Goal: Task Accomplishment & Management: Manage account settings

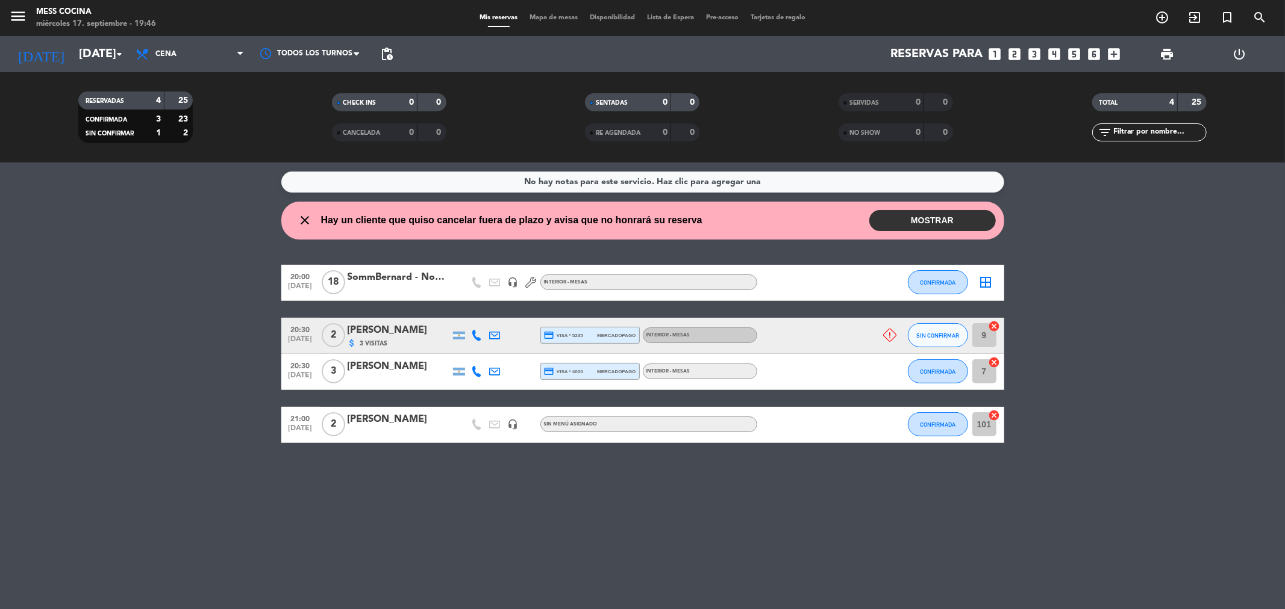
click at [384, 340] on span "3 Visitas" at bounding box center [374, 344] width 28 height 10
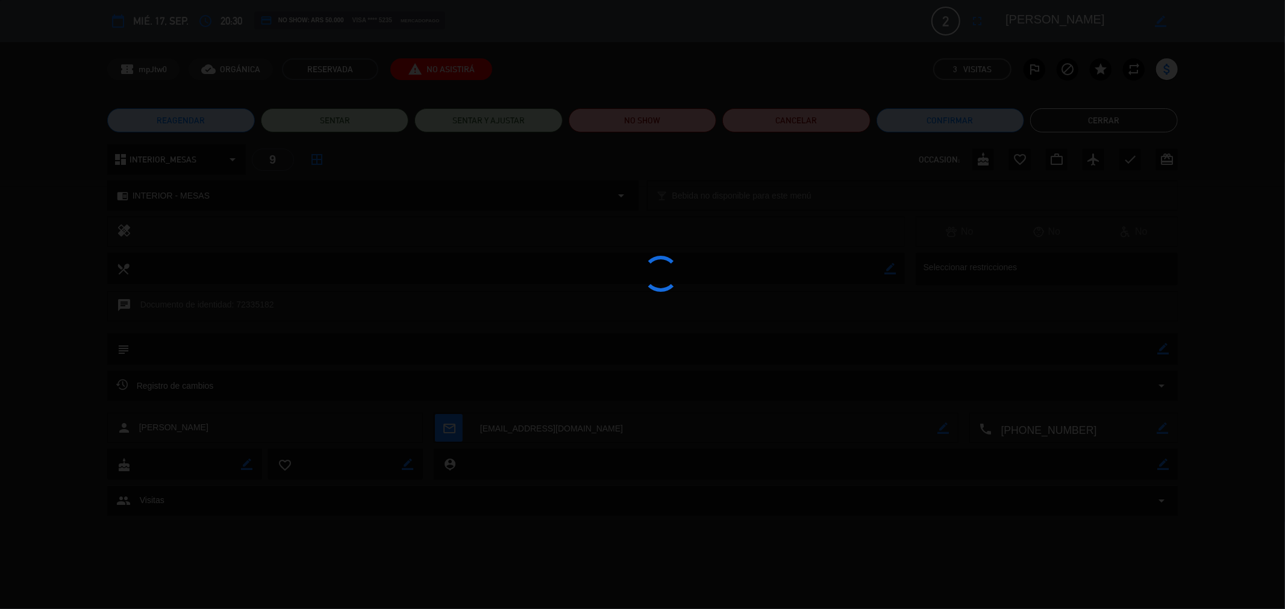
click at [1094, 124] on div at bounding box center [642, 304] width 1285 height 609
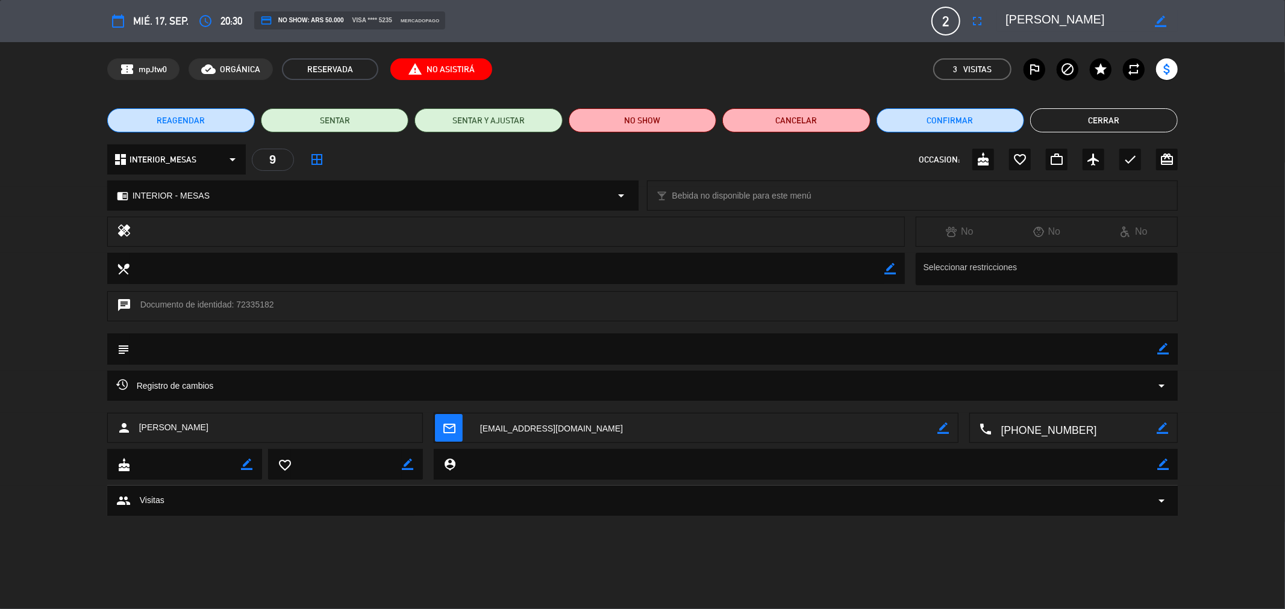
click at [1094, 124] on button "Cerrar" at bounding box center [1104, 120] width 148 height 24
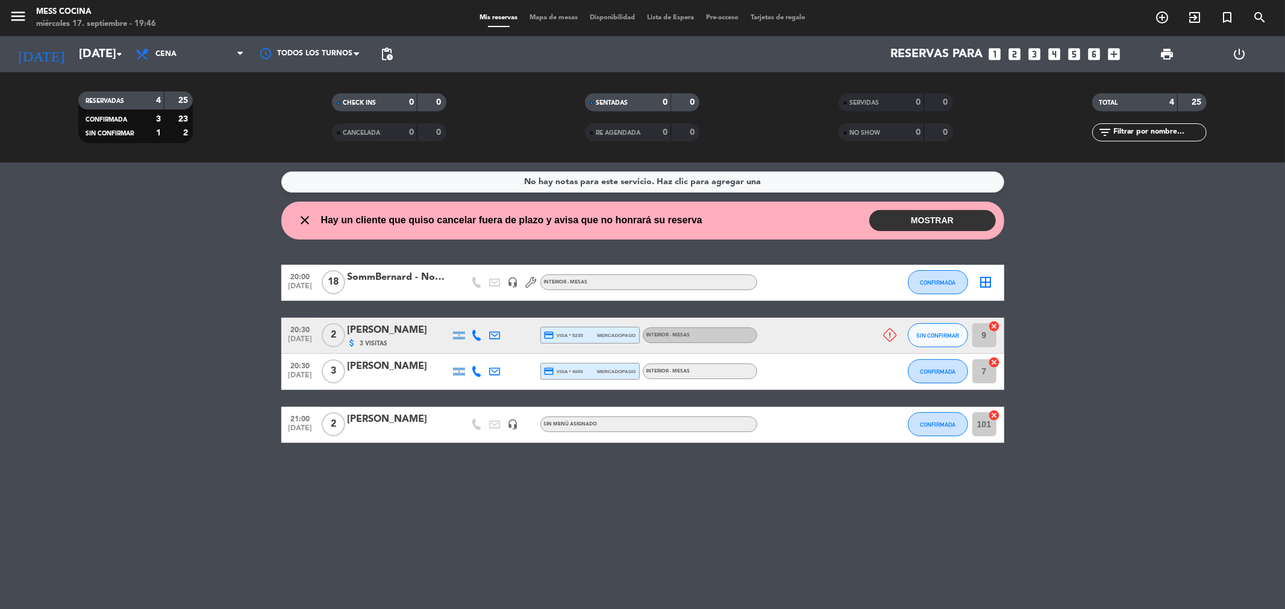
click at [992, 325] on icon "cancel" at bounding box center [994, 326] width 12 height 12
click at [301, 219] on icon "close" at bounding box center [305, 220] width 14 height 14
click at [303, 220] on icon "close" at bounding box center [305, 220] width 14 height 14
drag, startPoint x: 139, startPoint y: 328, endPoint x: 761, endPoint y: 538, distance: 656.8
click at [761, 538] on div "No hay notas para este servicio. Haz clic para agregar una close Hay un cliente…" at bounding box center [642, 386] width 1285 height 447
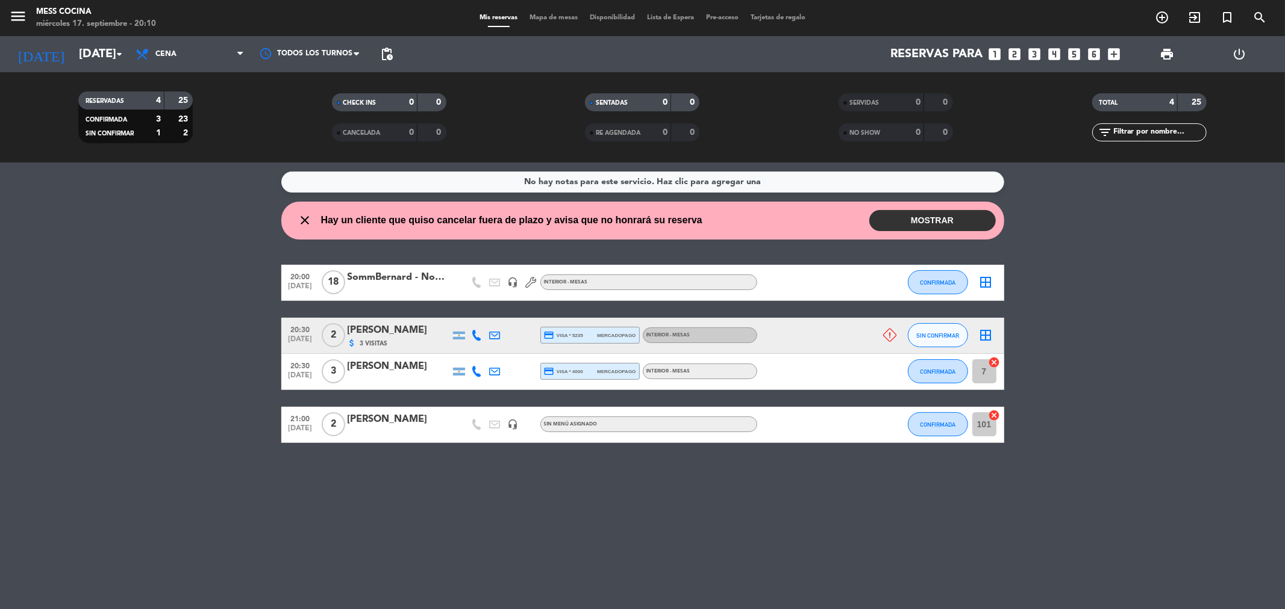
click at [761, 538] on div "No hay notas para este servicio. Haz clic para agregar una close Hay un cliente…" at bounding box center [642, 386] width 1285 height 447
drag, startPoint x: 761, startPoint y: 538, endPoint x: 99, endPoint y: 351, distance: 687.8
click at [99, 351] on div "No hay notas para este servicio. Haz clic para agregar una close Hay un cliente…" at bounding box center [642, 386] width 1285 height 447
click at [99, 351] on bookings-row "20:00 [DATE] SommBernard - Noemia headset_mic INTERIOR - MESAS CONFIRMADA borde…" at bounding box center [642, 354] width 1285 height 178
drag, startPoint x: 99, startPoint y: 351, endPoint x: 641, endPoint y: 580, distance: 588.3
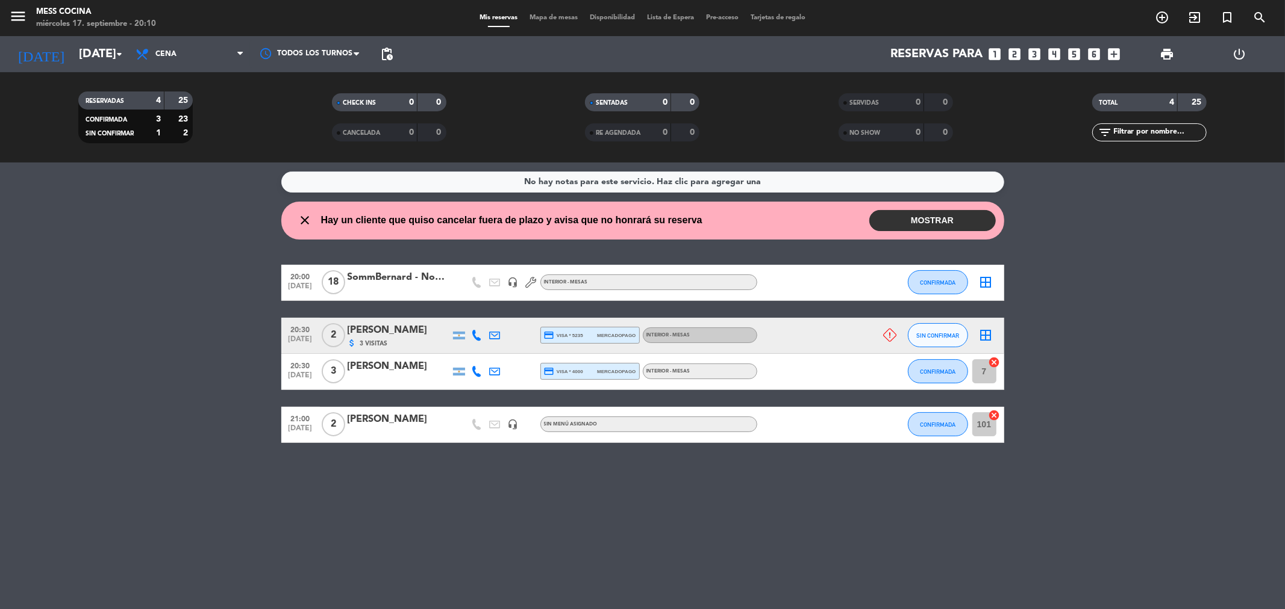
click at [641, 580] on div "No hay notas para este servicio. Haz clic para agregar una close Hay un cliente…" at bounding box center [642, 386] width 1285 height 447
drag, startPoint x: 565, startPoint y: 515, endPoint x: 231, endPoint y: 369, distance: 364.6
click at [231, 369] on div "No hay notas para este servicio. Haz clic para agregar una close Hay un cliente…" at bounding box center [642, 386] width 1285 height 447
click at [231, 369] on bookings-row "20:00 [DATE] SommBernard - Noemia headset_mic INTERIOR - MESAS CONFIRMADA borde…" at bounding box center [642, 354] width 1285 height 178
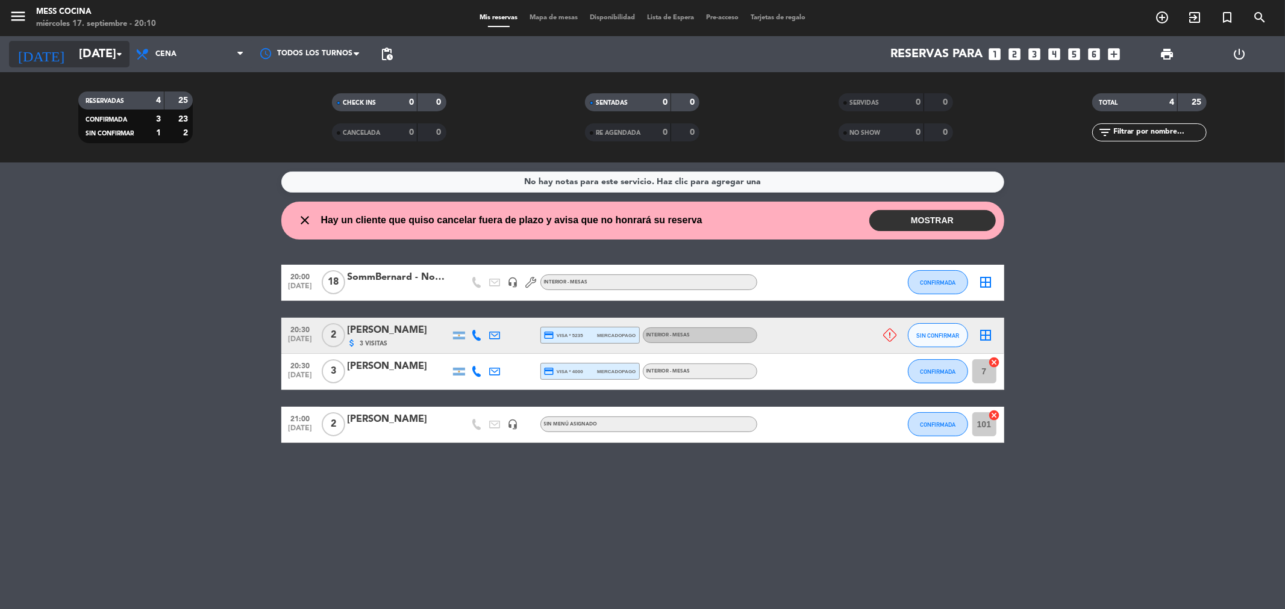
click at [117, 57] on icon "arrow_drop_down" at bounding box center [119, 54] width 14 height 14
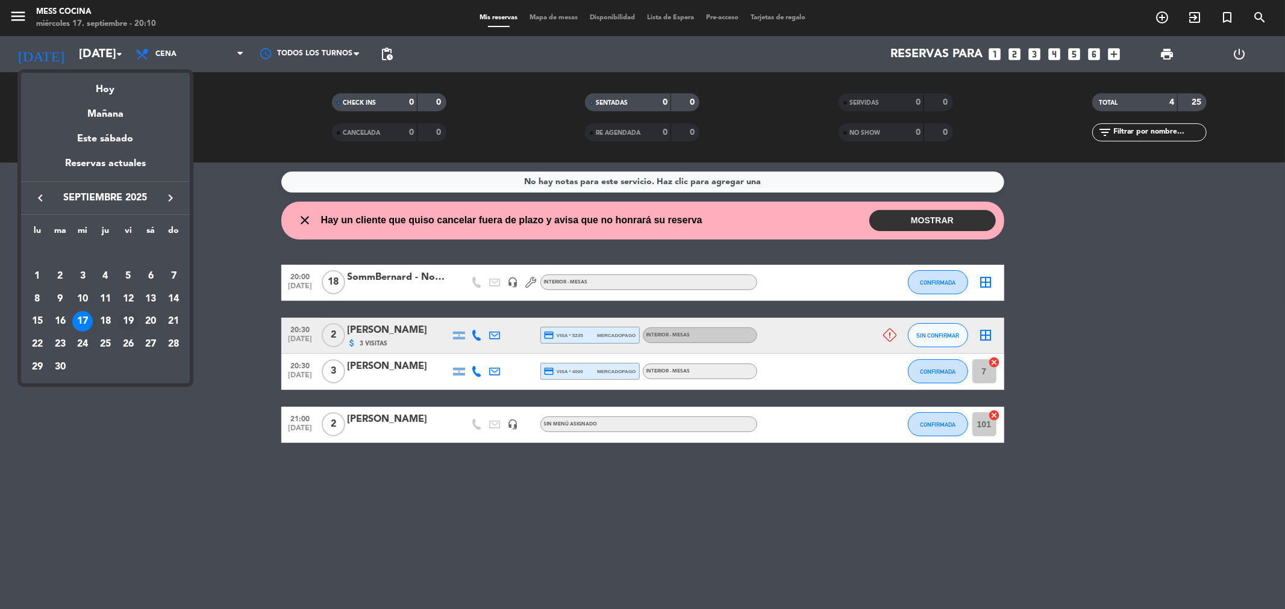
click at [125, 322] on div "19" at bounding box center [128, 321] width 20 height 20
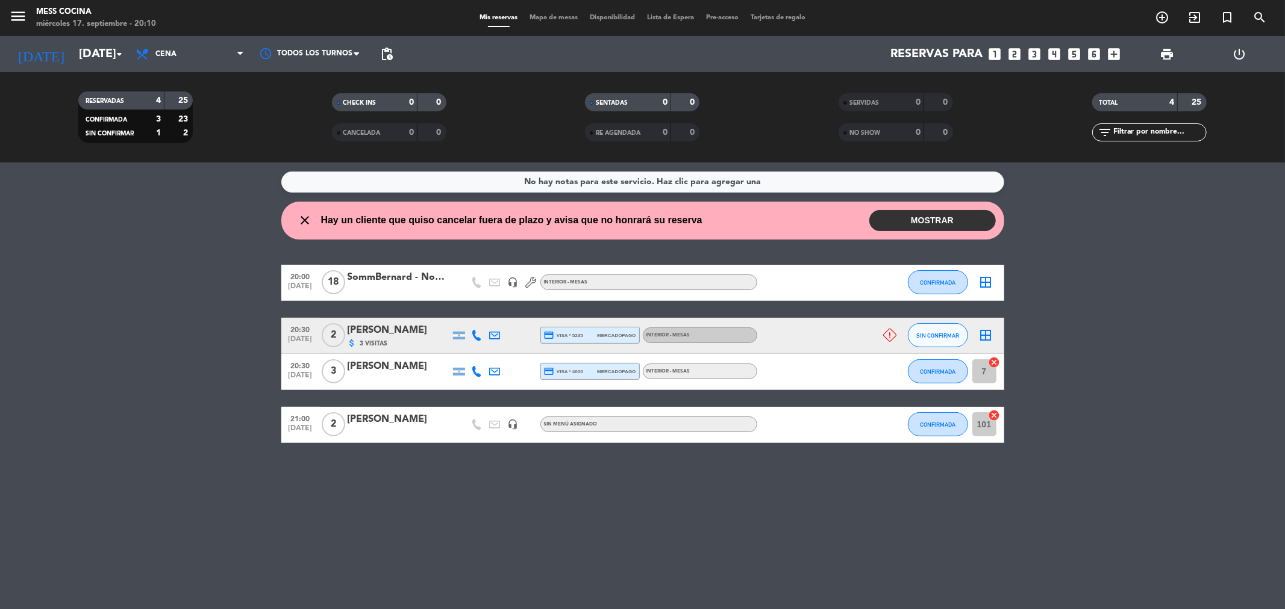
type input "[DATE]"
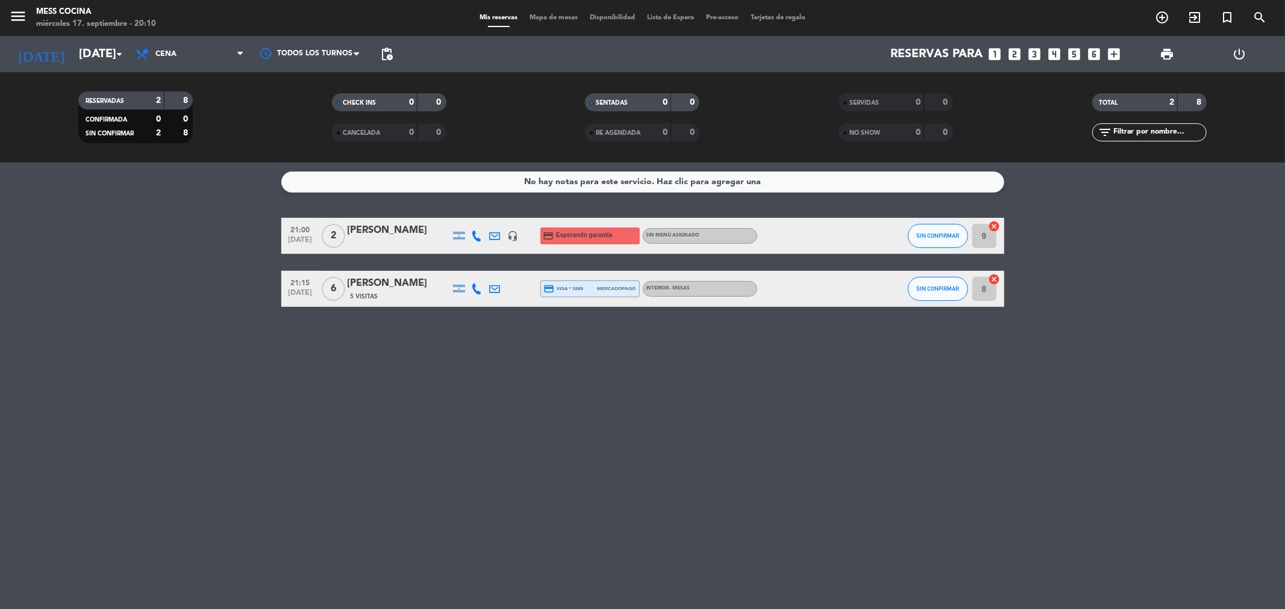
drag, startPoint x: 206, startPoint y: 188, endPoint x: 593, endPoint y: 334, distance: 413.2
click at [593, 334] on div "No hay notas para este servicio. Haz clic para agregar una 21:00 [DATE] 2 [PERS…" at bounding box center [642, 386] width 1285 height 447
click at [1164, 18] on icon "add_circle_outline" at bounding box center [1161, 17] width 14 height 14
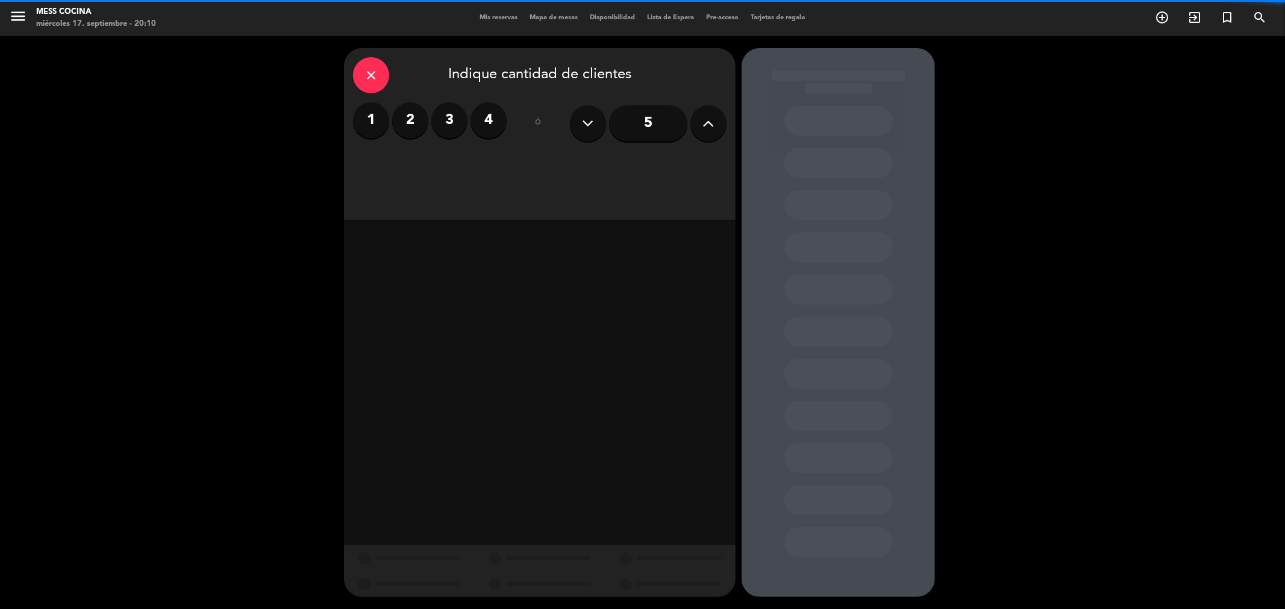
click at [484, 128] on label "4" at bounding box center [488, 120] width 36 height 36
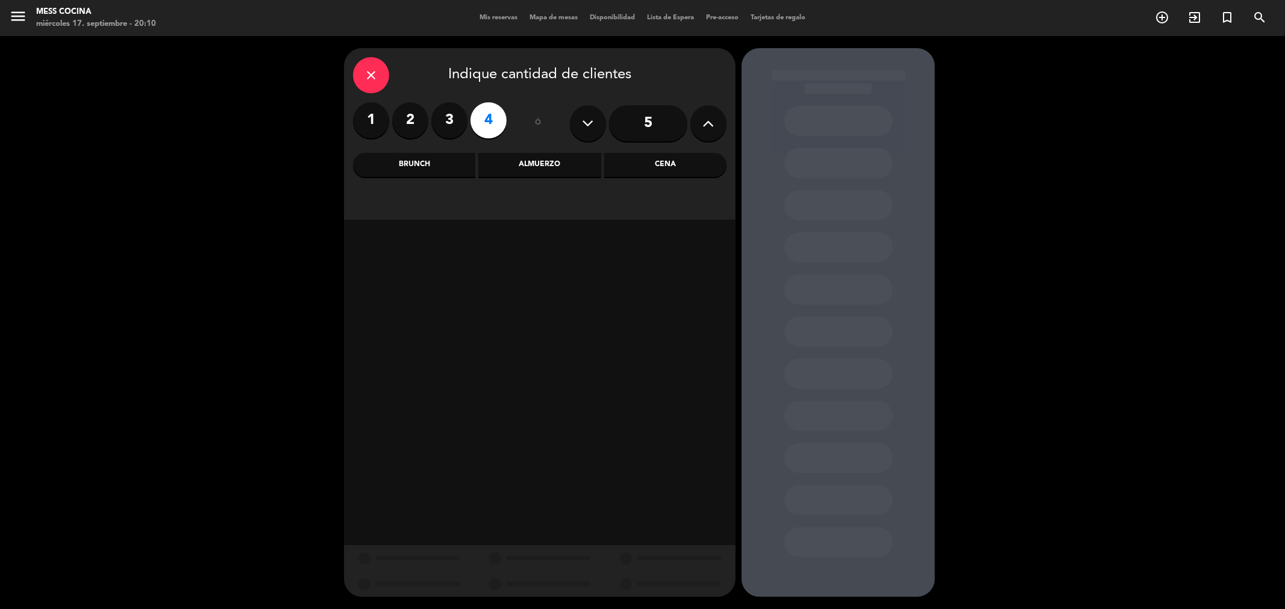
click at [631, 163] on div "Cena" at bounding box center [665, 165] width 122 height 24
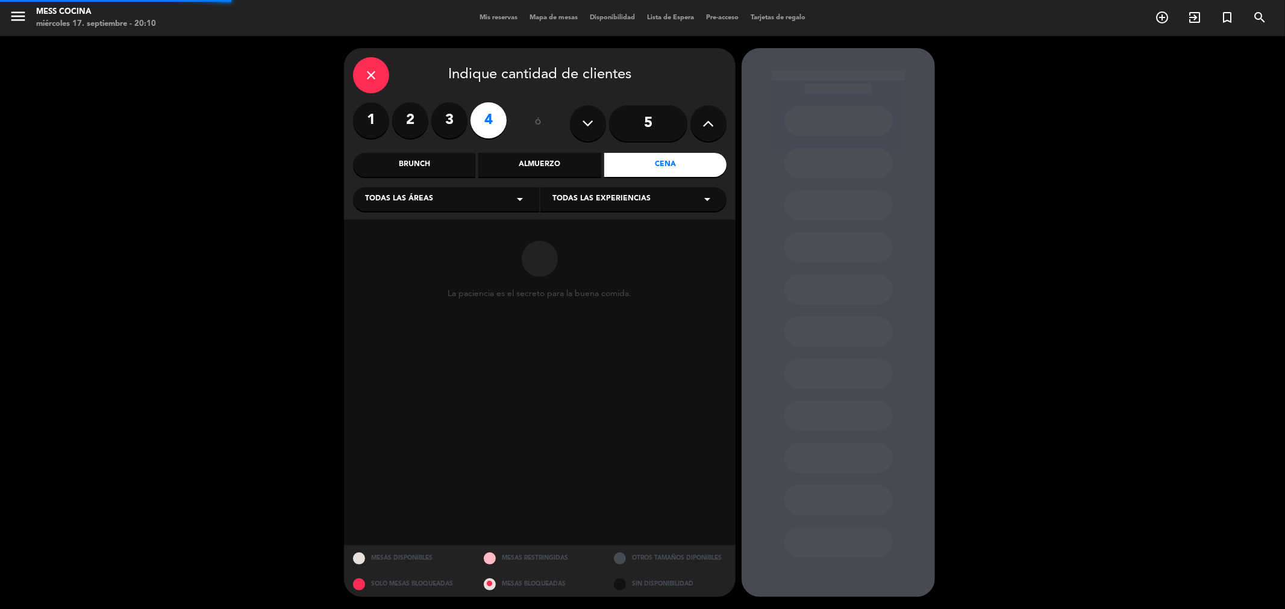
click at [511, 207] on div "Todas las áreas arrow_drop_down" at bounding box center [446, 199] width 186 height 24
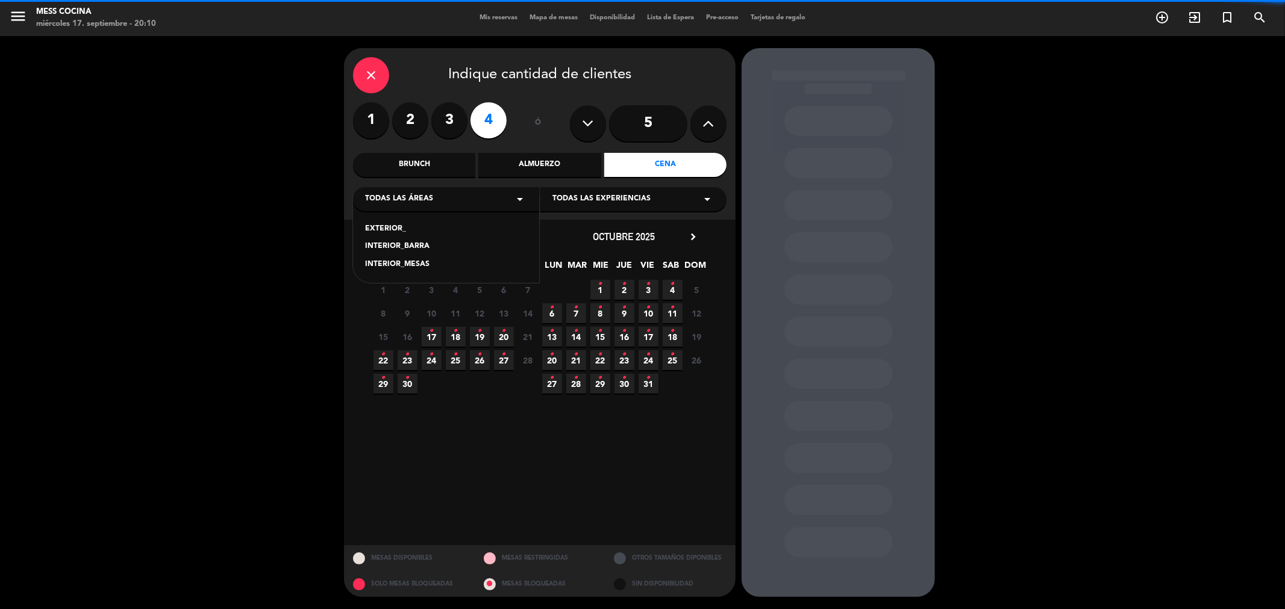
click at [411, 266] on div "INTERIOR_MESAS" at bounding box center [446, 265] width 162 height 12
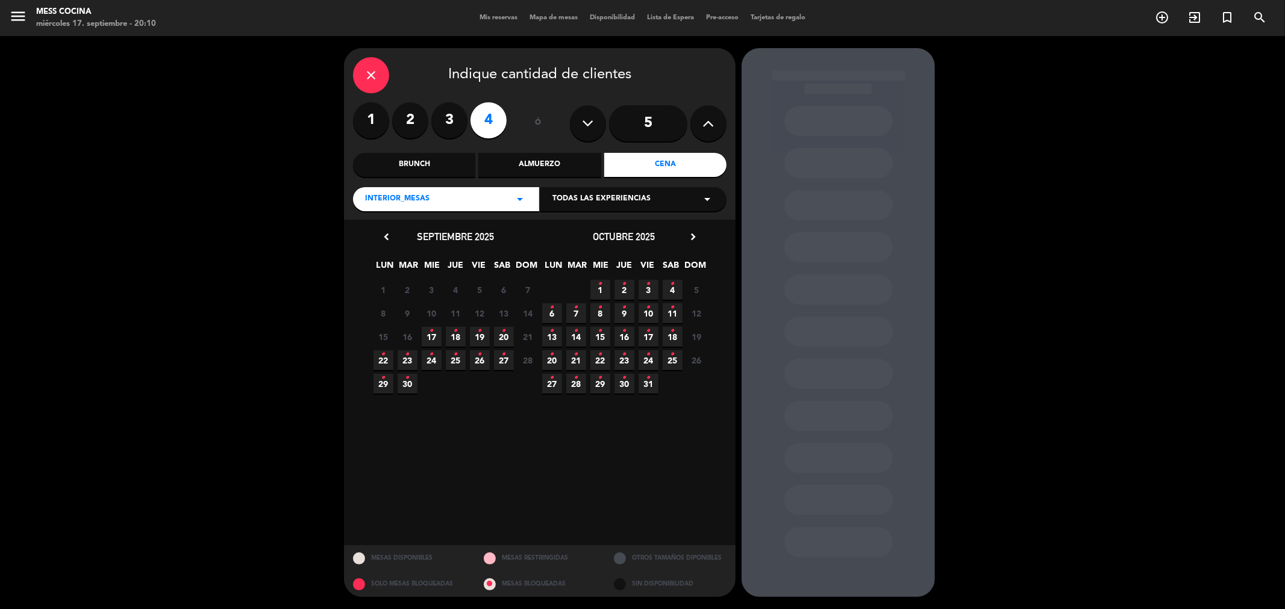
click at [470, 336] on span "19 •" at bounding box center [480, 337] width 20 height 20
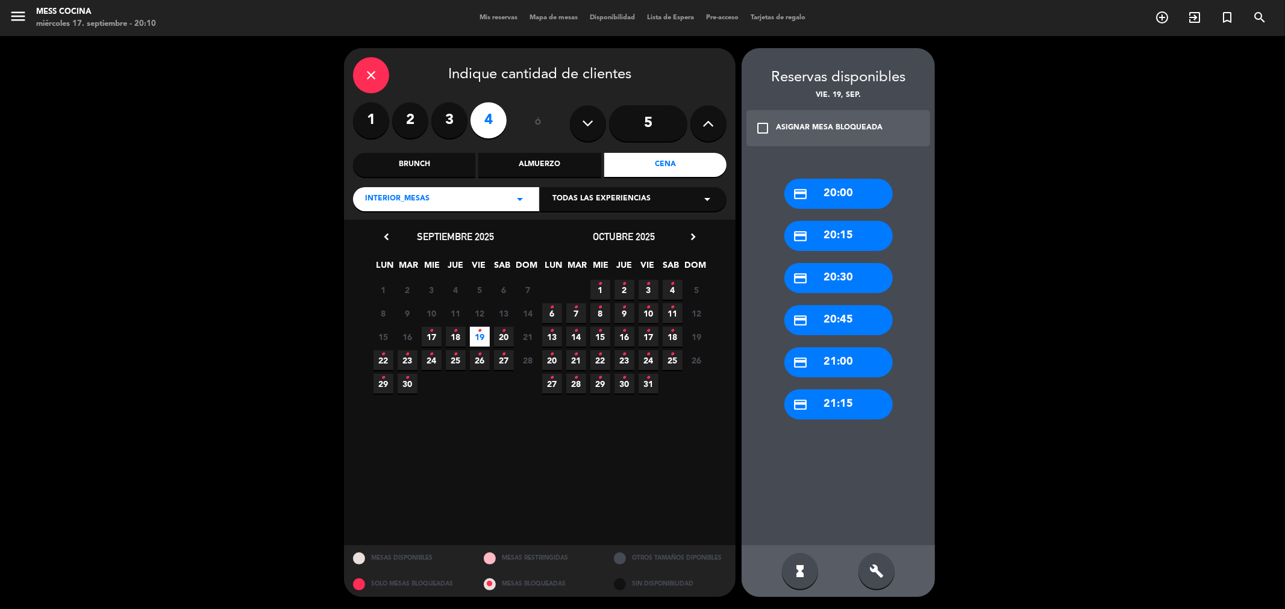
click at [857, 275] on div "credit_card 20:30" at bounding box center [838, 278] width 108 height 30
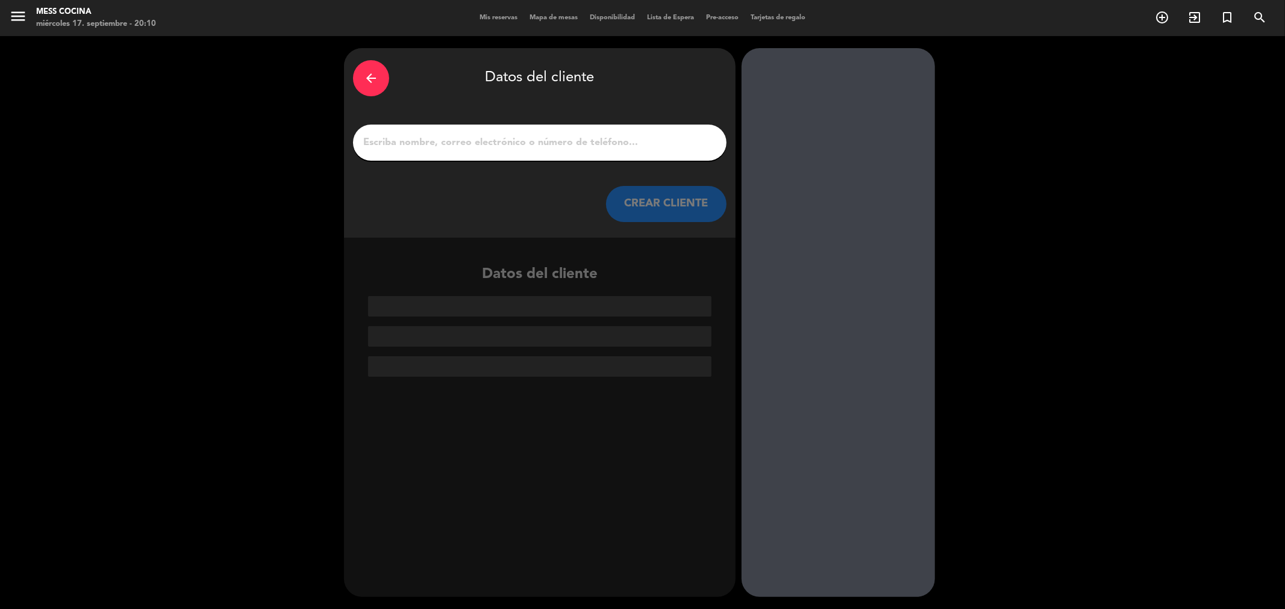
click at [624, 139] on input "1" at bounding box center [539, 142] width 355 height 17
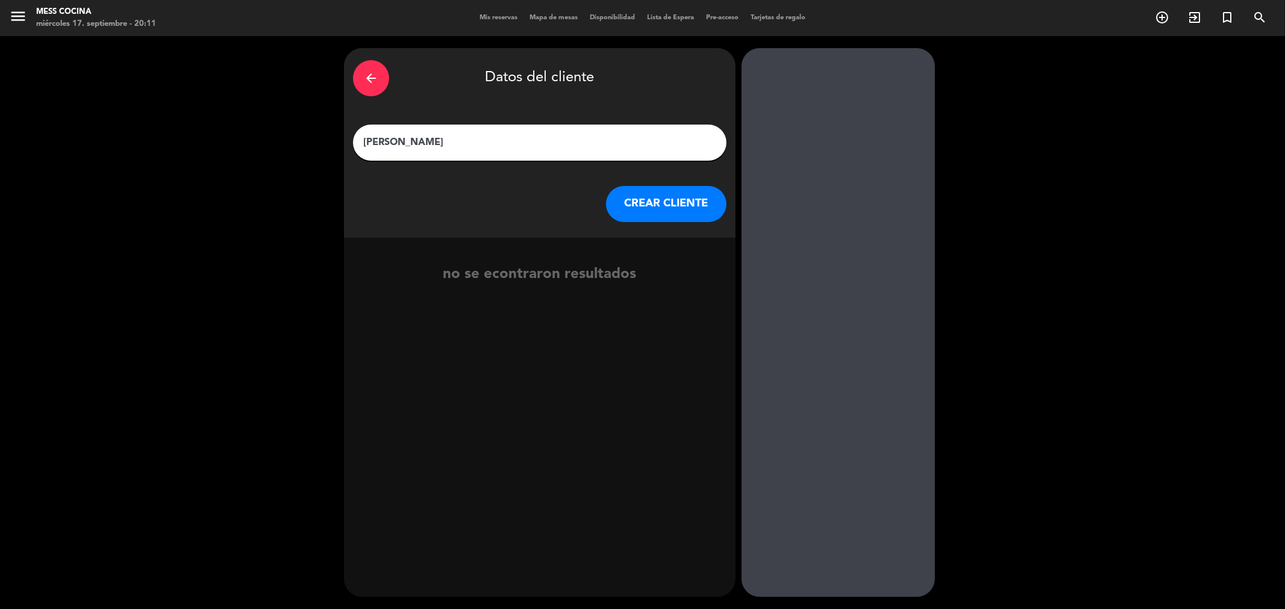
type input "[PERSON_NAME]"
click at [681, 193] on button "CREAR CLIENTE" at bounding box center [666, 204] width 120 height 36
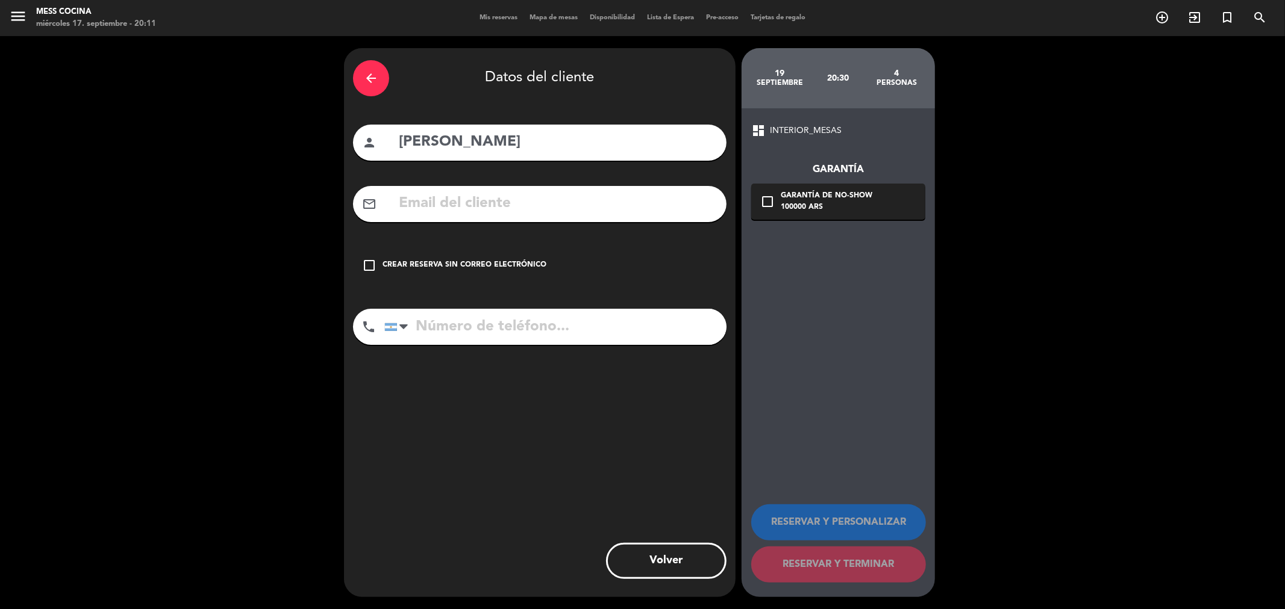
click at [508, 261] on div "Crear reserva sin correo electrónico" at bounding box center [464, 266] width 164 height 12
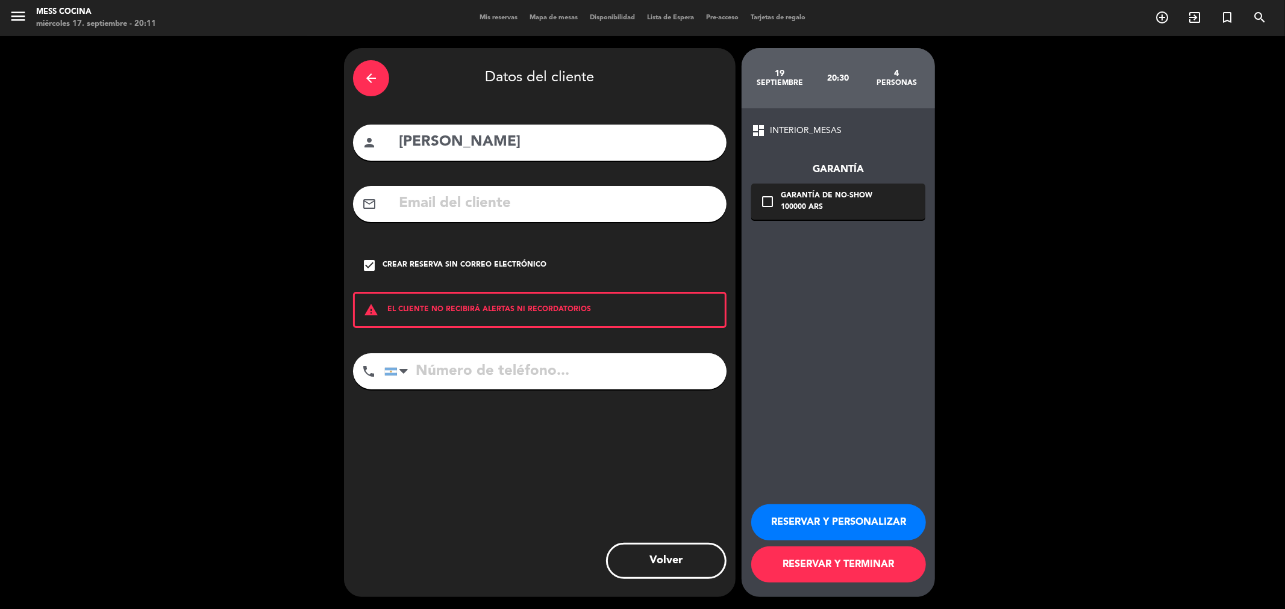
click at [827, 558] on button "RESERVAR Y TERMINAR" at bounding box center [838, 565] width 175 height 36
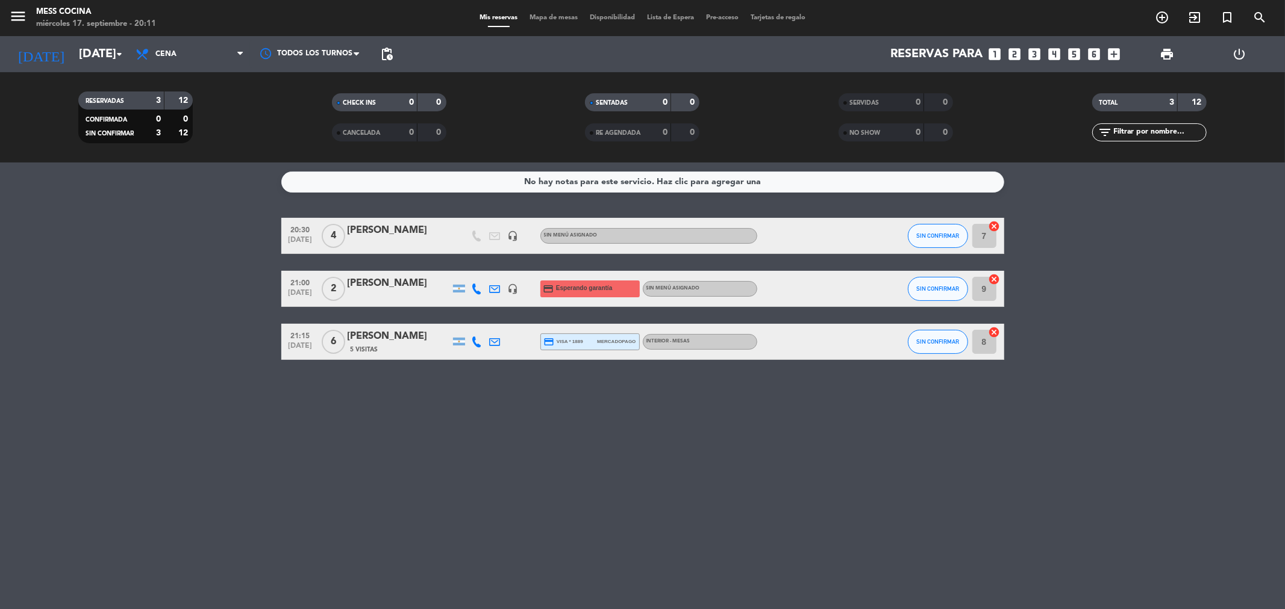
drag, startPoint x: 595, startPoint y: 348, endPoint x: 817, endPoint y: 401, distance: 227.9
click at [817, 401] on div "No hay notas para este servicio. Haz clic para agregar una 20:30 [DATE] 4 [PERS…" at bounding box center [642, 386] width 1285 height 447
drag, startPoint x: 817, startPoint y: 401, endPoint x: 173, endPoint y: 273, distance: 656.4
click at [173, 273] on div "No hay notas para este servicio. Haz clic para agregar una 20:30 [DATE] 4 [PERS…" at bounding box center [642, 386] width 1285 height 447
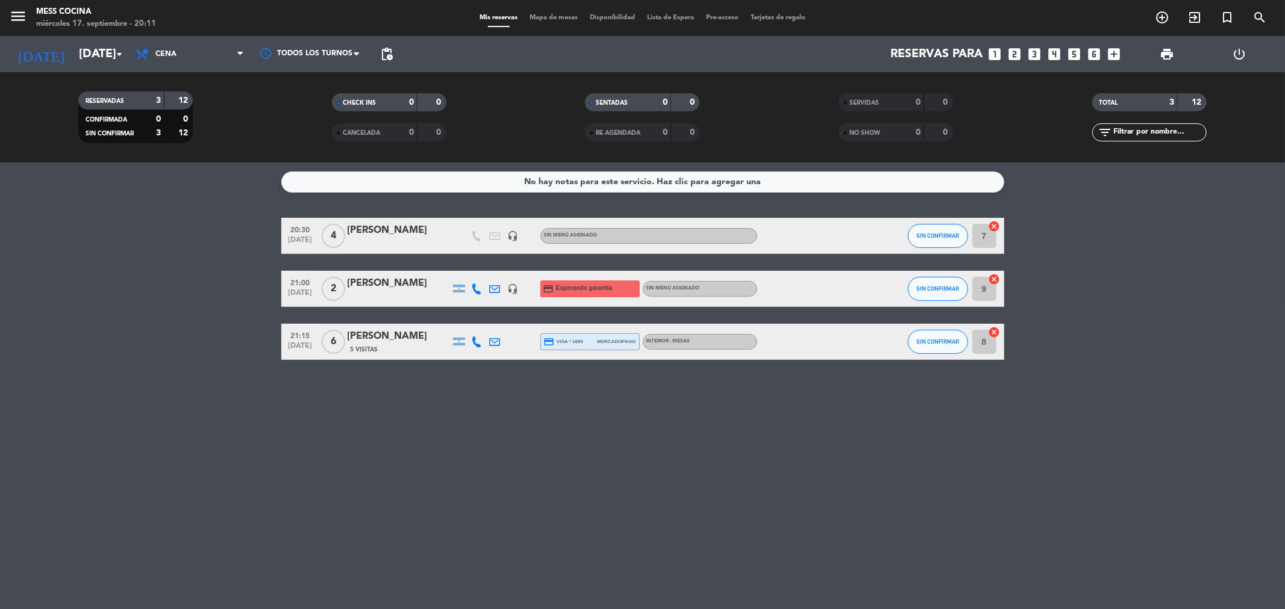
click at [173, 273] on bookings-row "20:30 [DATE] 4 [PERSON_NAME] headset_mic Sin menú asignado SIN CONFIRMAR 7 canc…" at bounding box center [642, 289] width 1285 height 142
drag, startPoint x: 173, startPoint y: 273, endPoint x: 912, endPoint y: 422, distance: 753.9
click at [912, 422] on div "No hay notas para este servicio. Haz clic para agregar una 20:30 [DATE] 4 [PERS…" at bounding box center [642, 386] width 1285 height 447
click at [912, 420] on div "No hay notas para este servicio. Haz clic para agregar una 20:30 [DATE] 4 [PERS…" at bounding box center [642, 386] width 1285 height 447
drag, startPoint x: 583, startPoint y: 337, endPoint x: 192, endPoint y: 299, distance: 393.3
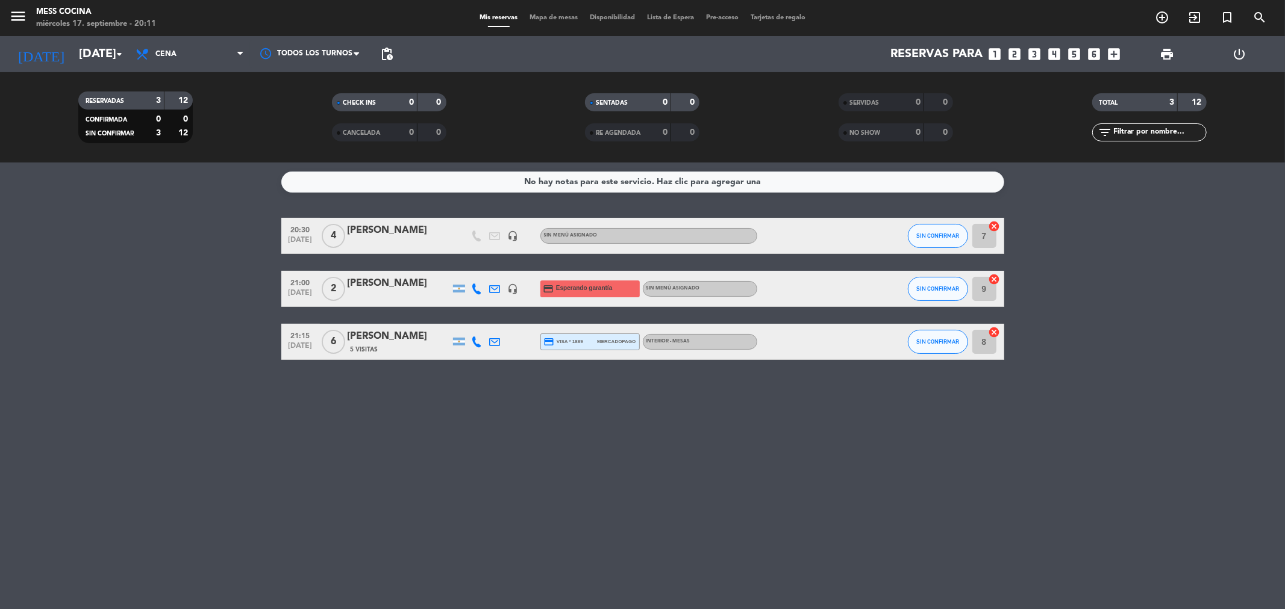
click at [192, 299] on div "No hay notas para este servicio. Haz clic para agregar una 20:30 [DATE] 4 [PERS…" at bounding box center [642, 386] width 1285 height 447
click at [192, 299] on bookings-row "20:30 [DATE] 4 [PERSON_NAME] headset_mic Sin menú asignado SIN CONFIRMAR 7 canc…" at bounding box center [642, 289] width 1285 height 142
drag, startPoint x: 192, startPoint y: 299, endPoint x: 594, endPoint y: 394, distance: 414.1
click at [594, 394] on div "No hay notas para este servicio. Haz clic para agregar una 20:30 [DATE] 4 [PERS…" at bounding box center [642, 386] width 1285 height 447
click at [73, 54] on input "[DATE]" at bounding box center [149, 54] width 153 height 26
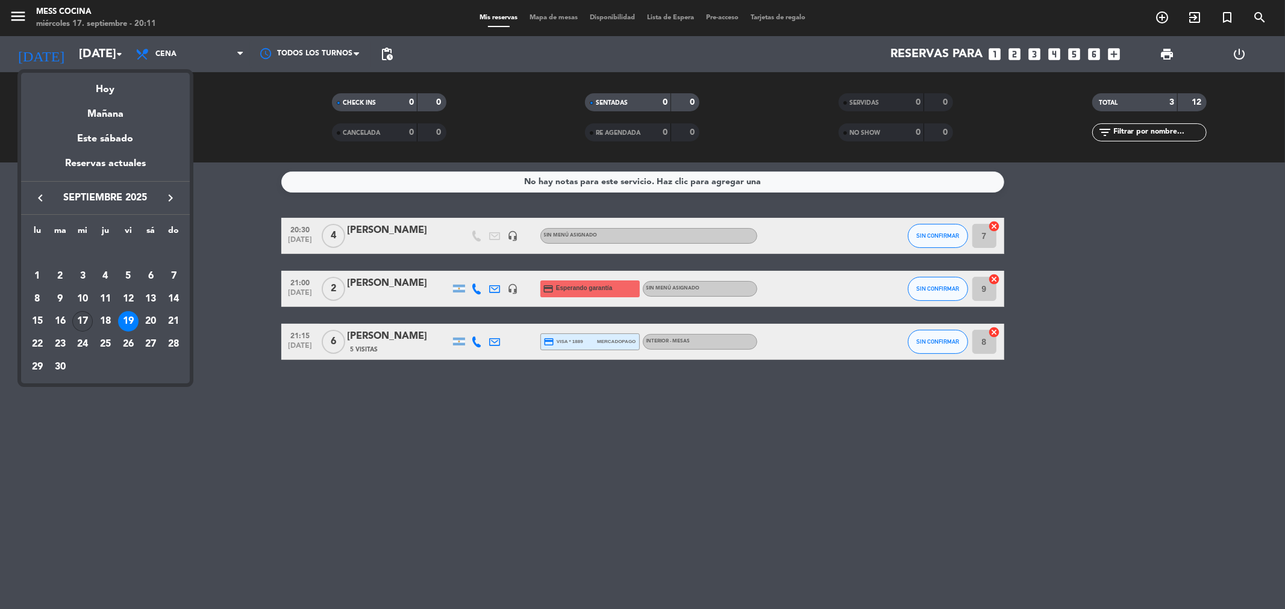
click at [78, 320] on div "17" at bounding box center [82, 321] width 20 height 20
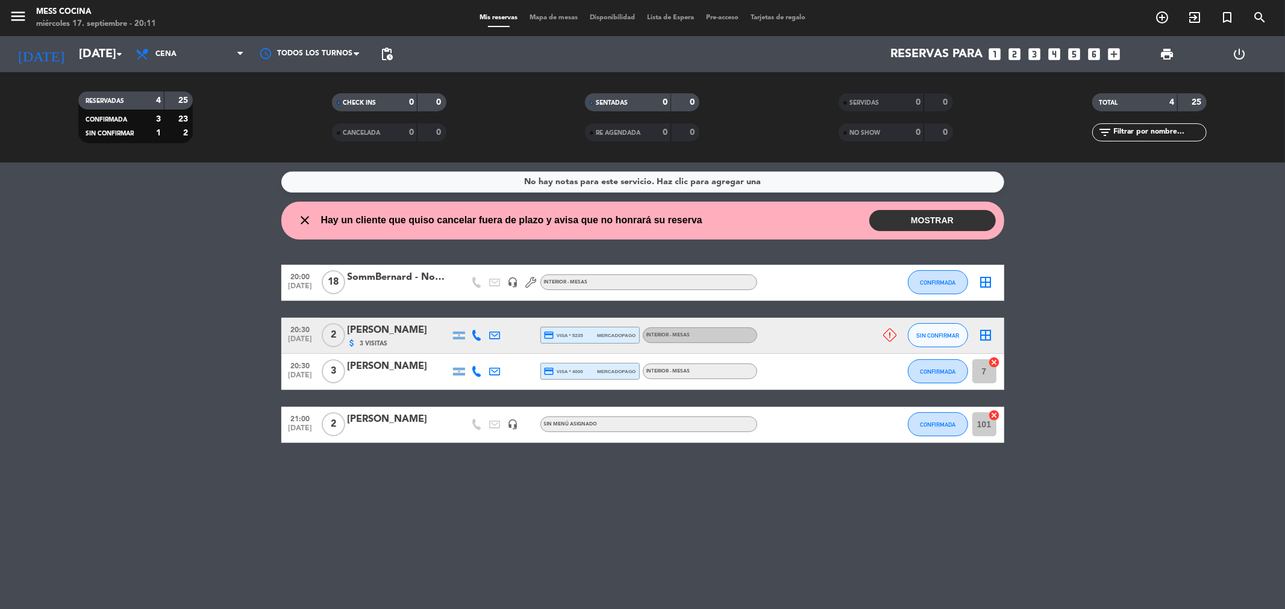
drag, startPoint x: 78, startPoint y: 320, endPoint x: 552, endPoint y: 467, distance: 495.6
click at [552, 467] on div "No hay notas para este servicio. Haz clic para agregar una close Hay un cliente…" at bounding box center [642, 386] width 1285 height 447
click at [146, 214] on wont-attend-reservations "close Hay un cliente que quiso cancelar fuera de plazo y avisa que no honrará s…" at bounding box center [642, 221] width 1285 height 38
drag, startPoint x: 146, startPoint y: 214, endPoint x: 477, endPoint y: 485, distance: 428.3
click at [477, 485] on div "No hay notas para este servicio. Haz clic para agregar una close Hay un cliente…" at bounding box center [642, 386] width 1285 height 447
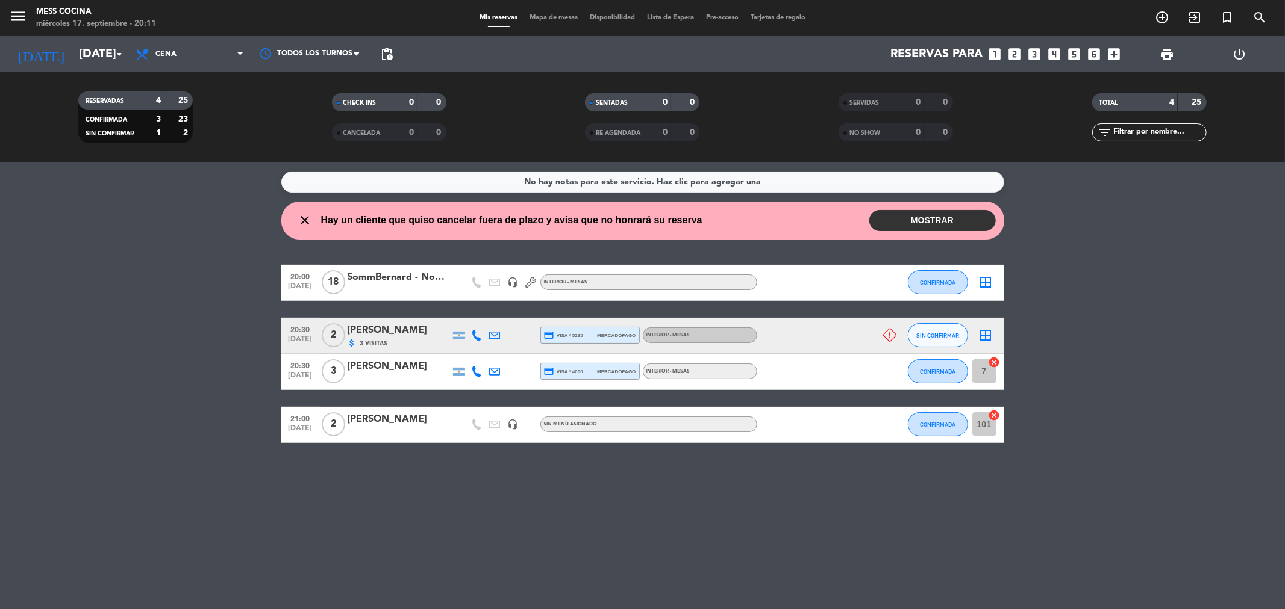
click at [477, 485] on div "No hay notas para este servicio. Haz clic para agregar una close Hay un cliente…" at bounding box center [642, 386] width 1285 height 447
drag, startPoint x: 477, startPoint y: 485, endPoint x: 105, endPoint y: 316, distance: 408.3
click at [105, 316] on div "No hay notas para este servicio. Haz clic para agregar una close Hay un cliente…" at bounding box center [642, 386] width 1285 height 447
click at [105, 316] on bookings-row "20:00 [DATE] SommBernard - Noemia headset_mic INTERIOR - MESAS CONFIRMADA borde…" at bounding box center [642, 354] width 1285 height 178
drag, startPoint x: 105, startPoint y: 316, endPoint x: 717, endPoint y: 548, distance: 653.8
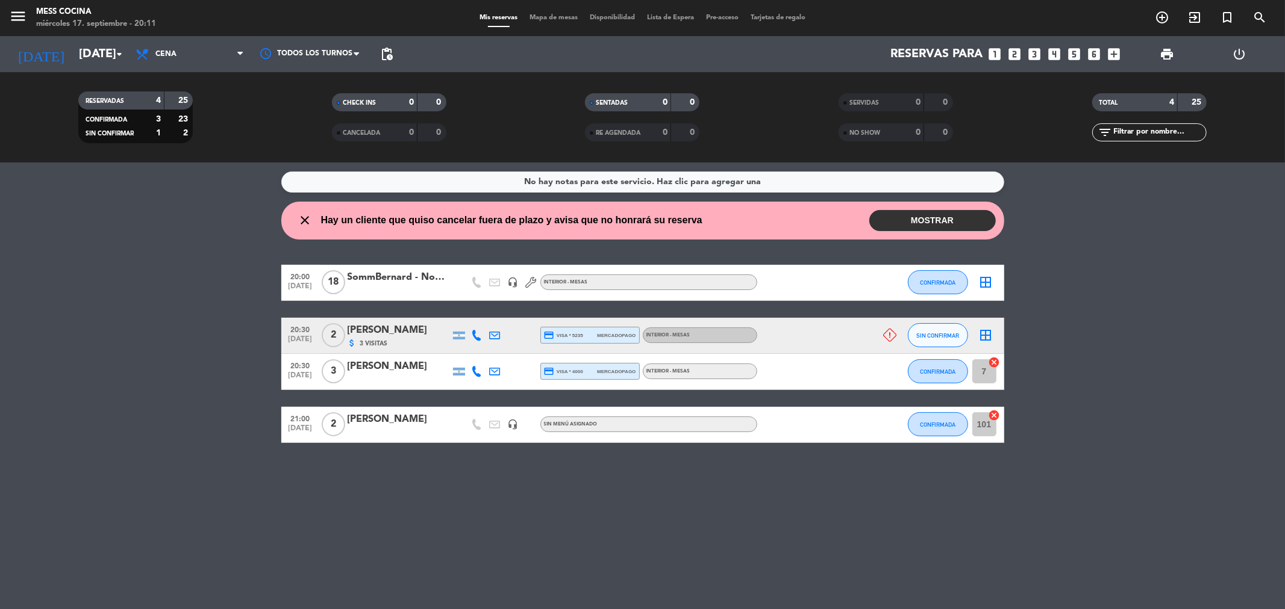
click at [717, 548] on div "No hay notas para este servicio. Haz clic para agregar una close Hay un cliente…" at bounding box center [642, 386] width 1285 height 447
drag, startPoint x: 717, startPoint y: 548, endPoint x: 196, endPoint y: 372, distance: 549.4
click at [196, 372] on div "No hay notas para este servicio. Haz clic para agregar una close Hay un cliente…" at bounding box center [642, 386] width 1285 height 447
click at [196, 372] on bookings-row "20:00 [DATE] SommBernard - Noemia headset_mic INTERIOR - MESAS CONFIRMADA borde…" at bounding box center [642, 354] width 1285 height 178
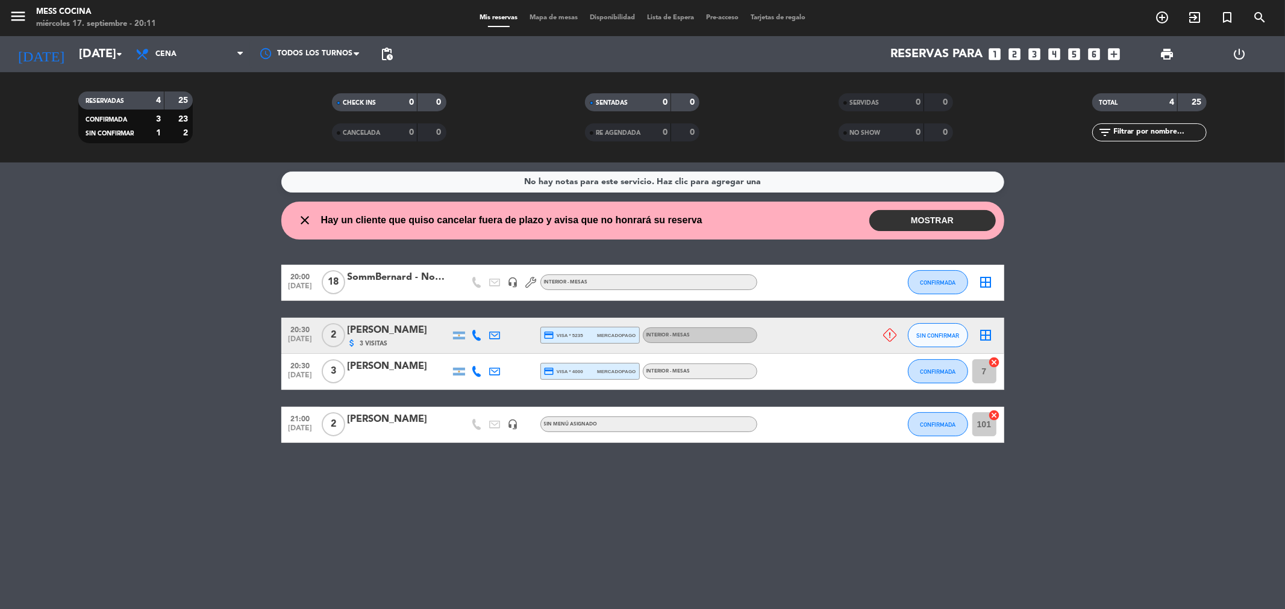
click at [72, 71] on div "[DATE] [DATE] arrow_drop_down" at bounding box center [69, 54] width 120 height 36
click at [75, 68] on div "[DATE] [DATE] arrow_drop_down" at bounding box center [69, 54] width 120 height 36
click at [76, 64] on input "[DATE]" at bounding box center [149, 54] width 153 height 26
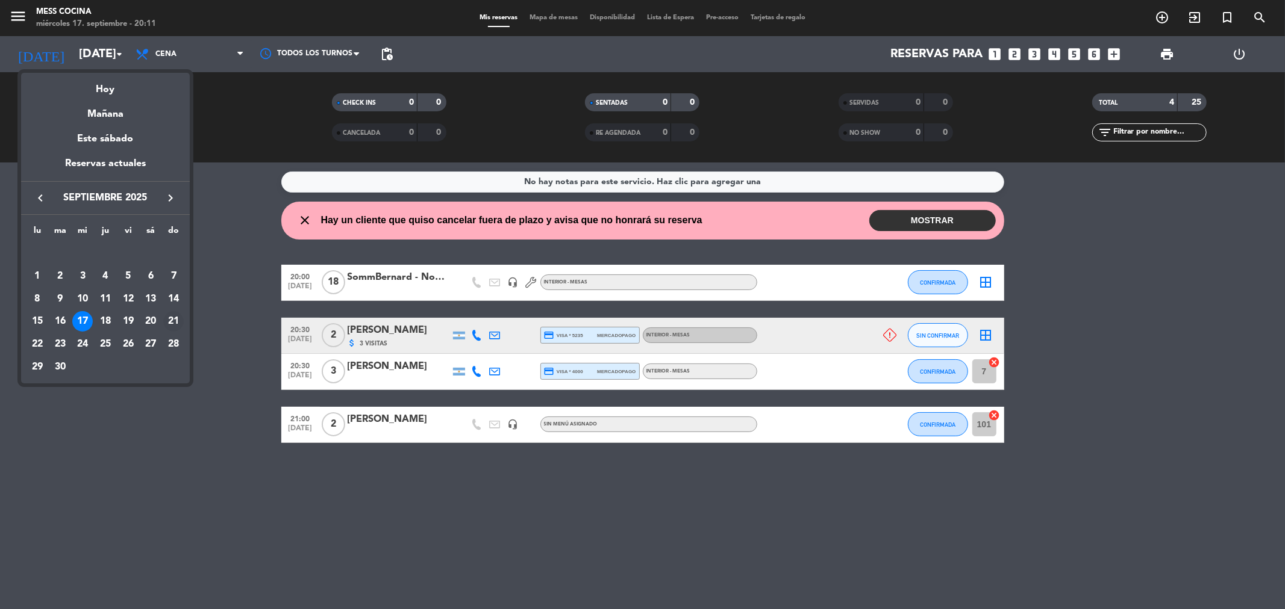
click at [169, 317] on div "21" at bounding box center [173, 321] width 20 height 20
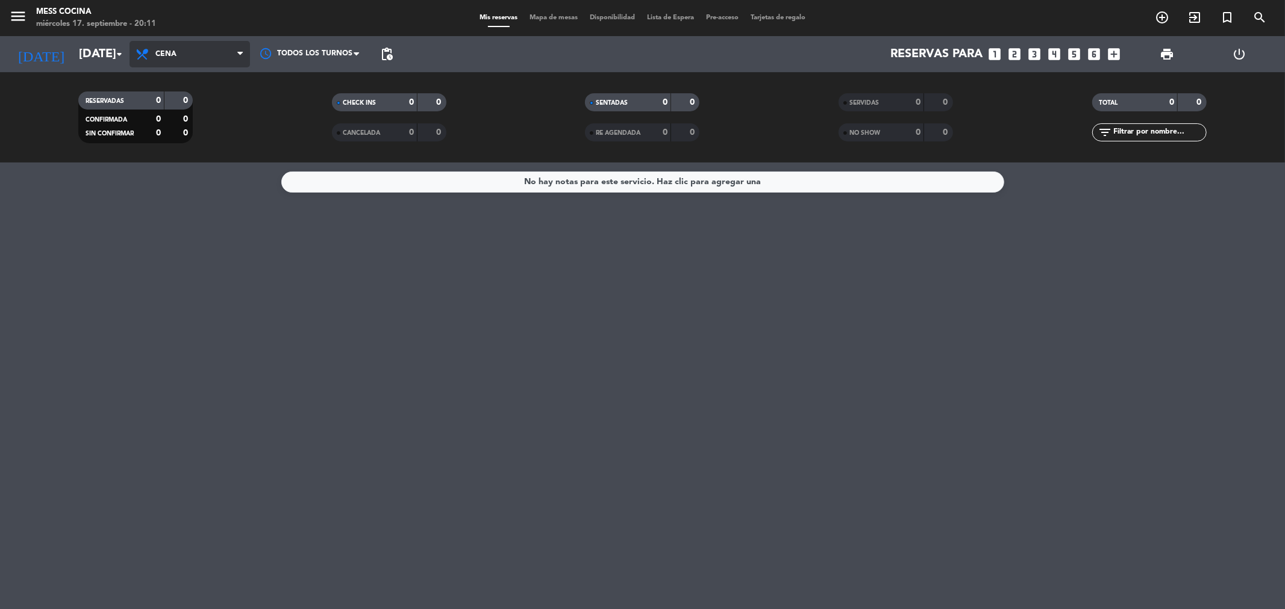
click at [166, 53] on span "Cena" at bounding box center [165, 54] width 21 height 8
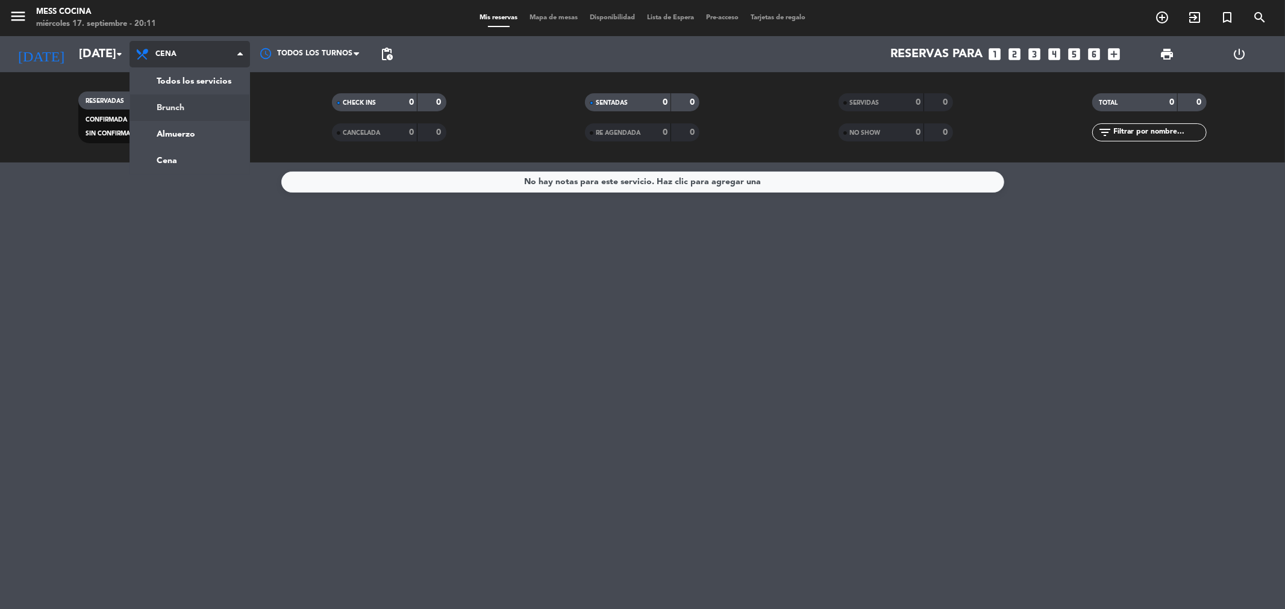
click at [172, 108] on div "menu Mess Cocina miércoles 17. septiembre - 20:11 Mis reservas Mapa de mesas Di…" at bounding box center [642, 81] width 1285 height 163
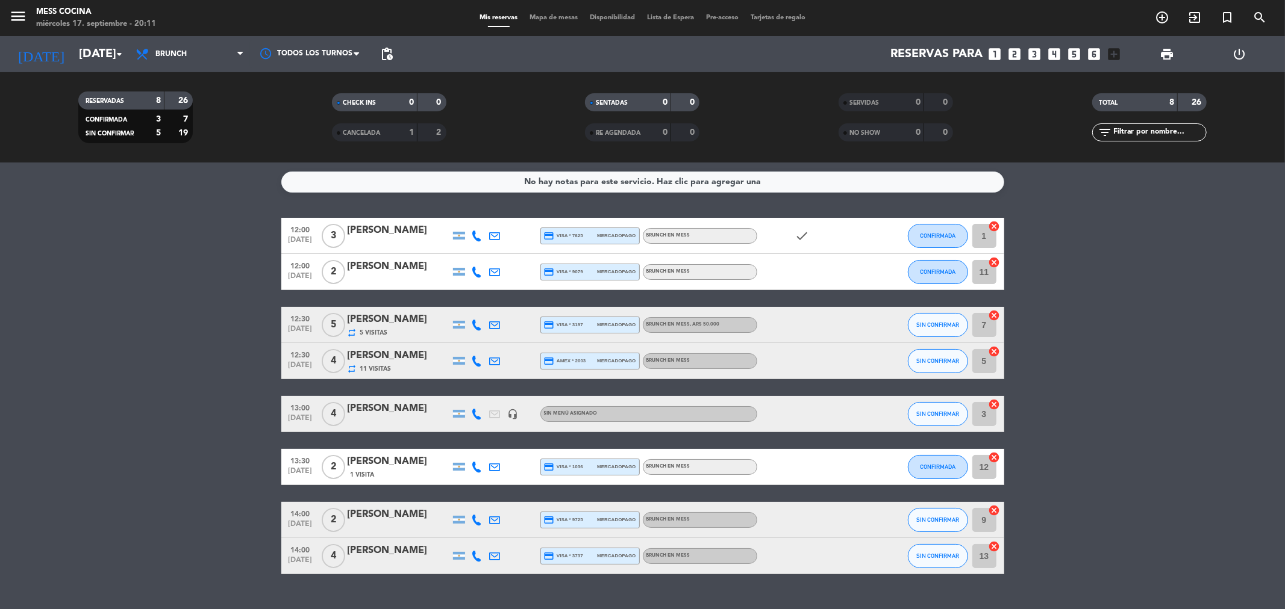
scroll to position [25, 0]
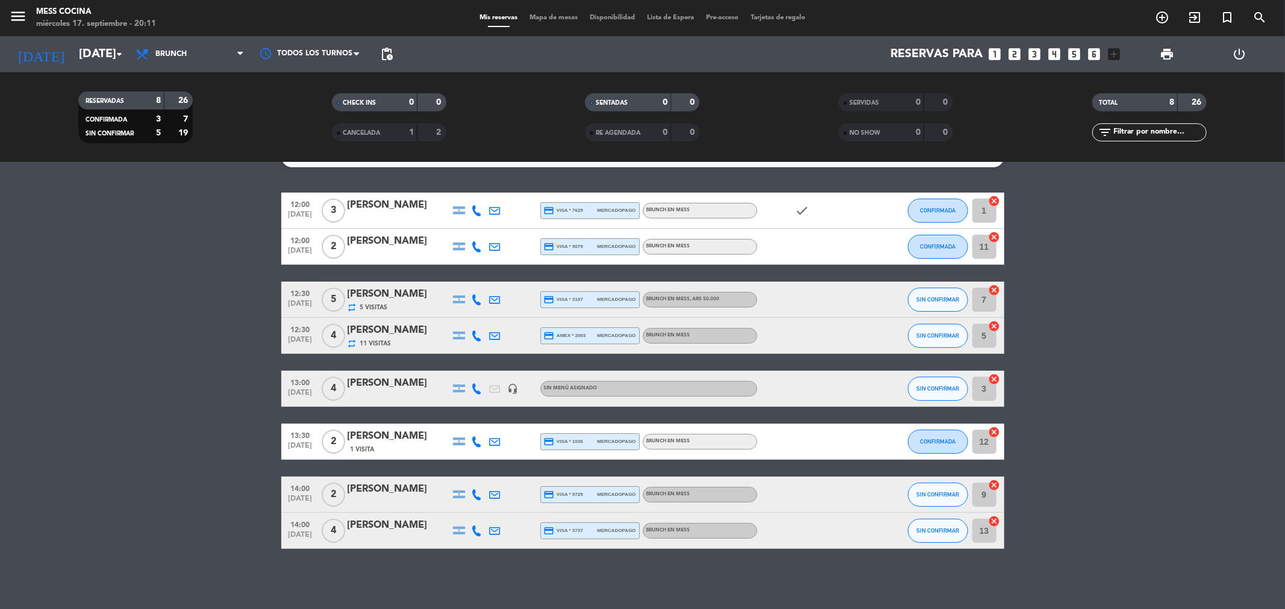
drag, startPoint x: 225, startPoint y: 336, endPoint x: 516, endPoint y: 553, distance: 362.3
click at [516, 553] on div "No hay notas para este servicio. Haz clic para agregar una 12:00 [DATE] 3 [PERS…" at bounding box center [642, 386] width 1285 height 447
drag, startPoint x: 516, startPoint y: 553, endPoint x: 176, endPoint y: 389, distance: 376.6
click at [176, 389] on div "No hay notas para este servicio. Haz clic para agregar una 12:00 [DATE] 3 [PERS…" at bounding box center [642, 386] width 1285 height 447
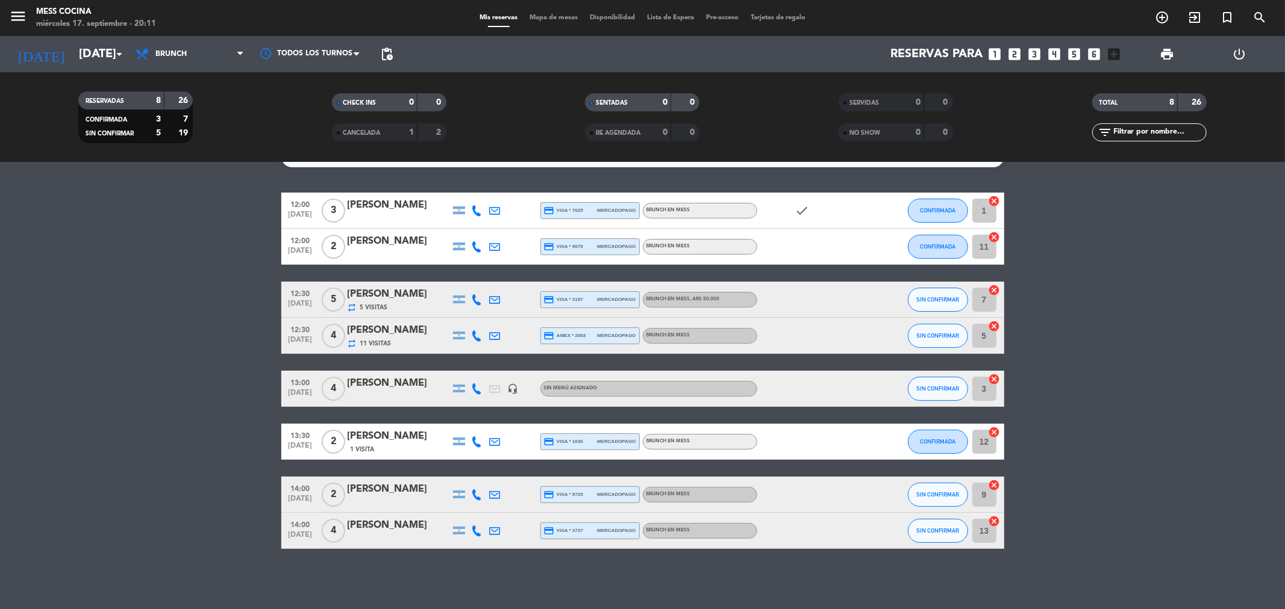
click at [176, 389] on bookings-row "12:00 [DATE] 3 [PERSON_NAME] credit_card visa * 7625 mercadopago BRUNCH EN MESS…" at bounding box center [642, 371] width 1285 height 357
drag, startPoint x: 176, startPoint y: 389, endPoint x: 462, endPoint y: 557, distance: 331.2
click at [462, 557] on div "No hay notas para este servicio. Haz clic para agregar una 12:00 [DATE] 3 [PERS…" at bounding box center [642, 386] width 1285 height 447
click at [148, 332] on bookings-row "12:00 [DATE] 3 [PERSON_NAME] credit_card visa * 7625 mercadopago BRUNCH EN MESS…" at bounding box center [642, 371] width 1285 height 357
drag, startPoint x: 129, startPoint y: 281, endPoint x: 585, endPoint y: 564, distance: 536.1
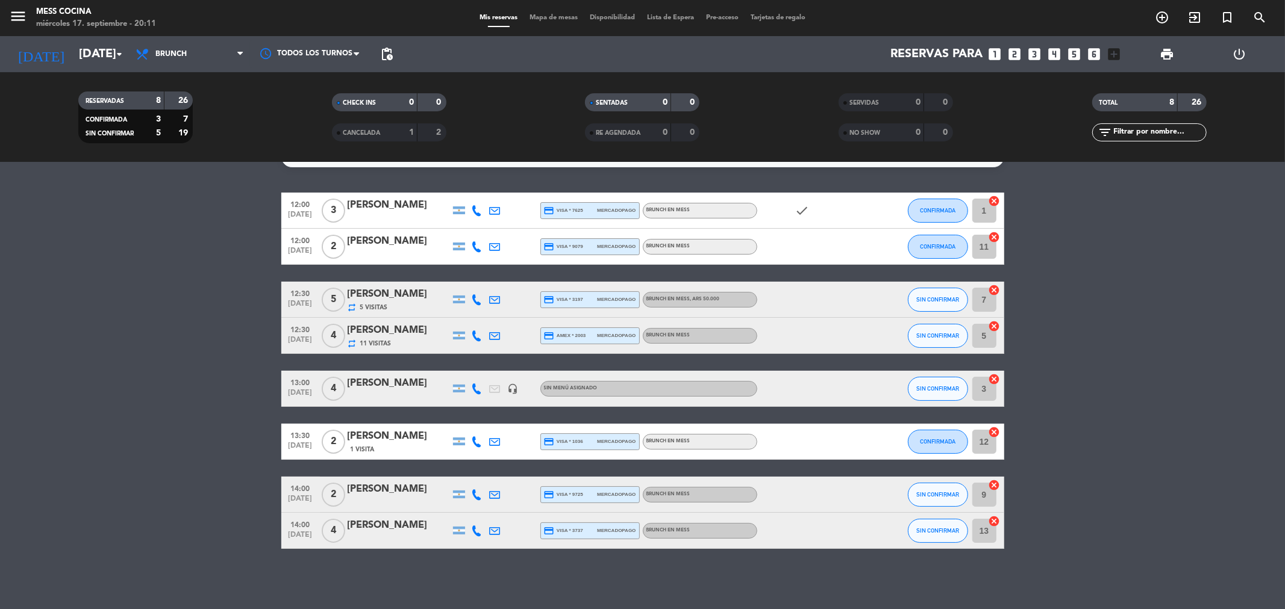
click at [585, 564] on div "No hay notas para este servicio. Haz clic para agregar una 12:00 [DATE] 3 [PERS…" at bounding box center [642, 386] width 1285 height 447
click at [585, 563] on div "No hay notas para este servicio. Haz clic para agregar una 12:00 [DATE] 3 [PERS…" at bounding box center [642, 386] width 1285 height 447
drag, startPoint x: 585, startPoint y: 563, endPoint x: 216, endPoint y: 372, distance: 415.9
click at [216, 372] on div "No hay notas para este servicio. Haz clic para agregar una 12:00 [DATE] 3 [PERS…" at bounding box center [642, 386] width 1285 height 447
click at [216, 372] on bookings-row "12:00 [DATE] 3 [PERSON_NAME] credit_card visa * 7625 mercadopago BRUNCH EN MESS…" at bounding box center [642, 371] width 1285 height 357
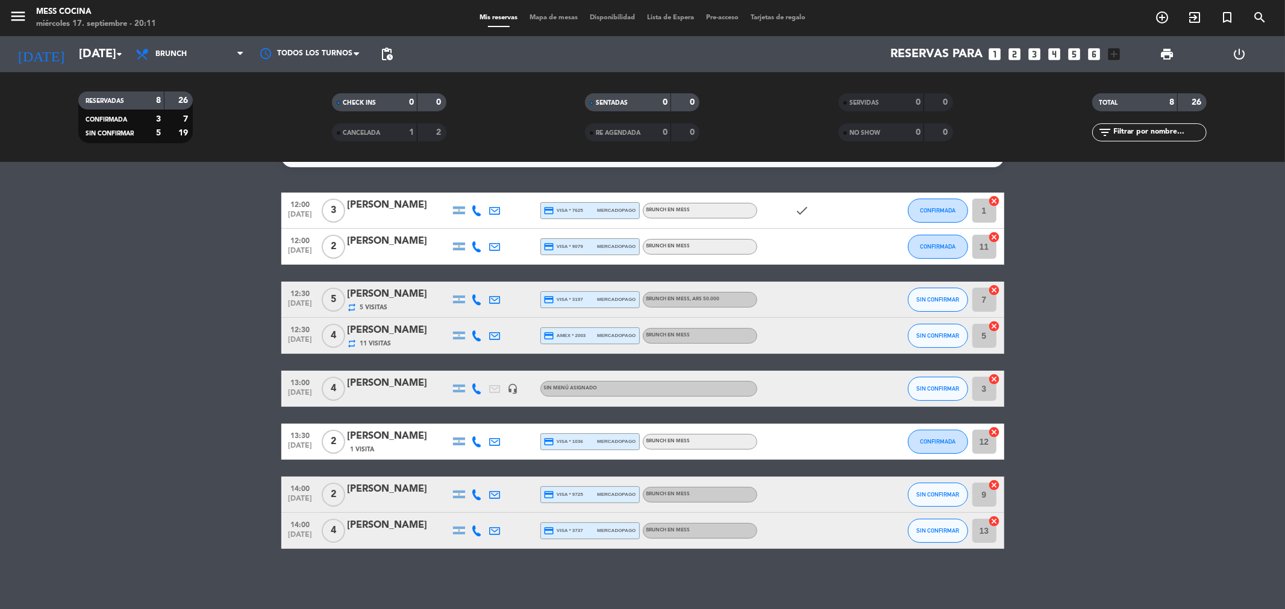
drag, startPoint x: 216, startPoint y: 372, endPoint x: 614, endPoint y: 581, distance: 450.1
click at [614, 581] on div "No hay notas para este servicio. Haz clic para agregar una 12:00 [DATE] 3 [PERS…" at bounding box center [642, 386] width 1285 height 447
click at [148, 316] on bookings-row "12:00 [DATE] 3 [PERSON_NAME] credit_card visa * 7625 mercadopago BRUNCH EN MESS…" at bounding box center [642, 371] width 1285 height 357
drag, startPoint x: 148, startPoint y: 316, endPoint x: 723, endPoint y: 564, distance: 627.2
click at [723, 564] on div "No hay notas para este servicio. Haz clic para agregar una 12:00 [DATE] 3 [PERS…" at bounding box center [642, 386] width 1285 height 447
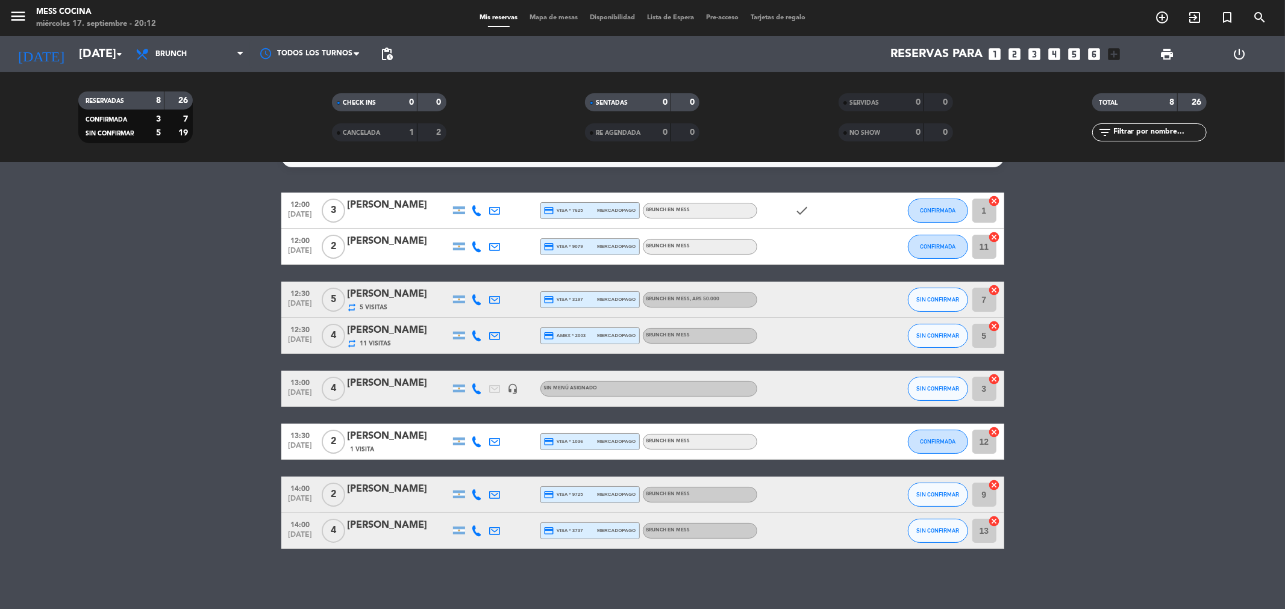
click at [723, 564] on div "No hay notas para este servicio. Haz clic para agregar una 12:00 [DATE] 3 [PERS…" at bounding box center [642, 386] width 1285 height 447
drag, startPoint x: 723, startPoint y: 564, endPoint x: 188, endPoint y: 350, distance: 576.2
click at [188, 350] on div "No hay notas para este servicio. Haz clic para agregar una 12:00 [DATE] 3 [PERS…" at bounding box center [642, 386] width 1285 height 447
drag, startPoint x: 188, startPoint y: 350, endPoint x: 595, endPoint y: 572, distance: 463.3
click at [595, 572] on div "No hay notas para este servicio. Haz clic para agregar una 12:00 [DATE] 3 [PERS…" at bounding box center [642, 386] width 1285 height 447
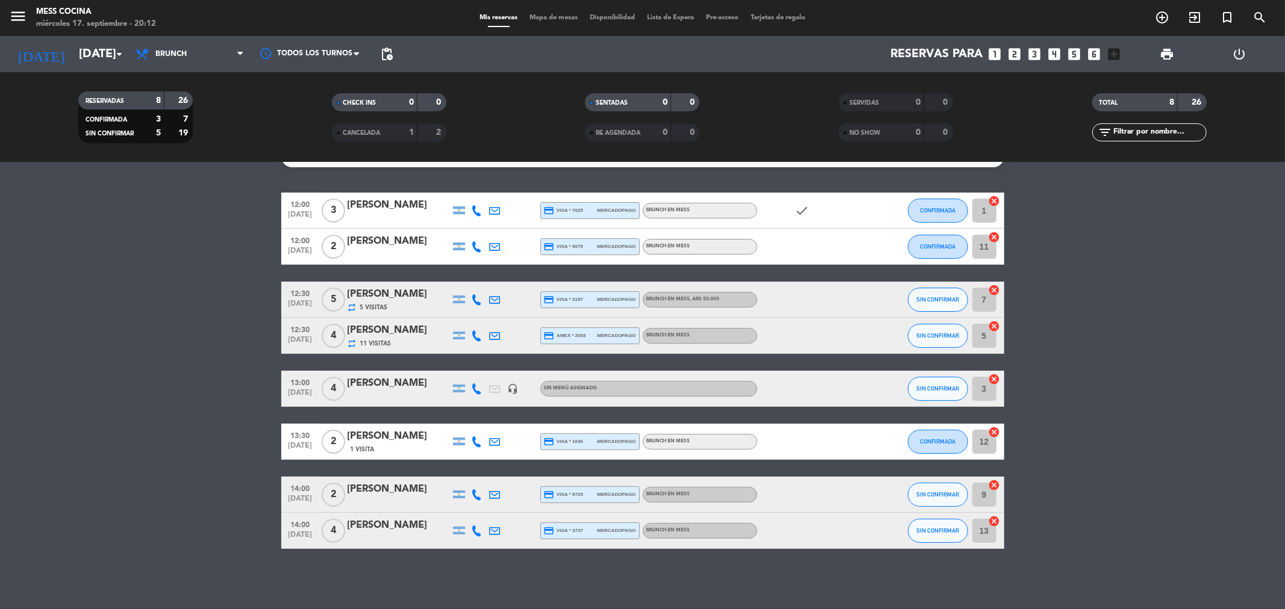
click at [595, 572] on div "No hay notas para este servicio. Haz clic para agregar una 12:00 [DATE] 3 [PERS…" at bounding box center [642, 386] width 1285 height 447
drag, startPoint x: 595, startPoint y: 572, endPoint x: 241, endPoint y: 361, distance: 411.6
click at [241, 361] on div "No hay notas para este servicio. Haz clic para agregar una 12:00 [DATE] 3 [PERS…" at bounding box center [642, 386] width 1285 height 447
click at [241, 361] on bookings-row "12:00 [DATE] 3 [PERSON_NAME] credit_card visa * 7625 mercadopago BRUNCH EN MESS…" at bounding box center [642, 371] width 1285 height 357
drag, startPoint x: 79, startPoint y: 140, endPoint x: 583, endPoint y: 544, distance: 646.0
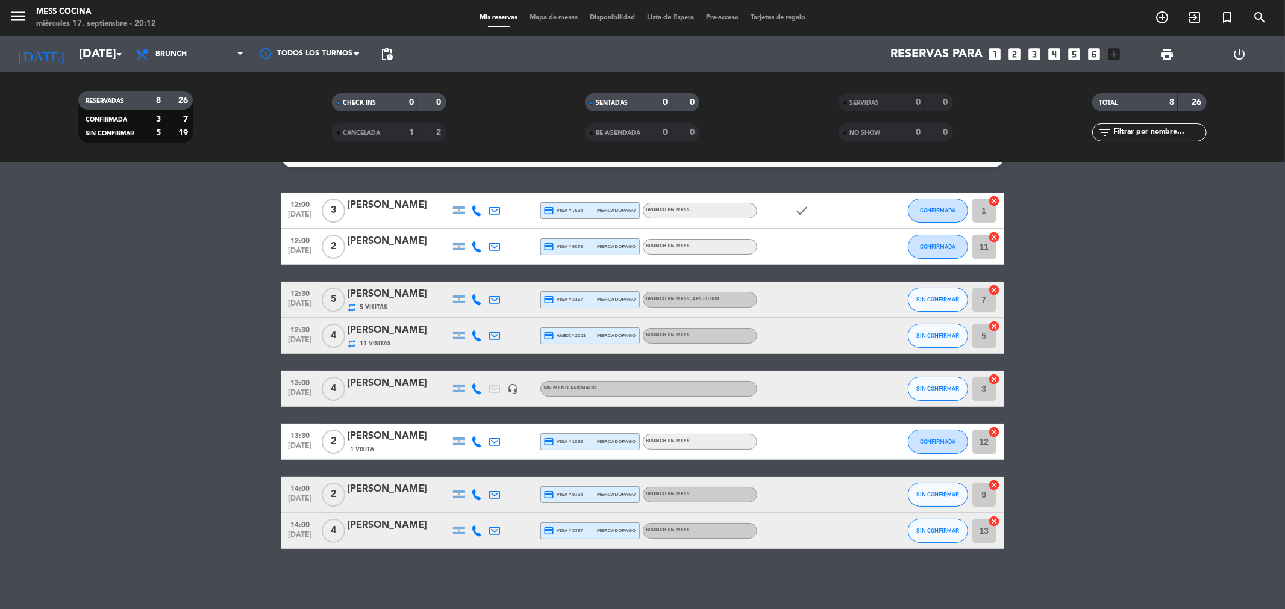
click at [583, 544] on ng-component "menu Mess Cocina miércoles 17. septiembre - 20:12 Mis reservas Mapa de mesas Di…" at bounding box center [642, 304] width 1285 height 609
click at [583, 544] on div "14:00 [DATE] 4 [PERSON_NAME] credit_card visa * 3737 mercadopago BRUNCH EN MESS…" at bounding box center [642, 531] width 723 height 36
drag, startPoint x: 257, startPoint y: 277, endPoint x: 587, endPoint y: 572, distance: 443.2
click at [587, 572] on div "No hay notas para este servicio. Haz clic para agregar una 12:00 [DATE] 3 [PERS…" at bounding box center [642, 386] width 1285 height 447
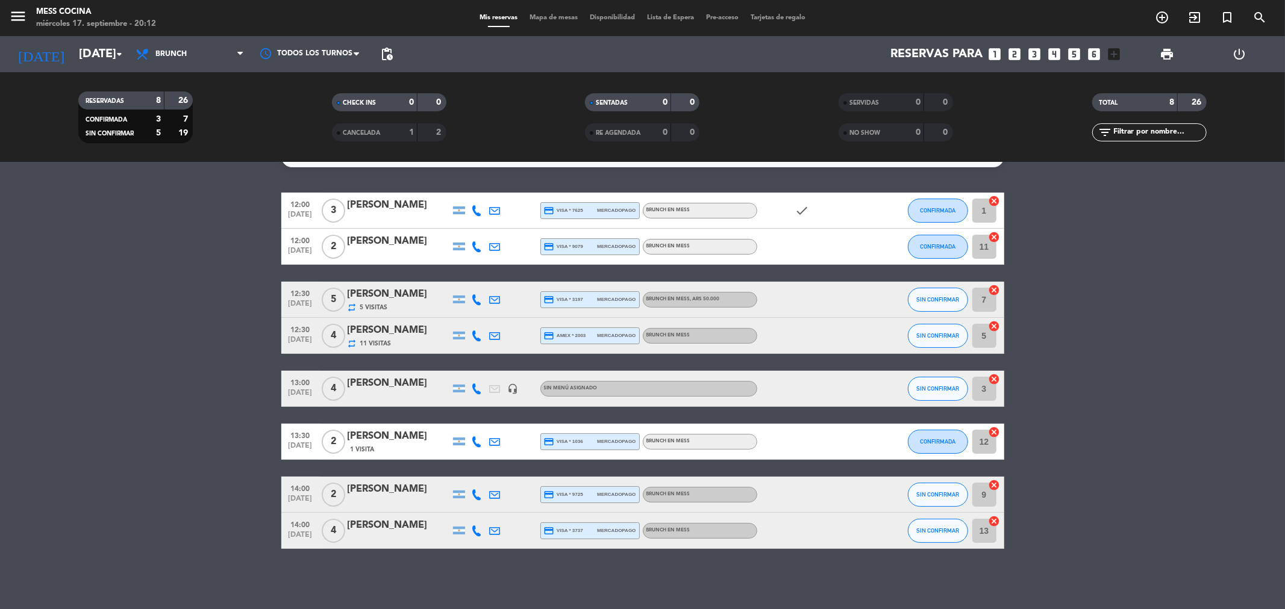
drag, startPoint x: 587, startPoint y: 572, endPoint x: 111, endPoint y: 298, distance: 549.0
click at [111, 298] on div "No hay notas para este servicio. Haz clic para agregar una 12:00 [DATE] 3 [PERS…" at bounding box center [642, 386] width 1285 height 447
click at [111, 298] on bookings-row "12:00 [DATE] 3 [PERSON_NAME] credit_card visa * 7625 mercadopago BRUNCH EN MESS…" at bounding box center [642, 371] width 1285 height 357
drag, startPoint x: 111, startPoint y: 298, endPoint x: 458, endPoint y: 571, distance: 441.3
click at [458, 573] on div "No hay notas para este servicio. Haz clic para agregar una 12:00 [DATE] 3 [PERS…" at bounding box center [642, 386] width 1285 height 447
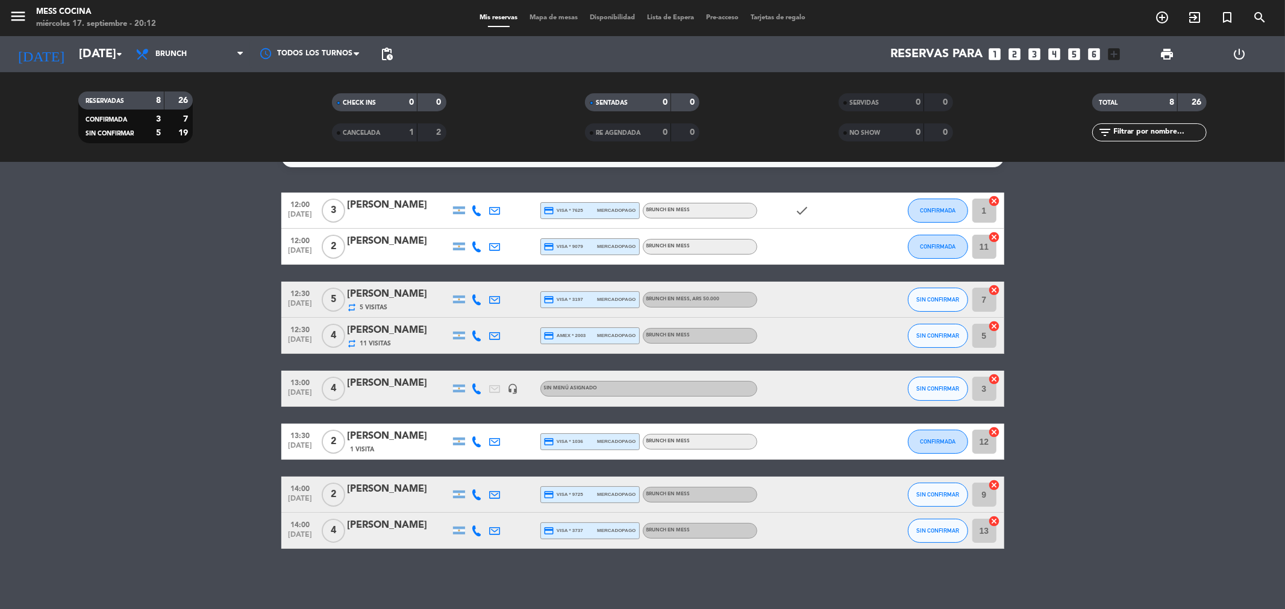
click at [458, 571] on div "No hay notas para este servicio. Haz clic para agregar una 12:00 [DATE] 3 [PERS…" at bounding box center [642, 386] width 1285 height 447
drag, startPoint x: 444, startPoint y: 552, endPoint x: 135, endPoint y: 372, distance: 357.3
click at [135, 372] on div "No hay notas para este servicio. Haz clic para agregar una 12:00 [DATE] 3 [PERS…" at bounding box center [642, 386] width 1285 height 447
click at [135, 372] on bookings-row "12:00 [DATE] 3 [PERSON_NAME] credit_card visa * 7625 mercadopago BRUNCH EN MESS…" at bounding box center [642, 371] width 1285 height 357
drag, startPoint x: 135, startPoint y: 372, endPoint x: 547, endPoint y: 571, distance: 457.4
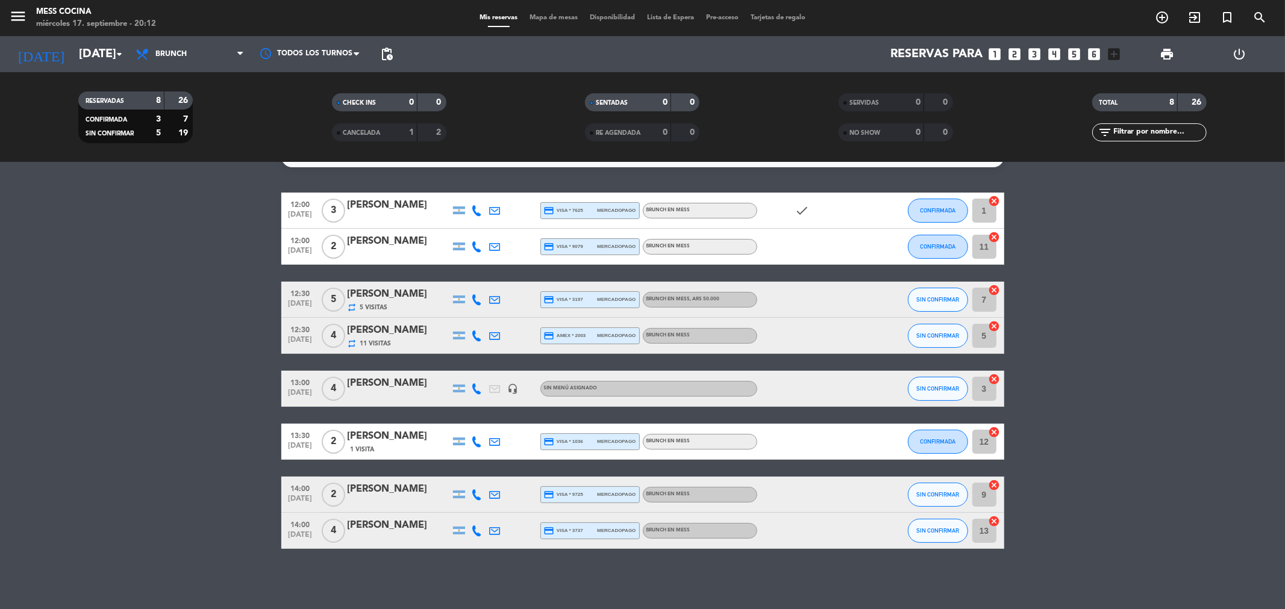
click at [547, 571] on div "No hay notas para este servicio. Haz clic para agregar una 12:00 [DATE] 3 [PERS…" at bounding box center [642, 386] width 1285 height 447
drag, startPoint x: 547, startPoint y: 571, endPoint x: 131, endPoint y: 335, distance: 477.9
click at [131, 335] on div "No hay notas para este servicio. Haz clic para agregar una 12:00 [DATE] 3 [PERS…" at bounding box center [642, 386] width 1285 height 447
click at [131, 335] on bookings-row "12:00 [DATE] 3 [PERSON_NAME] credit_card visa * 7625 mercadopago BRUNCH EN MESS…" at bounding box center [642, 371] width 1285 height 357
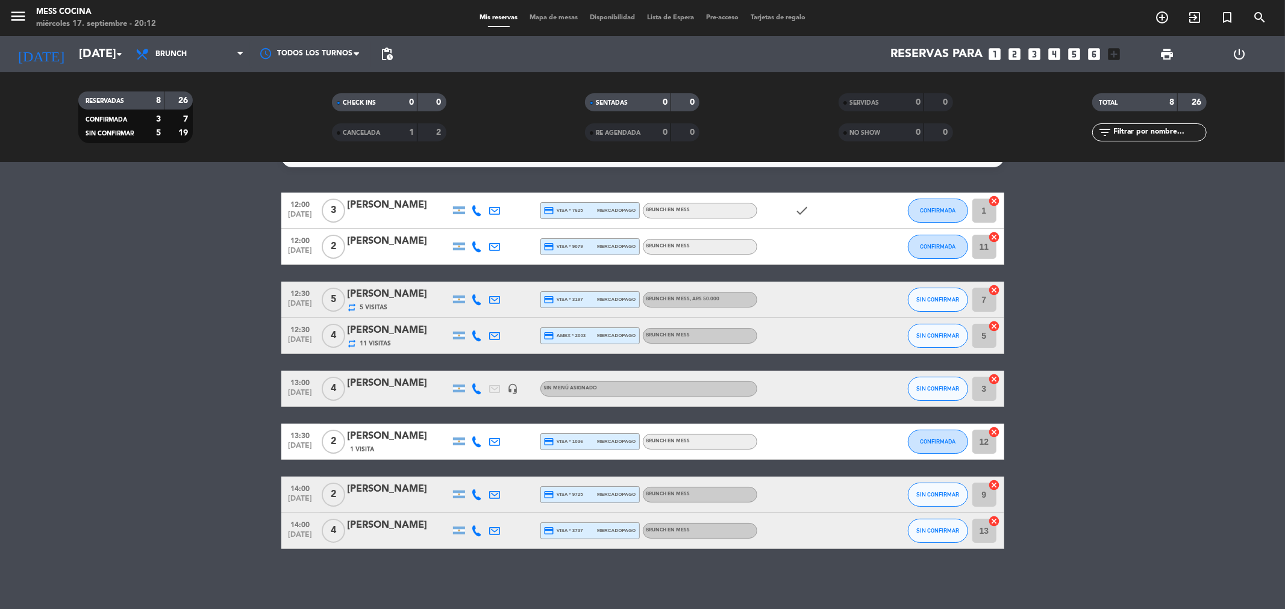
drag, startPoint x: 0, startPoint y: 363, endPoint x: 902, endPoint y: 591, distance: 930.0
click at [902, 591] on div "No hay notas para este servicio. Haz clic para agregar una 12:00 [DATE] 3 [PERS…" at bounding box center [642, 386] width 1285 height 447
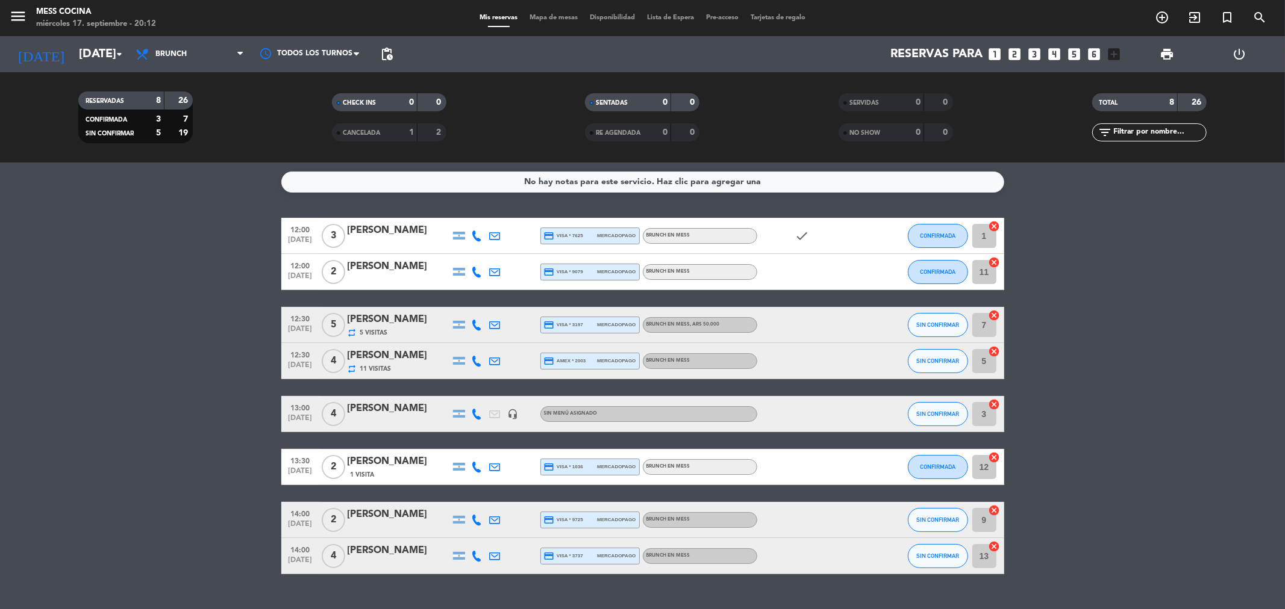
drag, startPoint x: 902, startPoint y: 591, endPoint x: 0, endPoint y: 154, distance: 1002.0
click at [0, 154] on ng-component "menu Mess Cocina miércoles 17. septiembre - 20:12 Mis reservas Mapa de mesas Di…" at bounding box center [642, 304] width 1285 height 609
click at [10, 297] on bookings-row "12:00 [DATE] 3 [PERSON_NAME] credit_card visa * 7625 mercadopago BRUNCH EN MESS…" at bounding box center [642, 396] width 1285 height 357
drag, startPoint x: 273, startPoint y: 326, endPoint x: 750, endPoint y: 590, distance: 544.8
click at [750, 590] on div "No hay notas para este servicio. Haz clic para agregar una 12:00 [DATE] 3 [PERS…" at bounding box center [642, 386] width 1285 height 447
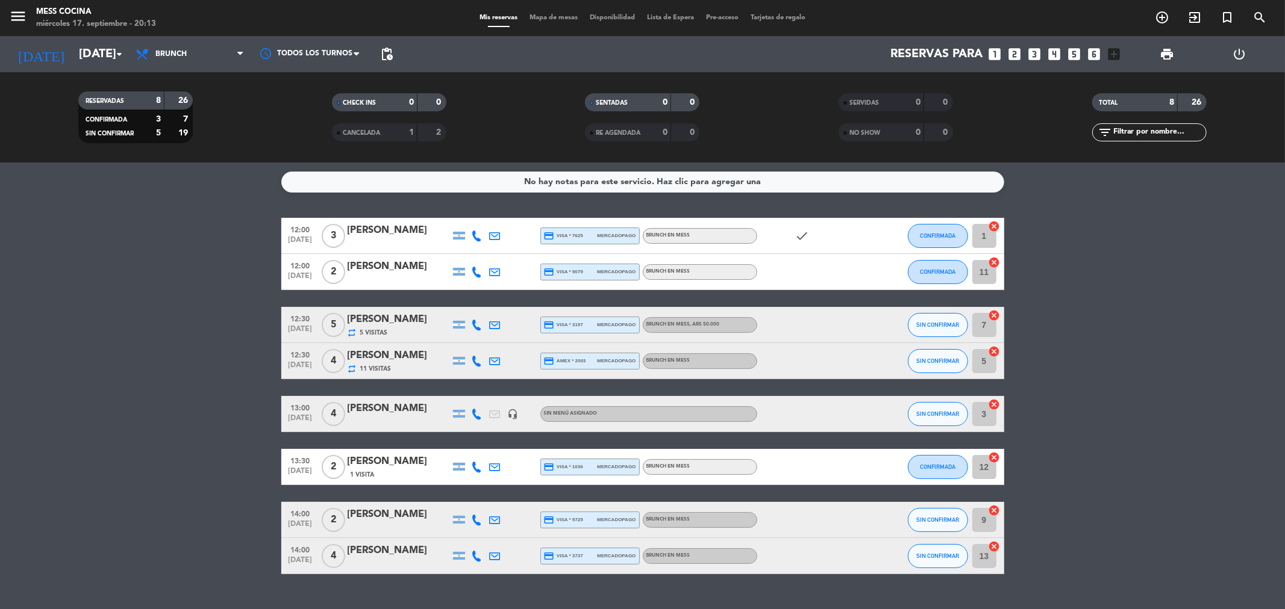
click at [750, 590] on div "No hay notas para este servicio. Haz clic para agregar una 12:00 [DATE] 3 [PERS…" at bounding box center [642, 386] width 1285 height 447
drag, startPoint x: 750, startPoint y: 590, endPoint x: 148, endPoint y: 190, distance: 722.9
click at [148, 190] on div "No hay notas para este servicio. Haz clic para agregar una 12:00 [DATE] 3 [PERS…" at bounding box center [642, 386] width 1285 height 447
click at [148, 190] on service-notes "No hay notas para este servicio. Haz clic para agregar una" at bounding box center [642, 182] width 1285 height 21
drag, startPoint x: 148, startPoint y: 190, endPoint x: 724, endPoint y: 583, distance: 697.9
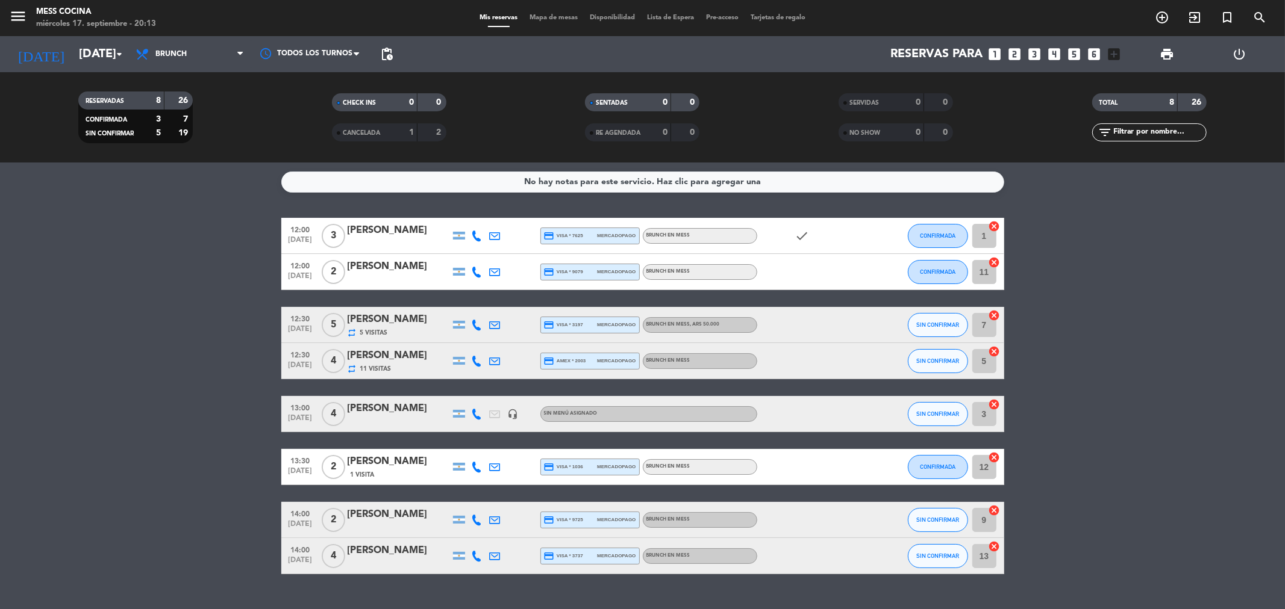
click at [724, 583] on div "No hay notas para este servicio. Haz clic para agregar una 12:00 [DATE] 3 [PERS…" at bounding box center [642, 386] width 1285 height 447
drag, startPoint x: 120, startPoint y: 424, endPoint x: 598, endPoint y: 576, distance: 501.1
click at [598, 576] on div "No hay notas para este servicio. Haz clic para agregar una 12:00 [DATE] 3 [PERS…" at bounding box center [642, 386] width 1285 height 447
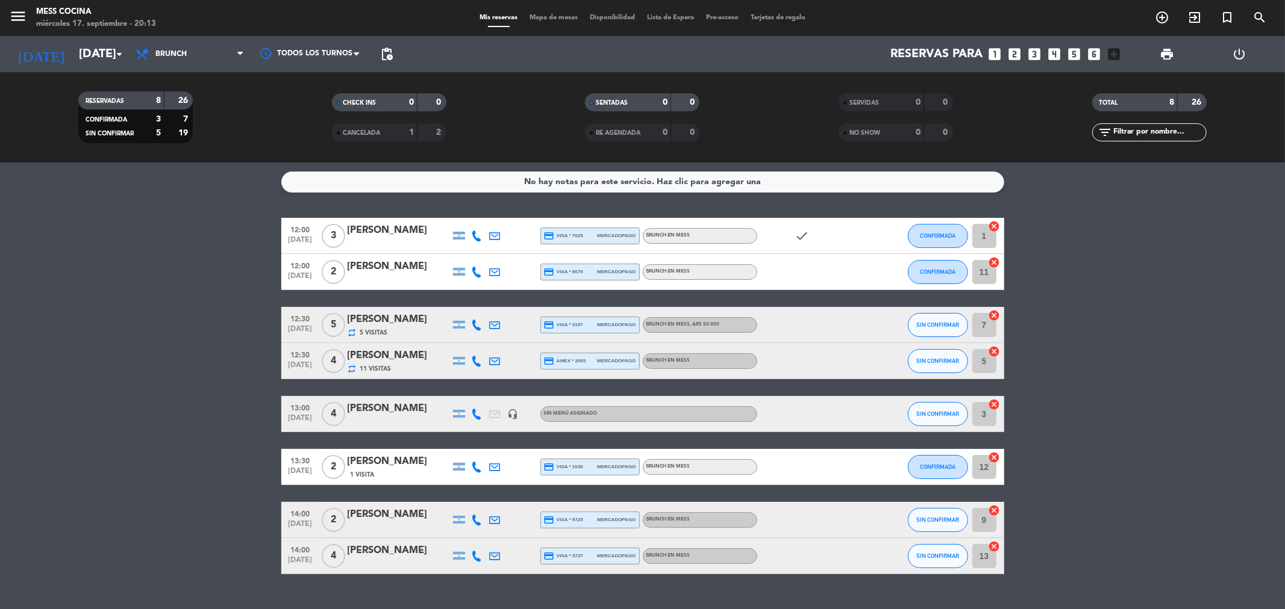
scroll to position [25, 0]
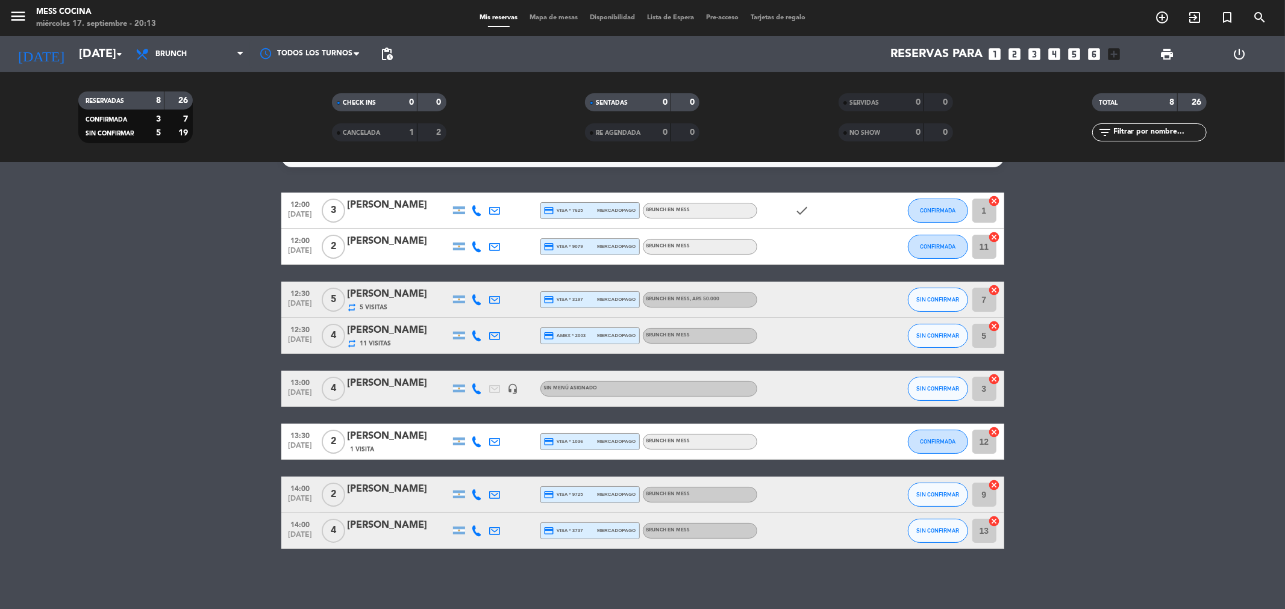
drag, startPoint x: 139, startPoint y: 323, endPoint x: 590, endPoint y: 588, distance: 523.1
click at [590, 588] on div "No hay notas para este servicio. Haz clic para agregar una 12:00 [DATE] 3 [PERS…" at bounding box center [642, 386] width 1285 height 447
click at [596, 586] on div "No hay notas para este servicio. Haz clic para agregar una 12:00 [DATE] 3 [PERS…" at bounding box center [642, 386] width 1285 height 447
drag, startPoint x: 600, startPoint y: 576, endPoint x: 214, endPoint y: 339, distance: 453.6
click at [214, 339] on div "No hay notas para este servicio. Haz clic para agregar una 12:00 [DATE] 3 [PERS…" at bounding box center [642, 386] width 1285 height 447
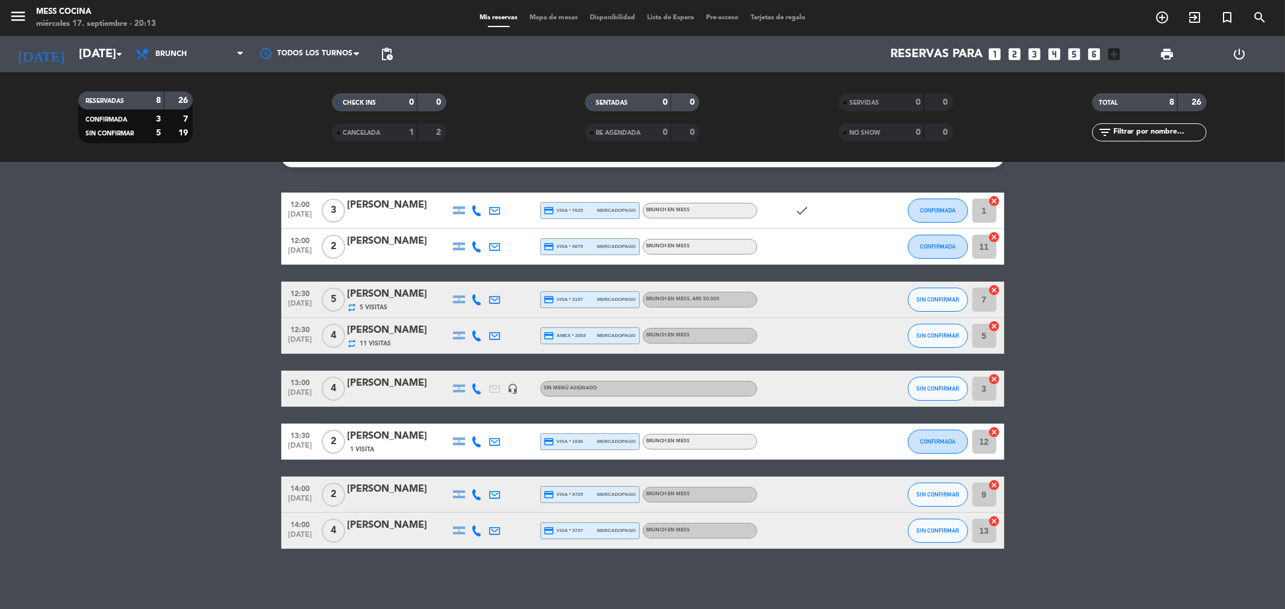
click at [214, 339] on bookings-row "12:00 [DATE] 3 [PERSON_NAME] credit_card visa * 7625 mercadopago BRUNCH EN MESS…" at bounding box center [642, 371] width 1285 height 357
click at [97, 65] on input "[DATE]" at bounding box center [149, 54] width 153 height 26
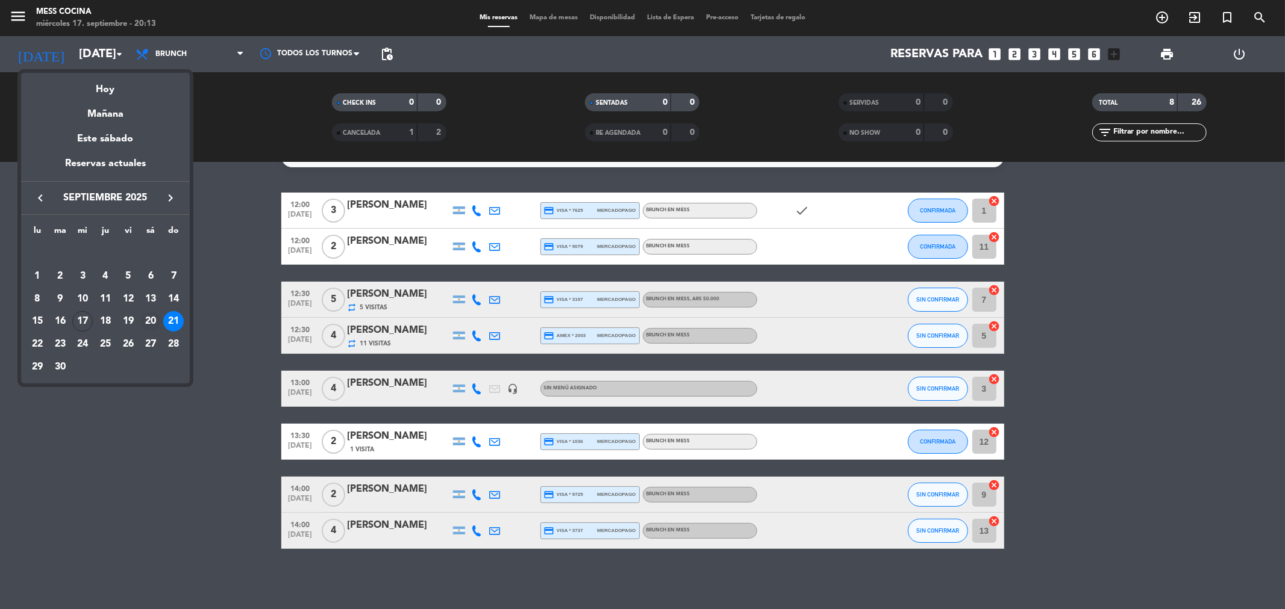
click at [153, 321] on div "20" at bounding box center [150, 321] width 20 height 20
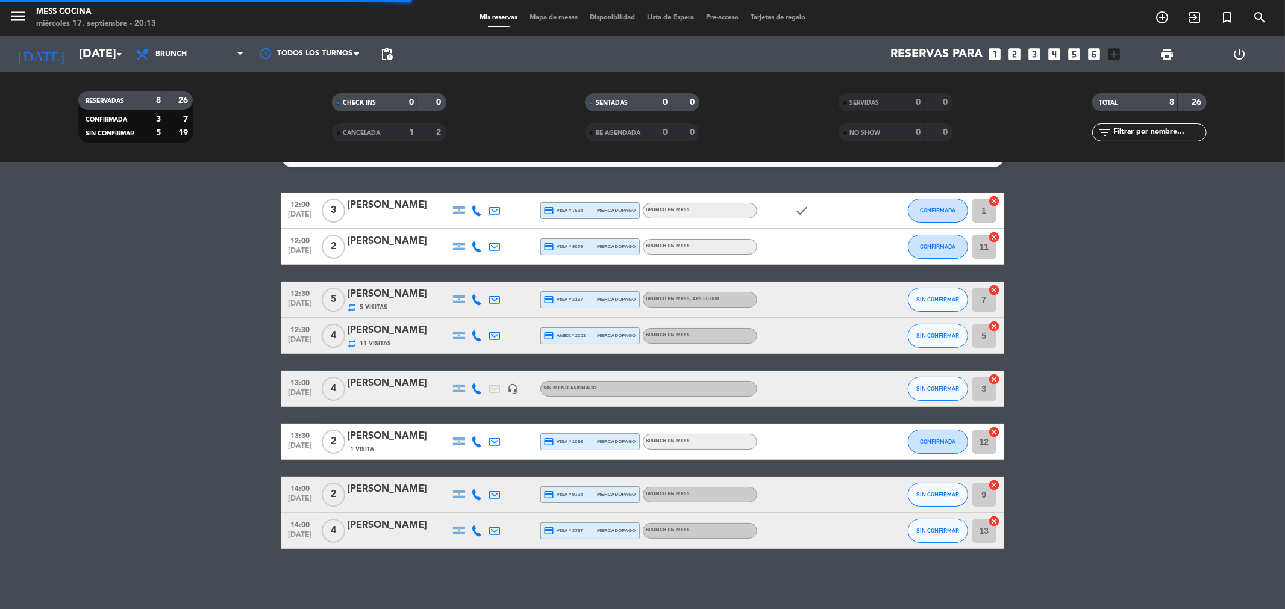
scroll to position [0, 0]
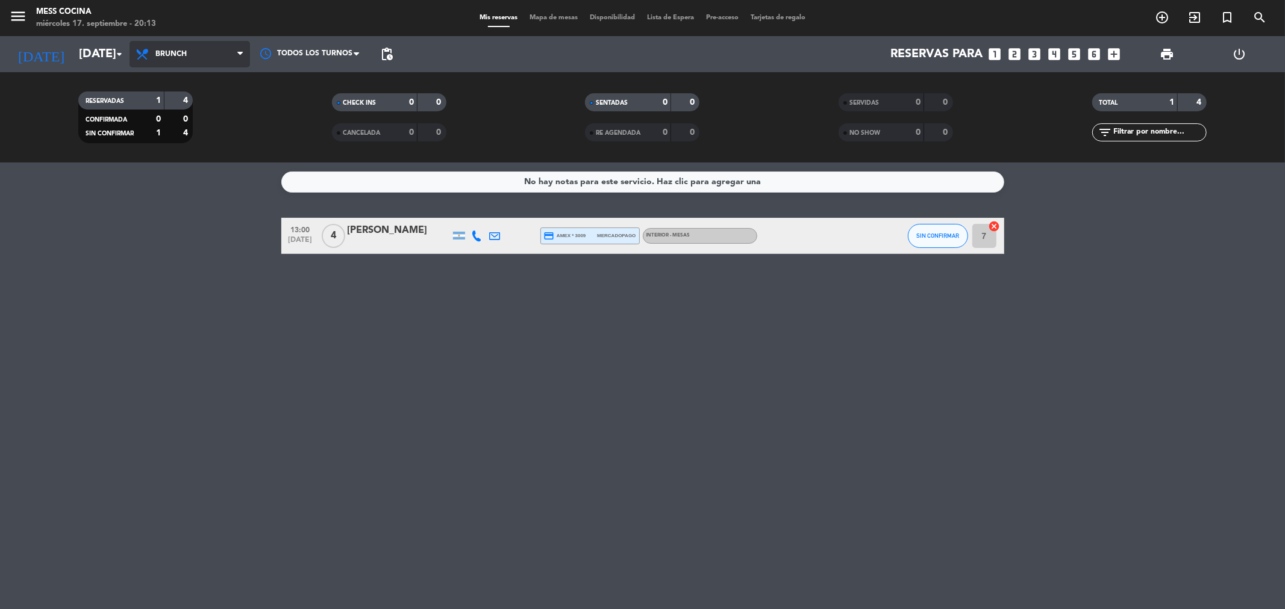
click at [211, 53] on span "Brunch" at bounding box center [189, 54] width 120 height 26
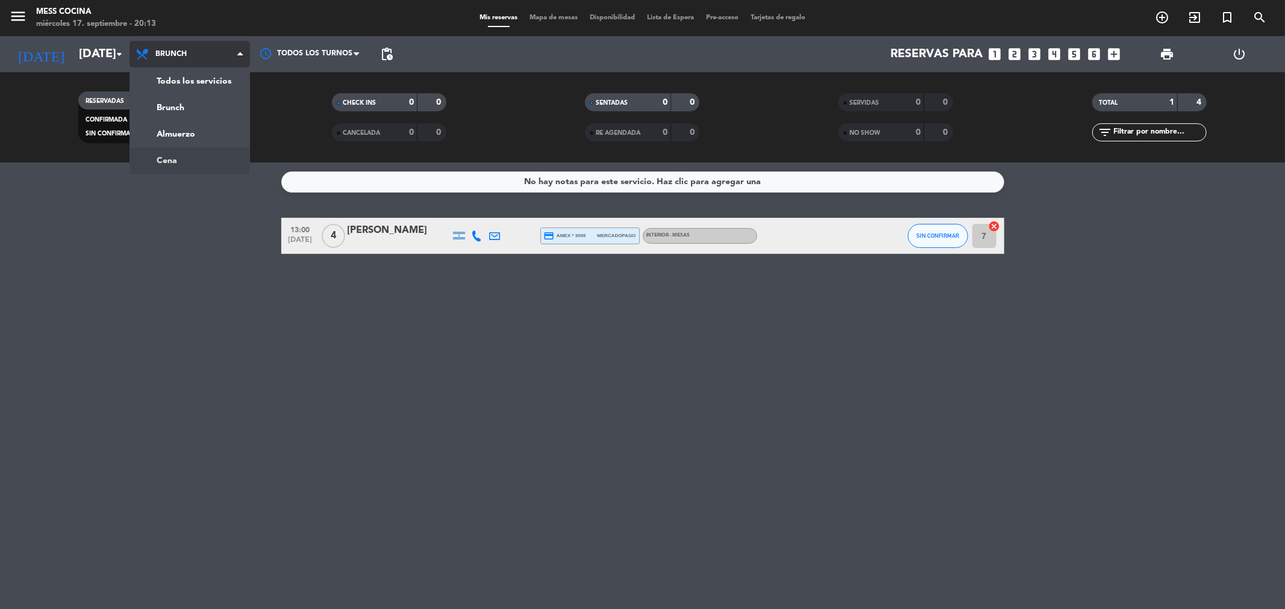
click at [207, 169] on ng-component "menu Mess Cocina miércoles 17. septiembre - 20:13 Mis reservas Mapa de mesas Di…" at bounding box center [642, 304] width 1285 height 609
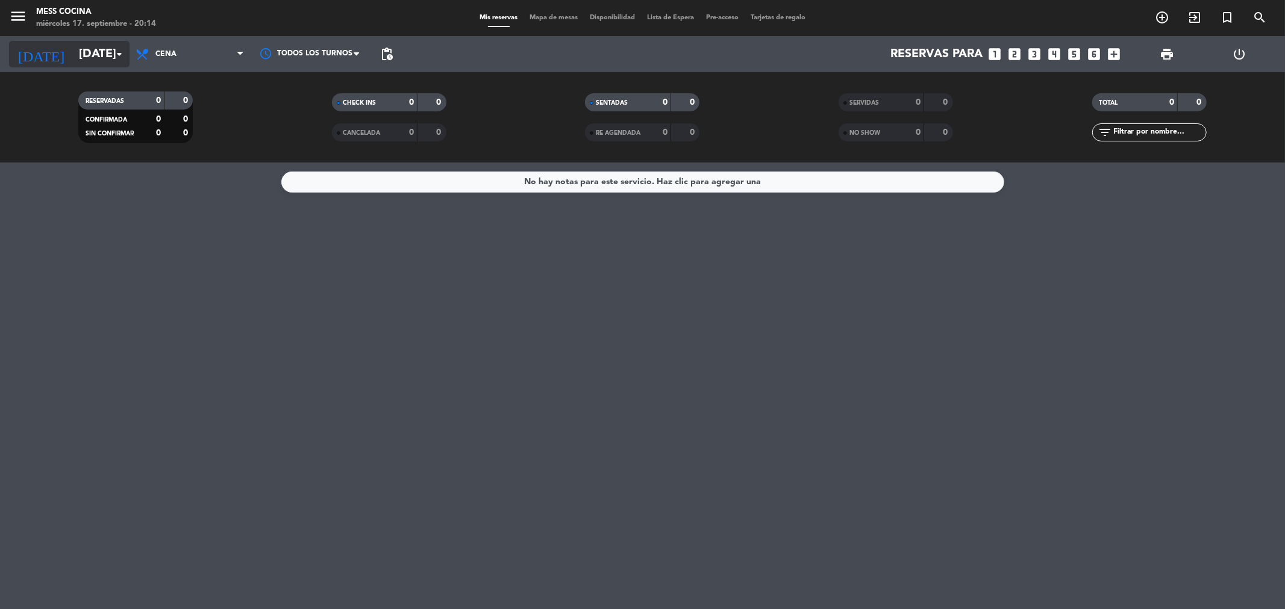
click at [92, 46] on input "[DATE]" at bounding box center [149, 54] width 153 height 26
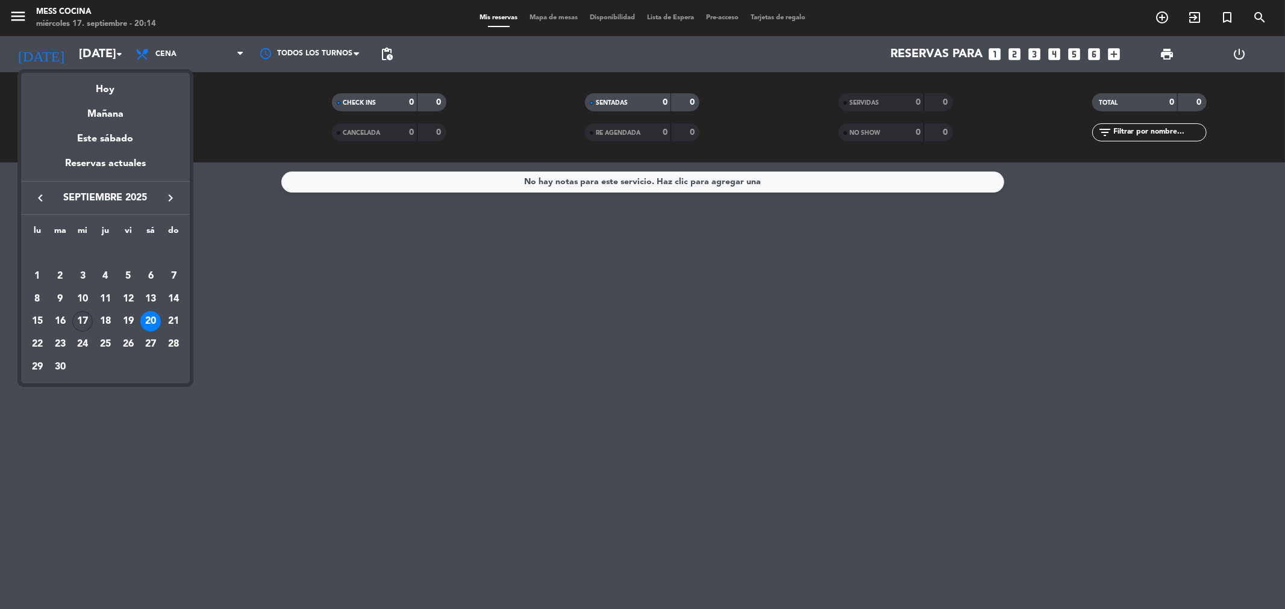
click at [84, 322] on div "17" at bounding box center [82, 321] width 20 height 20
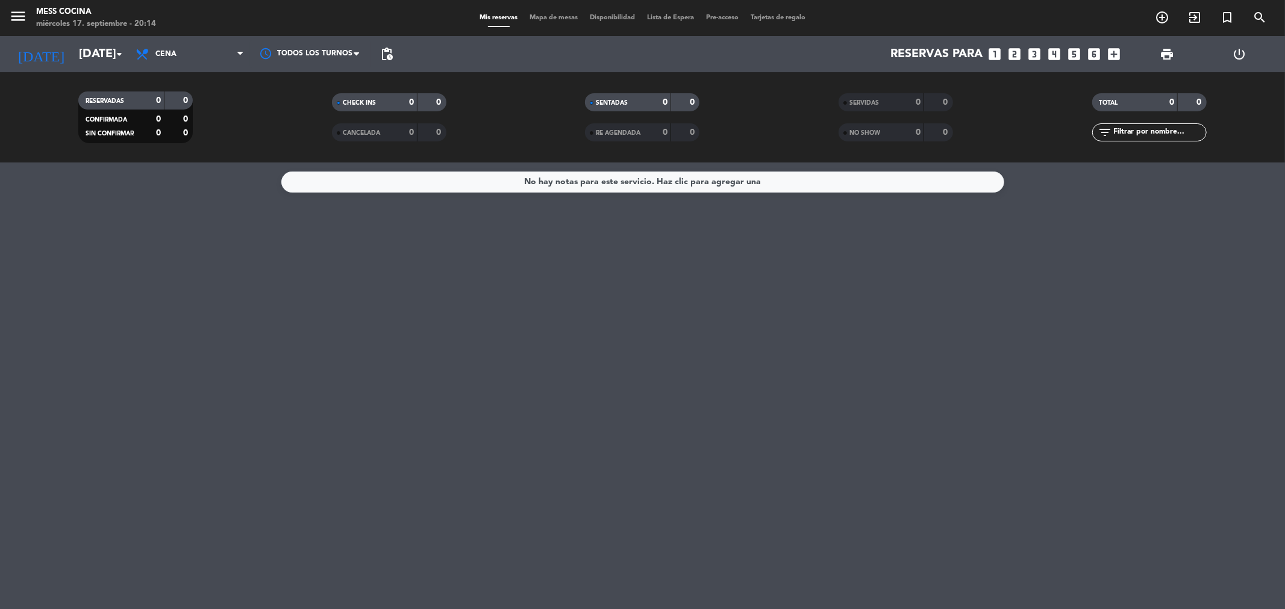
type input "[DATE]"
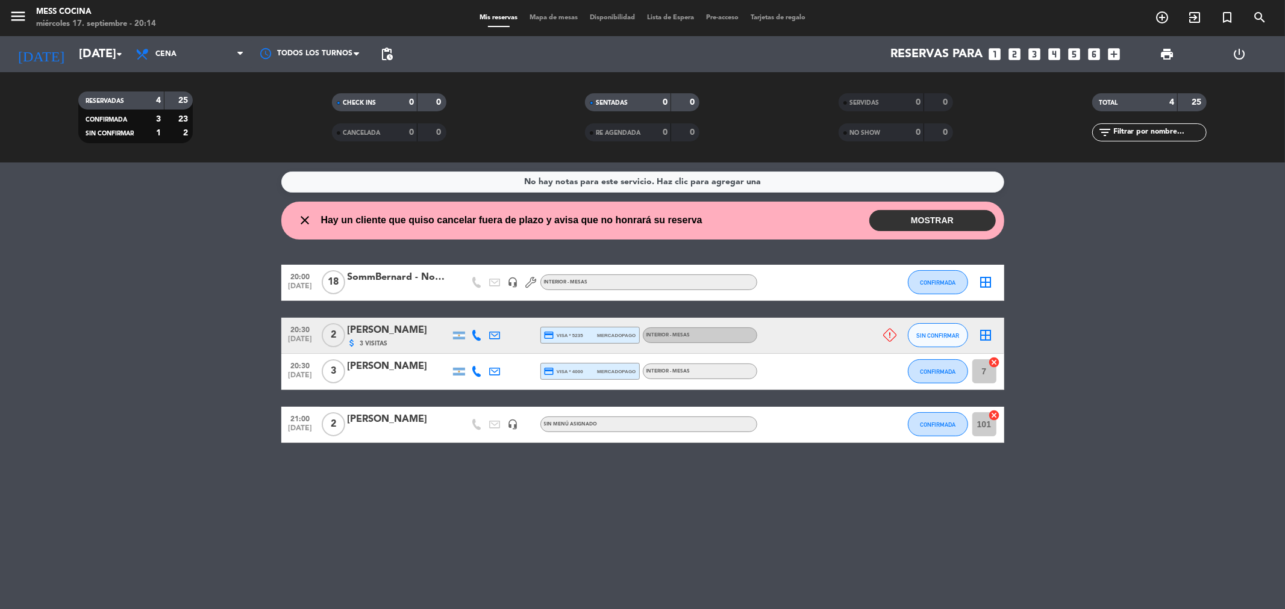
drag, startPoint x: 52, startPoint y: 297, endPoint x: 379, endPoint y: 504, distance: 387.1
click at [379, 504] on div "No hay notas para este servicio. Haz clic para agregar una close Hay un cliente…" at bounding box center [642, 386] width 1285 height 447
drag, startPoint x: 379, startPoint y: 504, endPoint x: 83, endPoint y: 354, distance: 332.1
click at [83, 354] on div "No hay notas para este servicio. Haz clic para agregar una close Hay un cliente…" at bounding box center [642, 386] width 1285 height 447
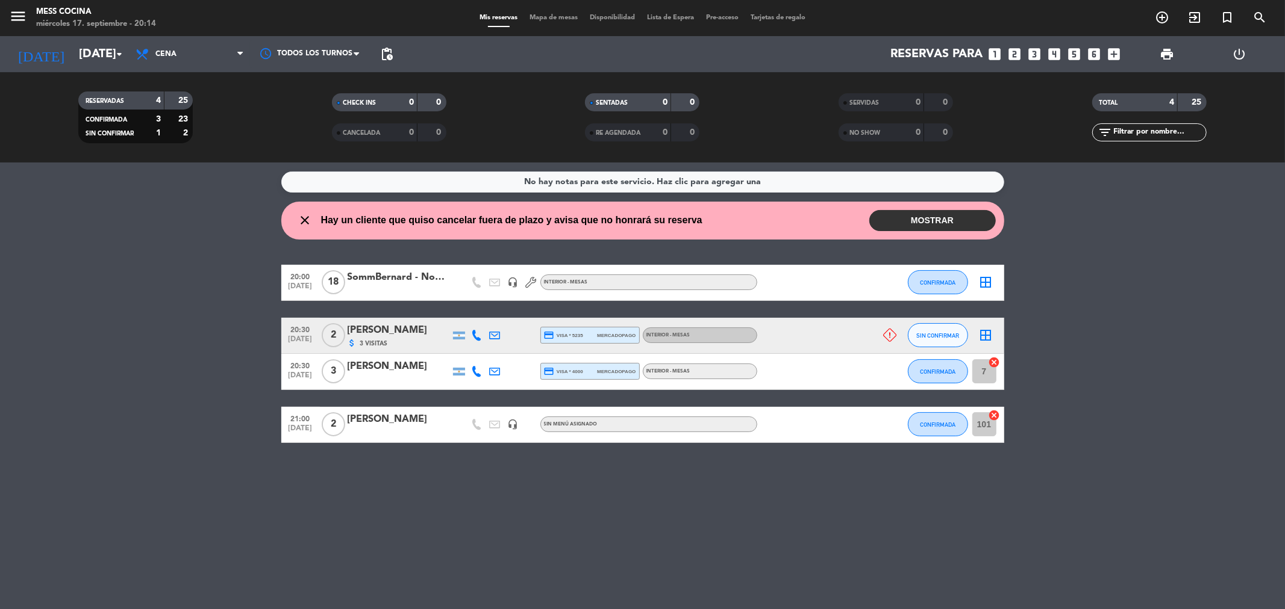
click at [83, 354] on bookings-row "20:00 [DATE] SommBernard - Noemia headset_mic INTERIOR - MESAS CONFIRMADA borde…" at bounding box center [642, 354] width 1285 height 178
drag, startPoint x: 116, startPoint y: 310, endPoint x: 667, endPoint y: 529, distance: 592.5
click at [667, 529] on div "No hay notas para este servicio. Haz clic para agregar una close Hay un cliente…" at bounding box center [642, 386] width 1285 height 447
drag, startPoint x: 667, startPoint y: 529, endPoint x: 10, endPoint y: 254, distance: 712.1
click at [10, 254] on div "No hay notas para este servicio. Haz clic para agregar una close Hay un cliente…" at bounding box center [642, 386] width 1285 height 447
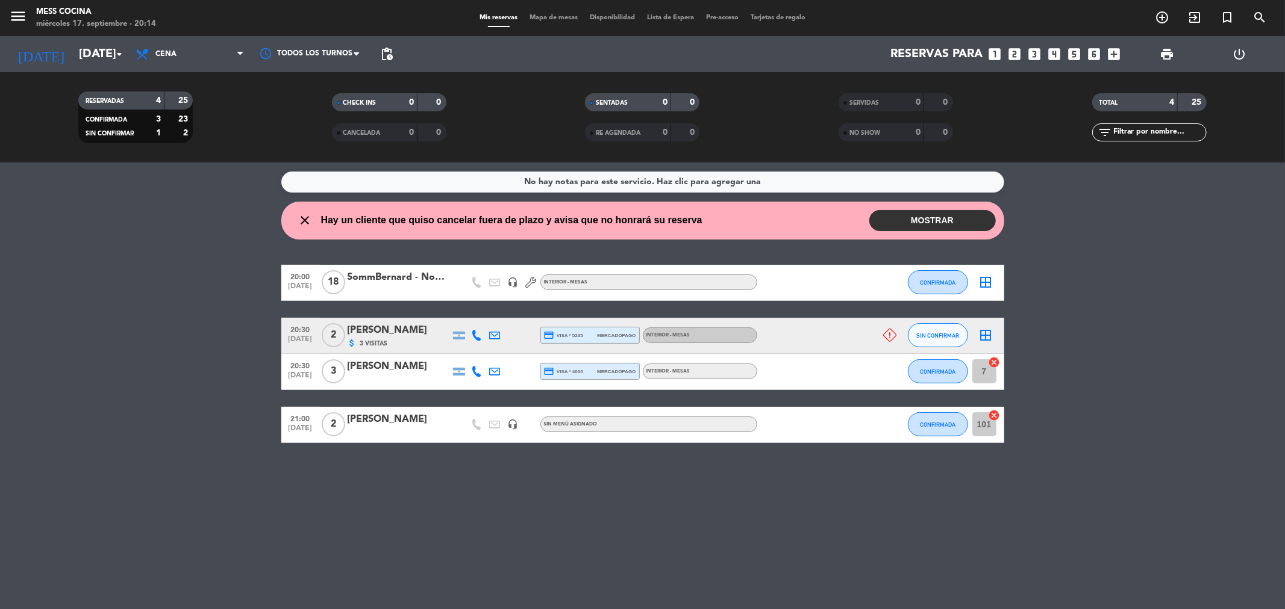
click at [10, 254] on div "No hay notas para este servicio. Haz clic para agregar una close Hay un cliente…" at bounding box center [642, 386] width 1285 height 447
drag, startPoint x: 134, startPoint y: 244, endPoint x: 618, endPoint y: 559, distance: 578.1
click at [618, 559] on div "No hay notas para este servicio. Haz clic para agregar una close Hay un cliente…" at bounding box center [642, 386] width 1285 height 447
drag, startPoint x: 618, startPoint y: 559, endPoint x: 208, endPoint y: 319, distance: 475.5
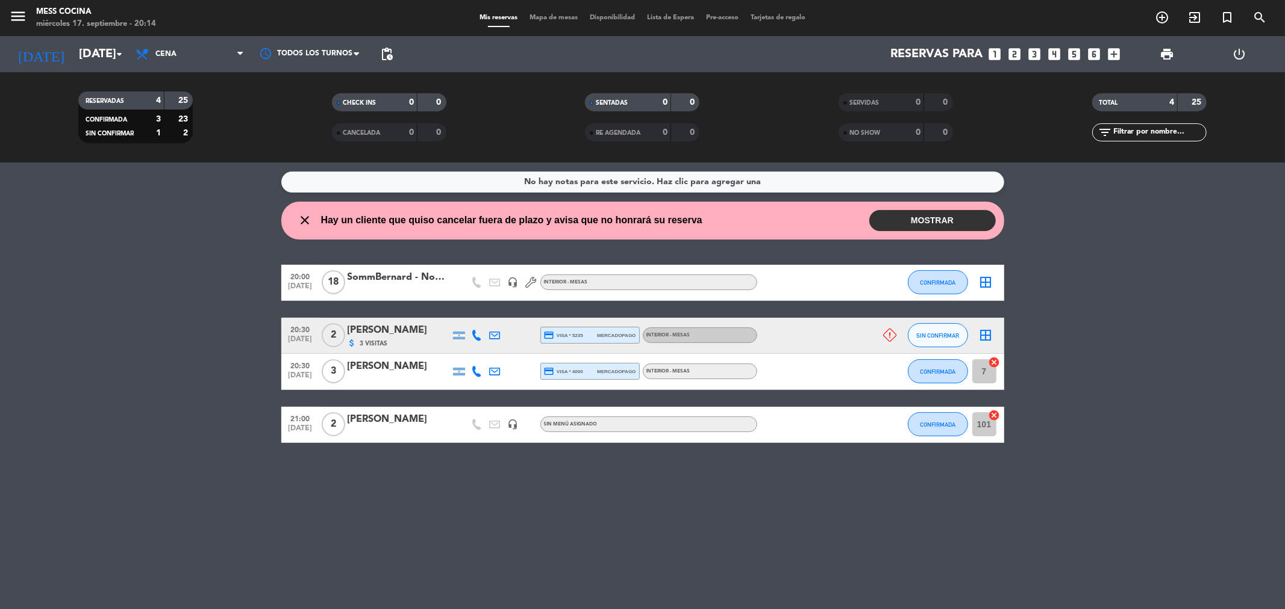
click at [208, 319] on div "No hay notas para este servicio. Haz clic para agregar una close Hay un cliente…" at bounding box center [642, 386] width 1285 height 447
click at [208, 319] on bookings-row "20:00 [DATE] SommBernard - Noemia headset_mic INTERIOR - MESAS CONFIRMADA borde…" at bounding box center [642, 354] width 1285 height 178
drag, startPoint x: 208, startPoint y: 319, endPoint x: 603, endPoint y: 525, distance: 445.8
click at [603, 525] on div "No hay notas para este servicio. Haz clic para agregar una close Hay un cliente…" at bounding box center [642, 386] width 1285 height 447
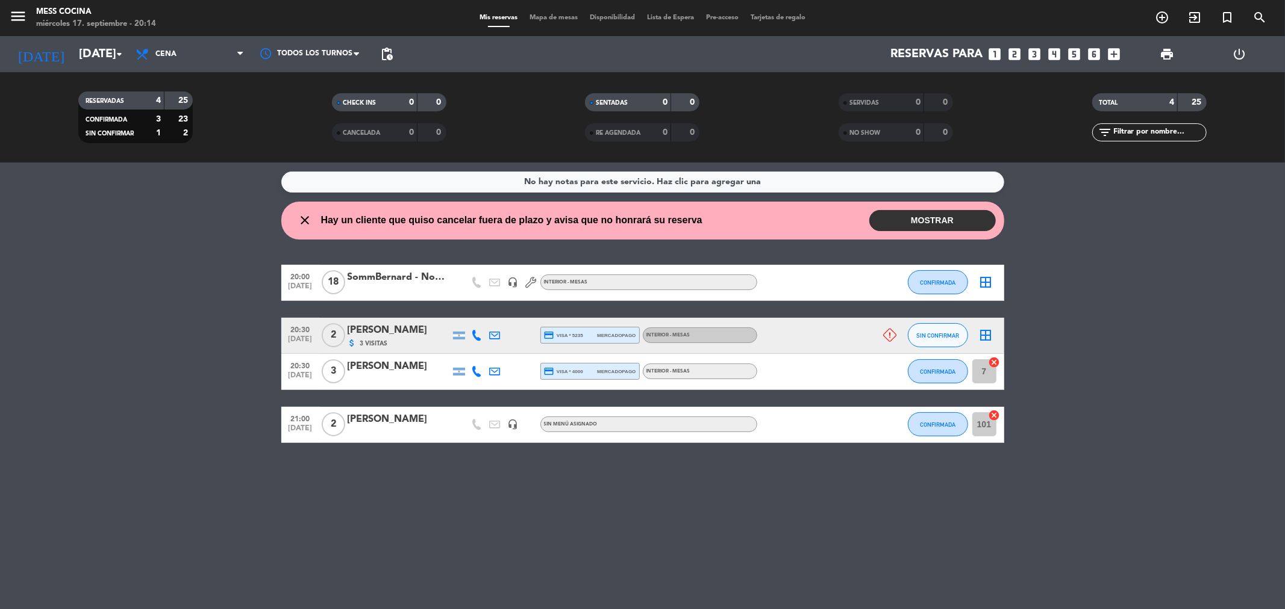
click at [344, 269] on div "18" at bounding box center [334, 283] width 28 height 36
click at [361, 282] on div "SommBernard - Noemia" at bounding box center [398, 278] width 102 height 16
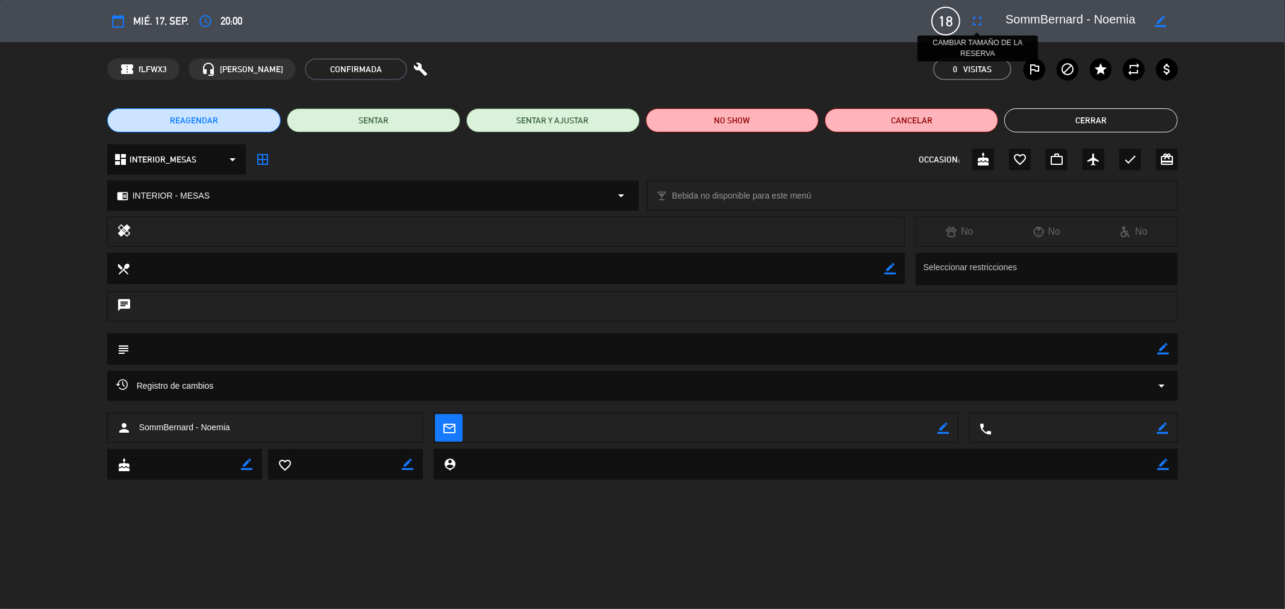
click at [977, 23] on icon "fullscreen" at bounding box center [977, 21] width 14 height 14
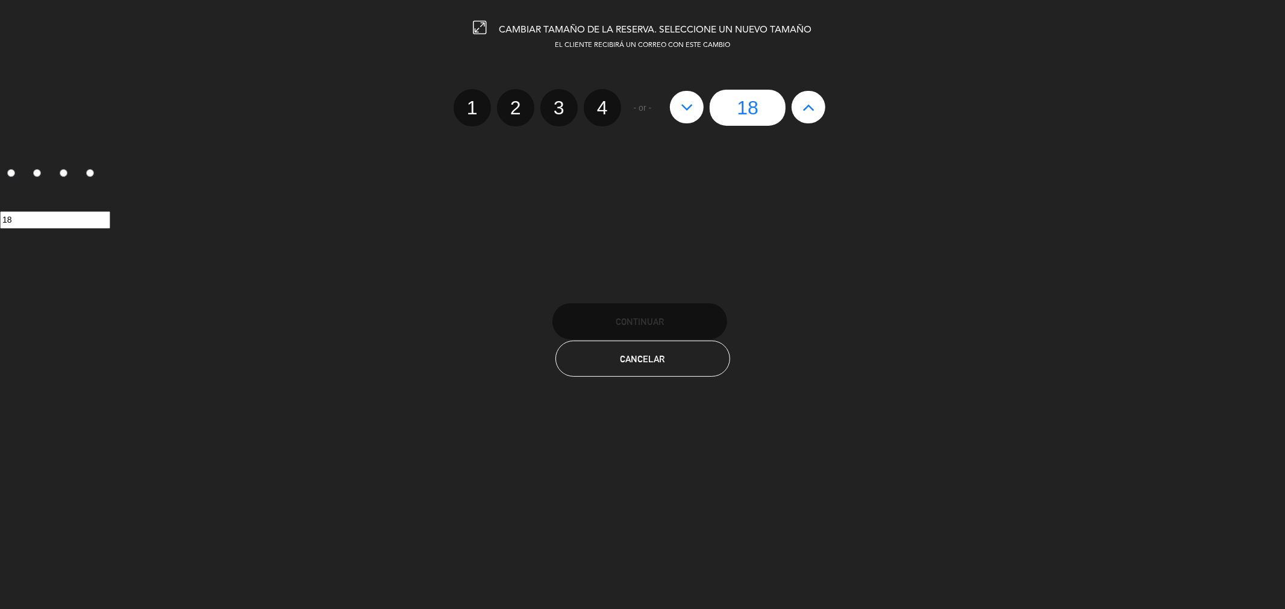
click at [693, 105] on button at bounding box center [687, 107] width 34 height 33
type input "17"
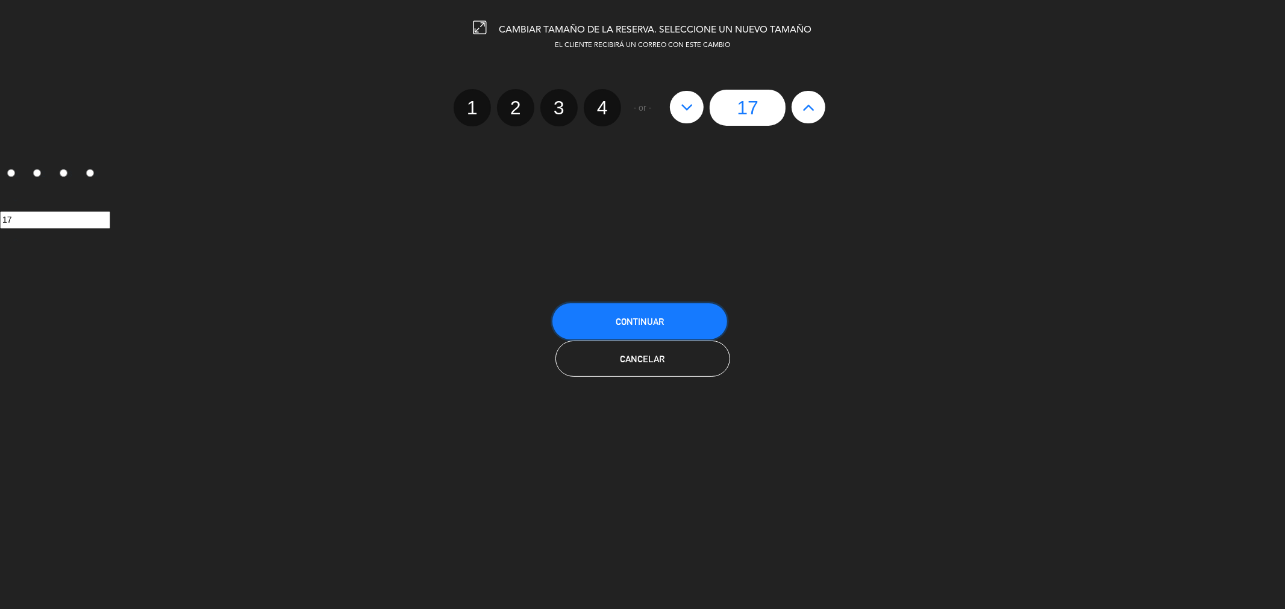
click at [682, 327] on button "Continuar" at bounding box center [639, 322] width 175 height 36
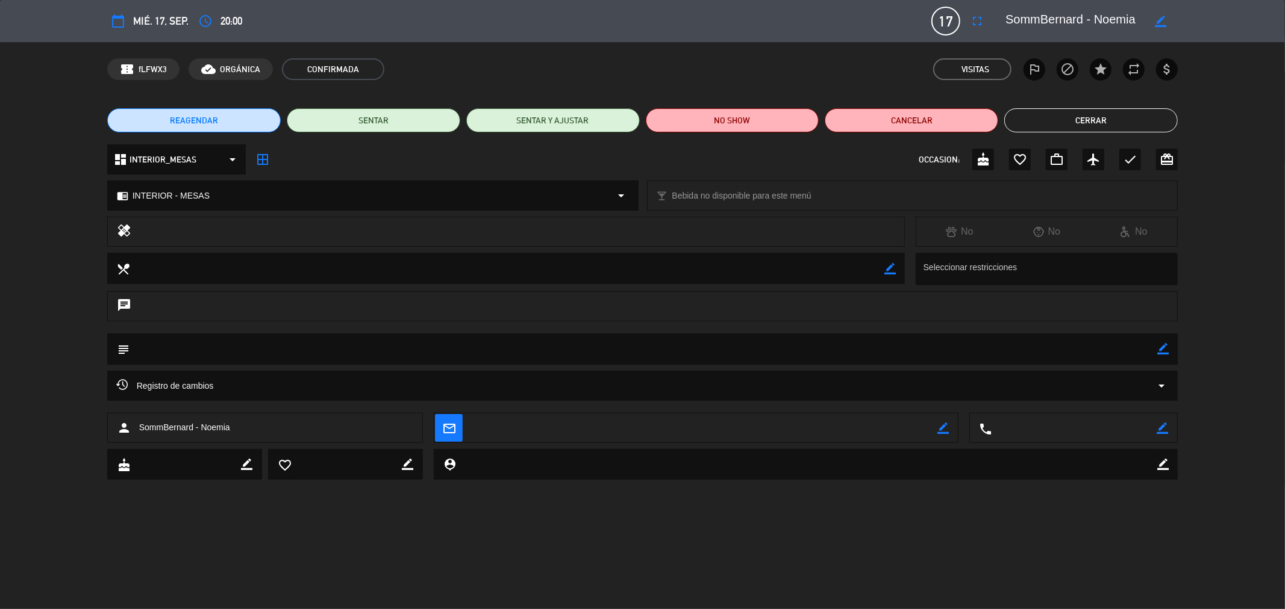
click at [1112, 116] on button "Cerrar" at bounding box center [1090, 120] width 173 height 24
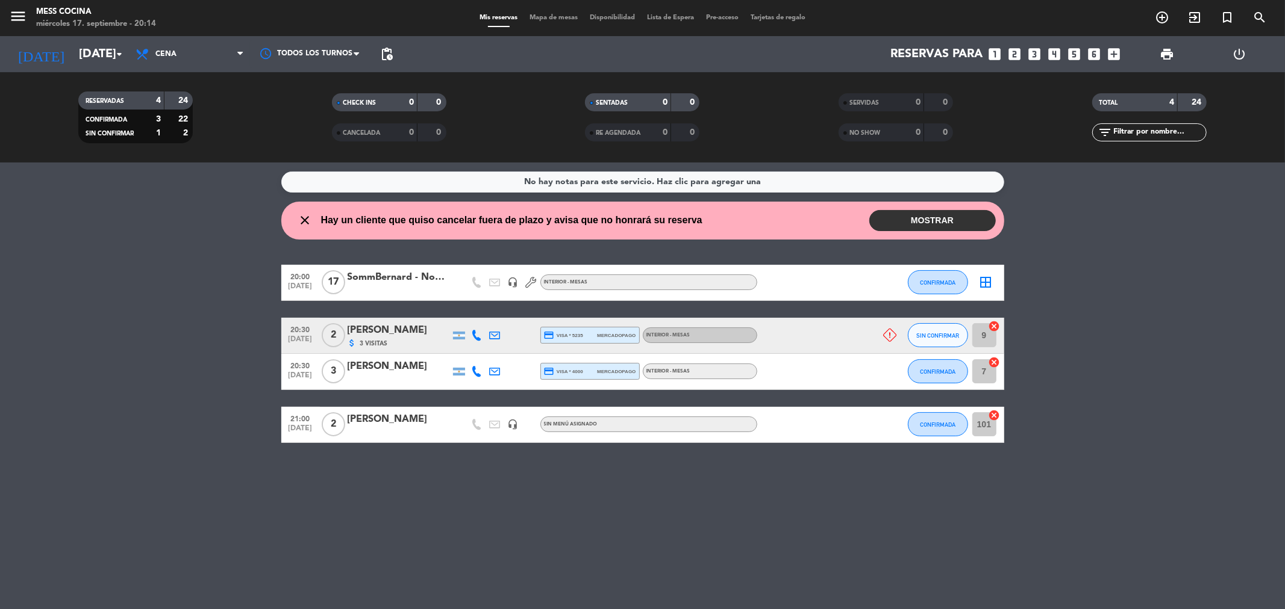
drag, startPoint x: 0, startPoint y: 360, endPoint x: 414, endPoint y: 506, distance: 439.1
click at [414, 506] on div "No hay notas para este servicio. Haz clic para agregar una close Hay un cliente…" at bounding box center [642, 386] width 1285 height 447
drag, startPoint x: 414, startPoint y: 506, endPoint x: 226, endPoint y: 334, distance: 255.3
click at [226, 334] on div "No hay notas para este servicio. Haz clic para agregar una close Hay un cliente…" at bounding box center [642, 386] width 1285 height 447
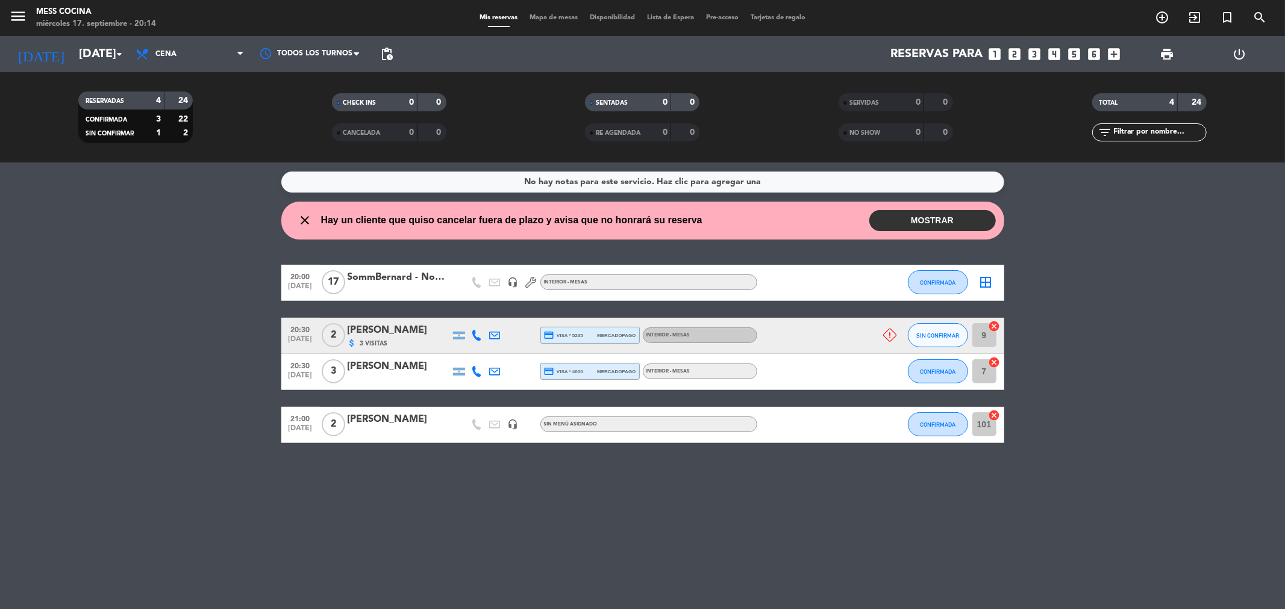
click at [226, 334] on bookings-row "20:00 [DATE] SommBernard - Noemia headset_mic INTERIOR - MESAS CONFIRMADA borde…" at bounding box center [642, 354] width 1285 height 178
drag, startPoint x: 58, startPoint y: 344, endPoint x: 531, endPoint y: 469, distance: 488.9
click at [531, 469] on div "No hay notas para este servicio. Haz clic para agregar una close Hay un cliente…" at bounding box center [642, 386] width 1285 height 447
drag, startPoint x: 531, startPoint y: 469, endPoint x: 22, endPoint y: 302, distance: 535.9
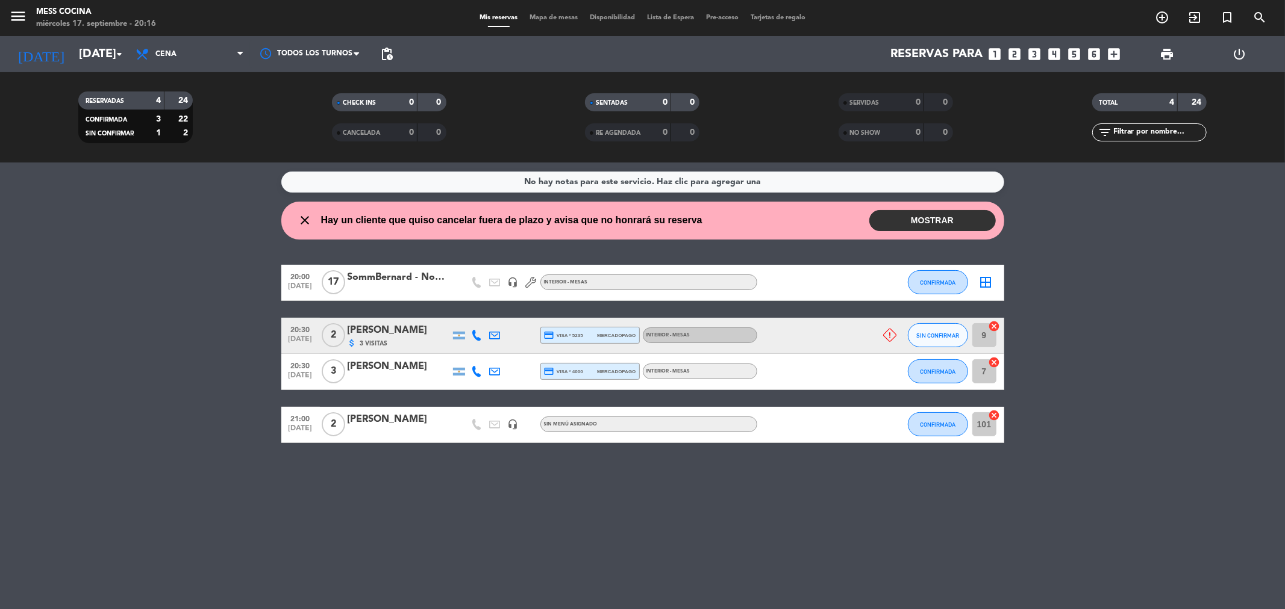
click at [22, 302] on div "No hay notas para este servicio. Haz clic para agregar una close Hay un cliente…" at bounding box center [642, 386] width 1285 height 447
click at [22, 302] on bookings-row "20:00 [DATE] SommBernard - Noemia headset_mic INTERIOR - MESAS CONFIRMADA borde…" at bounding box center [642, 354] width 1285 height 178
drag, startPoint x: 22, startPoint y: 302, endPoint x: 655, endPoint y: 573, distance: 689.1
click at [655, 573] on div "No hay notas para este servicio. Haz clic para agregar una close Hay un cliente…" at bounding box center [642, 386] width 1285 height 447
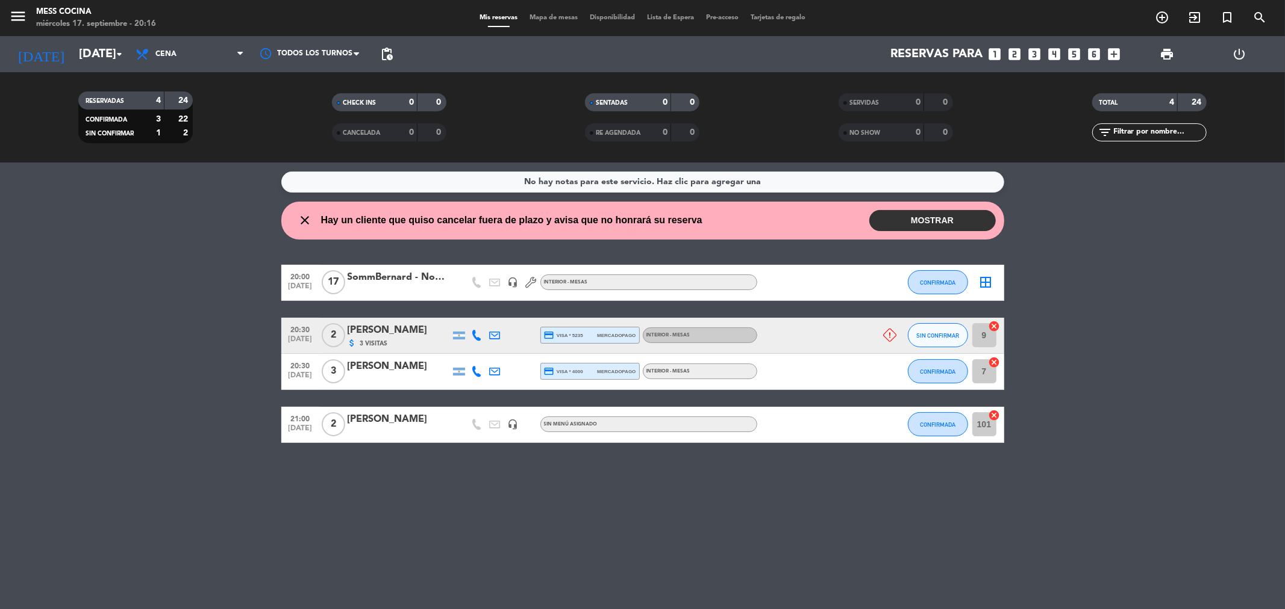
drag, startPoint x: 655, startPoint y: 573, endPoint x: 10, endPoint y: 312, distance: 696.5
click at [10, 312] on div "No hay notas para este servicio. Haz clic para agregar una close Hay un cliente…" at bounding box center [642, 386] width 1285 height 447
click at [591, 455] on div "No hay notas para este servicio. Haz clic para agregar una close Hay un cliente…" at bounding box center [642, 386] width 1285 height 447
drag, startPoint x: 213, startPoint y: 313, endPoint x: 573, endPoint y: 507, distance: 408.5
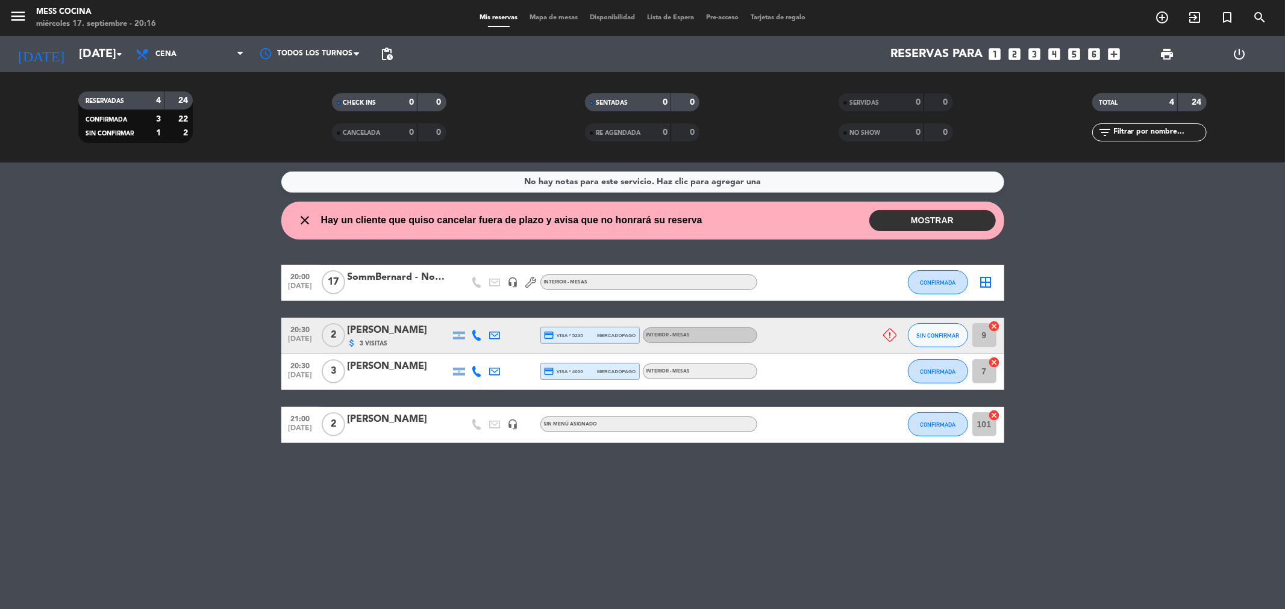
click at [573, 507] on div "No hay notas para este servicio. Haz clic para agregar una close Hay un cliente…" at bounding box center [642, 386] width 1285 height 447
drag, startPoint x: 573, startPoint y: 507, endPoint x: 223, endPoint y: 320, distance: 396.9
click at [223, 320] on div "No hay notas para este servicio. Haz clic para agregar una close Hay un cliente…" at bounding box center [642, 386] width 1285 height 447
click at [220, 318] on bookings-row "20:00 [DATE] SommBernard - Noemia headset_mic INTERIOR - MESAS CONFIRMADA borde…" at bounding box center [642, 354] width 1285 height 178
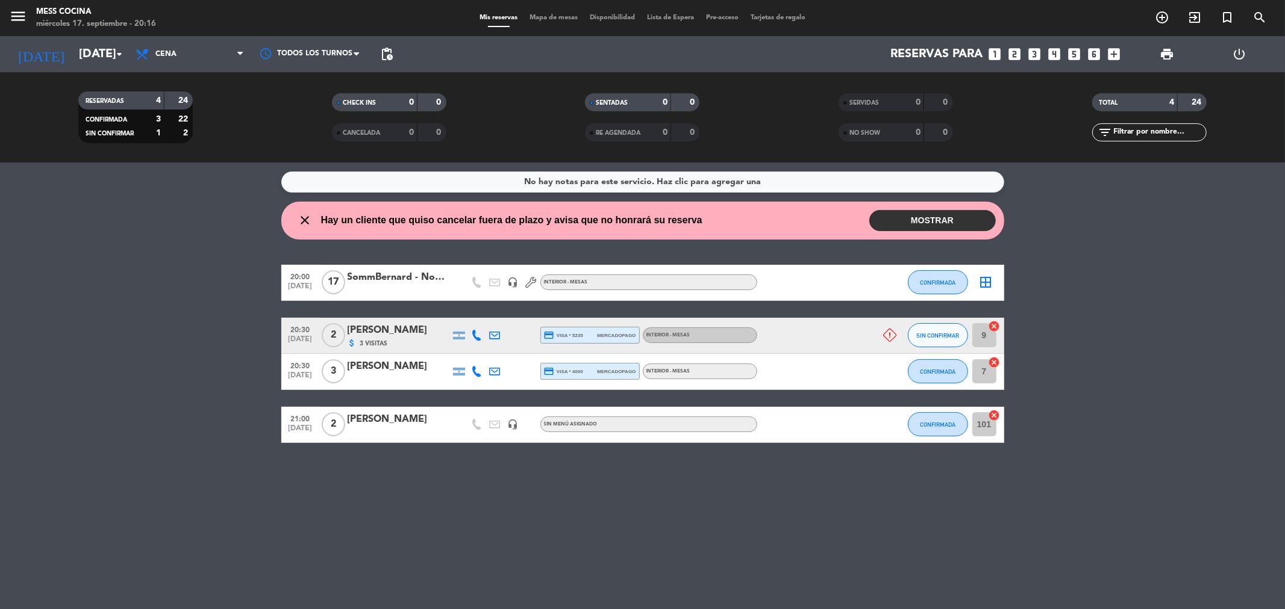
drag, startPoint x: 220, startPoint y: 318, endPoint x: 452, endPoint y: 477, distance: 281.1
click at [452, 477] on div "No hay notas para este servicio. Haz clic para agregar una close Hay un cliente…" at bounding box center [642, 386] width 1285 height 447
drag, startPoint x: 452, startPoint y: 477, endPoint x: 129, endPoint y: 317, distance: 360.1
click at [129, 317] on div "No hay notas para este servicio. Haz clic para agregar una close Hay un cliente…" at bounding box center [642, 386] width 1285 height 447
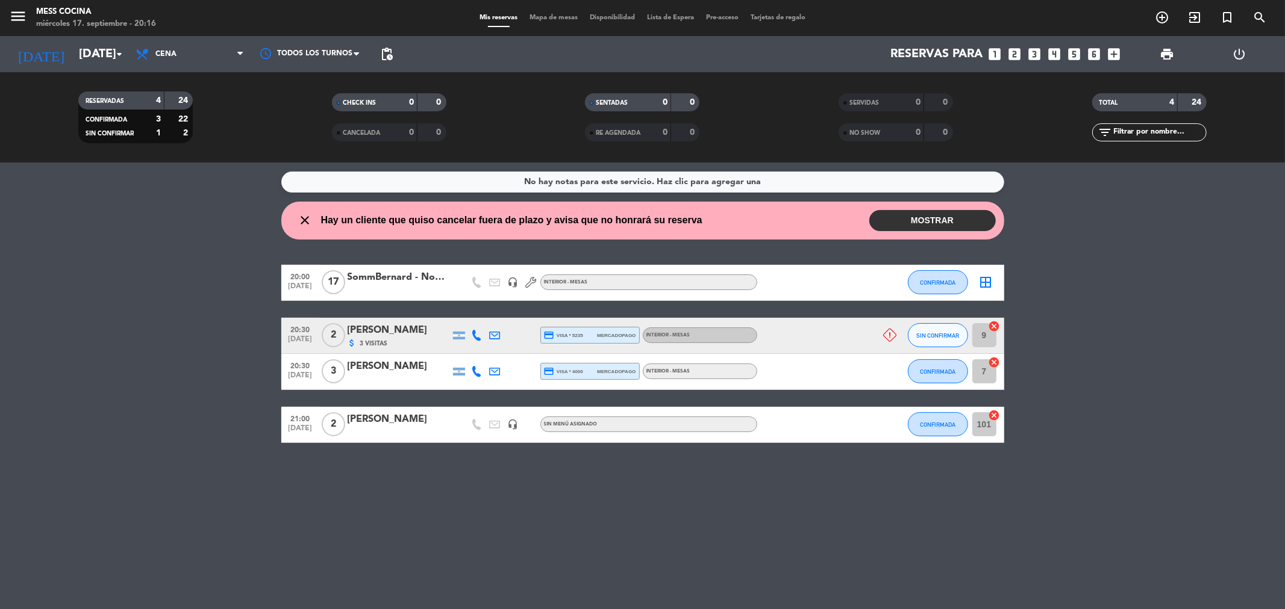
click at [129, 317] on bookings-row "20:00 [DATE] SommBernard - Noemia headset_mic INTERIOR - MESAS CONFIRMADA borde…" at bounding box center [642, 354] width 1285 height 178
drag, startPoint x: 129, startPoint y: 317, endPoint x: 488, endPoint y: 521, distance: 412.6
click at [488, 521] on div "No hay notas para este servicio. Haz clic para agregar una close Hay un cliente…" at bounding box center [642, 386] width 1285 height 447
drag, startPoint x: 488, startPoint y: 521, endPoint x: 208, endPoint y: 381, distance: 313.5
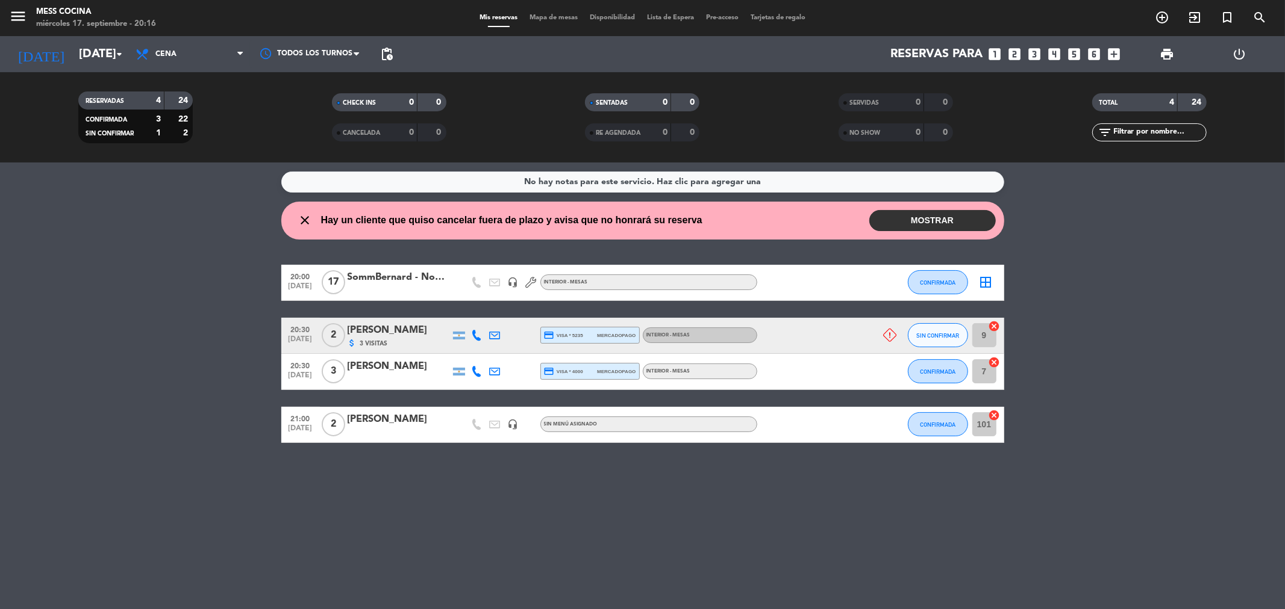
click at [208, 381] on div "No hay notas para este servicio. Haz clic para agregar una close Hay un cliente…" at bounding box center [642, 386] width 1285 height 447
click at [208, 381] on bookings-row "20:00 [DATE] SommBernard - Noemia headset_mic INTERIOR - MESAS CONFIRMADA borde…" at bounding box center [642, 354] width 1285 height 178
drag, startPoint x: 208, startPoint y: 381, endPoint x: 720, endPoint y: 531, distance: 533.4
click at [720, 531] on div "No hay notas para este servicio. Haz clic para agregar una close Hay un cliente…" at bounding box center [642, 386] width 1285 height 447
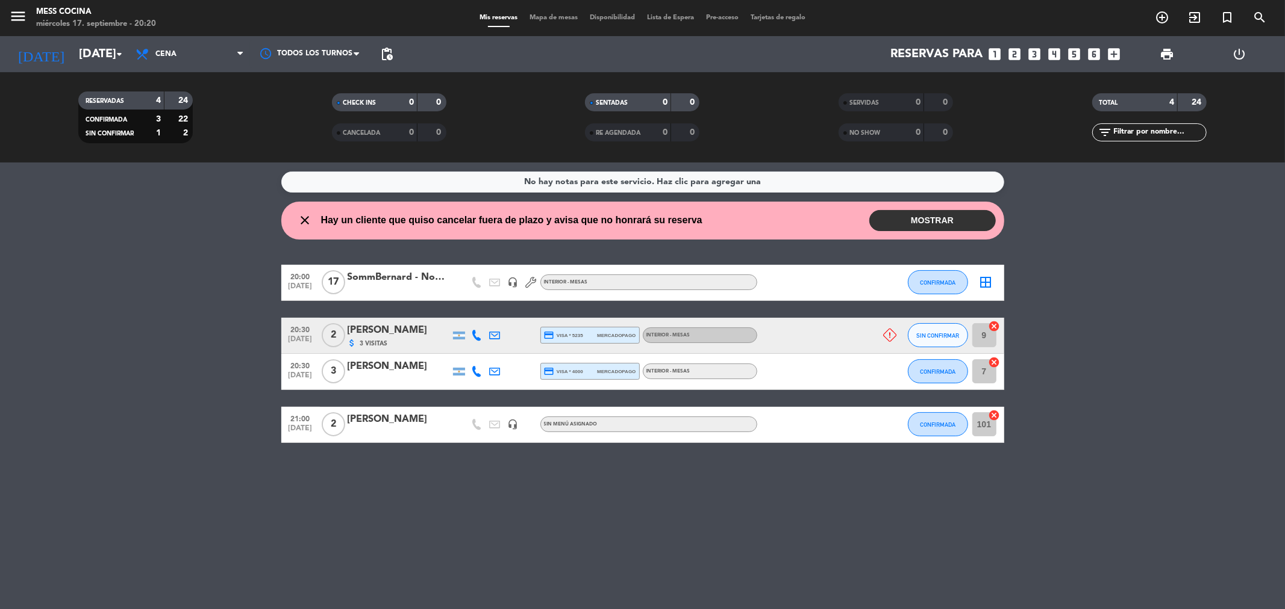
click at [0, 278] on bookings-row "20:00 [DATE] SommBernard - Noemia headset_mic INTERIOR - MESAS CONFIRMADA borde…" at bounding box center [642, 354] width 1285 height 178
drag, startPoint x: 51, startPoint y: 323, endPoint x: 633, endPoint y: 504, distance: 609.9
click at [633, 504] on div "No hay notas para este servicio. Haz clic para agregar una close Hay un cliente…" at bounding box center [642, 386] width 1285 height 447
drag, startPoint x: 137, startPoint y: 332, endPoint x: 547, endPoint y: 501, distance: 442.9
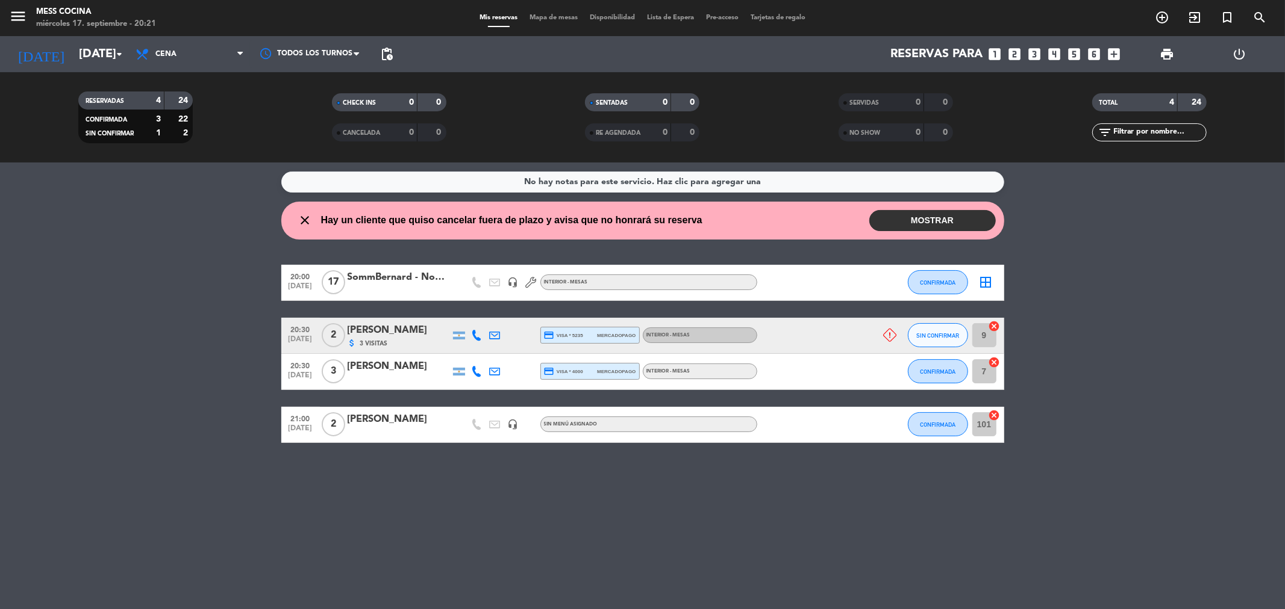
click at [547, 501] on div "No hay notas para este servicio. Haz clic para agregar una close Hay un cliente…" at bounding box center [642, 386] width 1285 height 447
drag, startPoint x: 547, startPoint y: 501, endPoint x: 139, endPoint y: 219, distance: 496.1
click at [139, 219] on div "No hay notas para este servicio. Haz clic para agregar una close Hay un cliente…" at bounding box center [642, 386] width 1285 height 447
click at [139, 219] on wont-attend-reservations "close Hay un cliente que quiso cancelar fuera de plazo y avisa que no honrará s…" at bounding box center [642, 221] width 1285 height 38
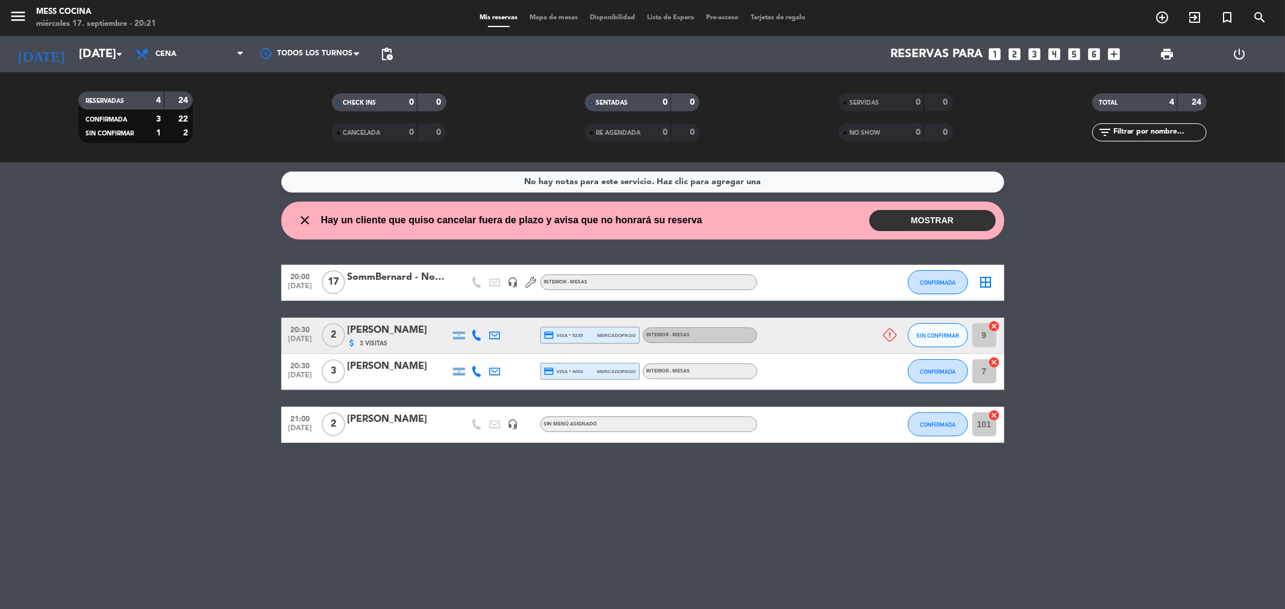
click at [559, 14] on span "Mapa de mesas" at bounding box center [553, 17] width 60 height 7
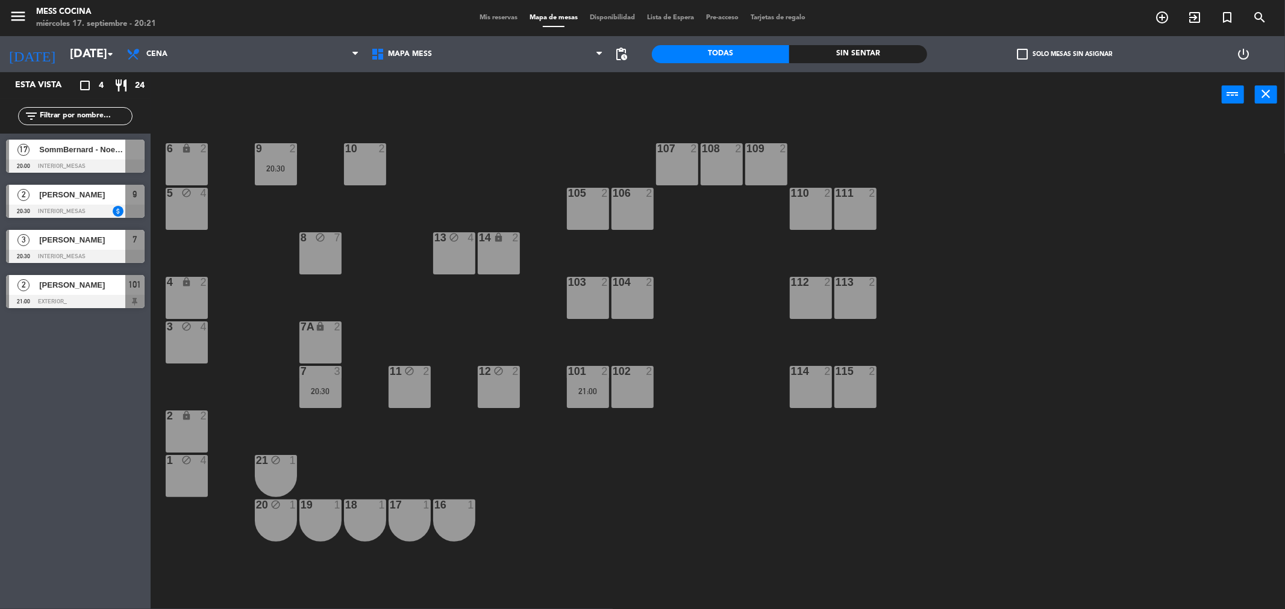
click at [567, 299] on div "103 2" at bounding box center [588, 298] width 42 height 42
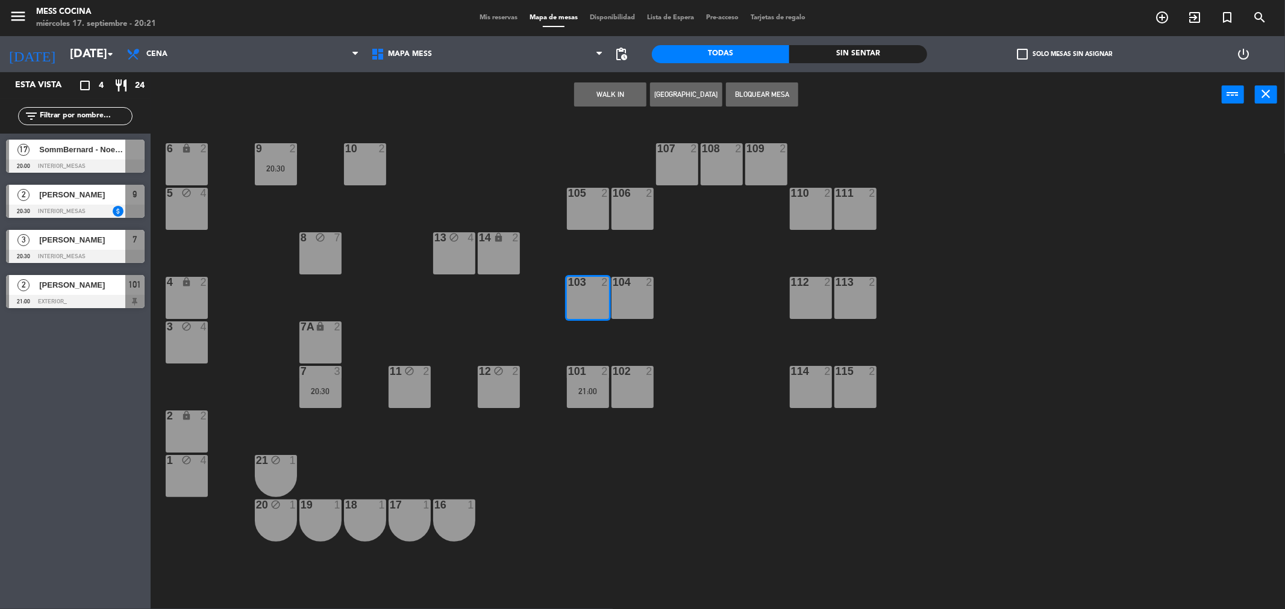
click at [588, 101] on button "WALK IN" at bounding box center [610, 95] width 72 height 24
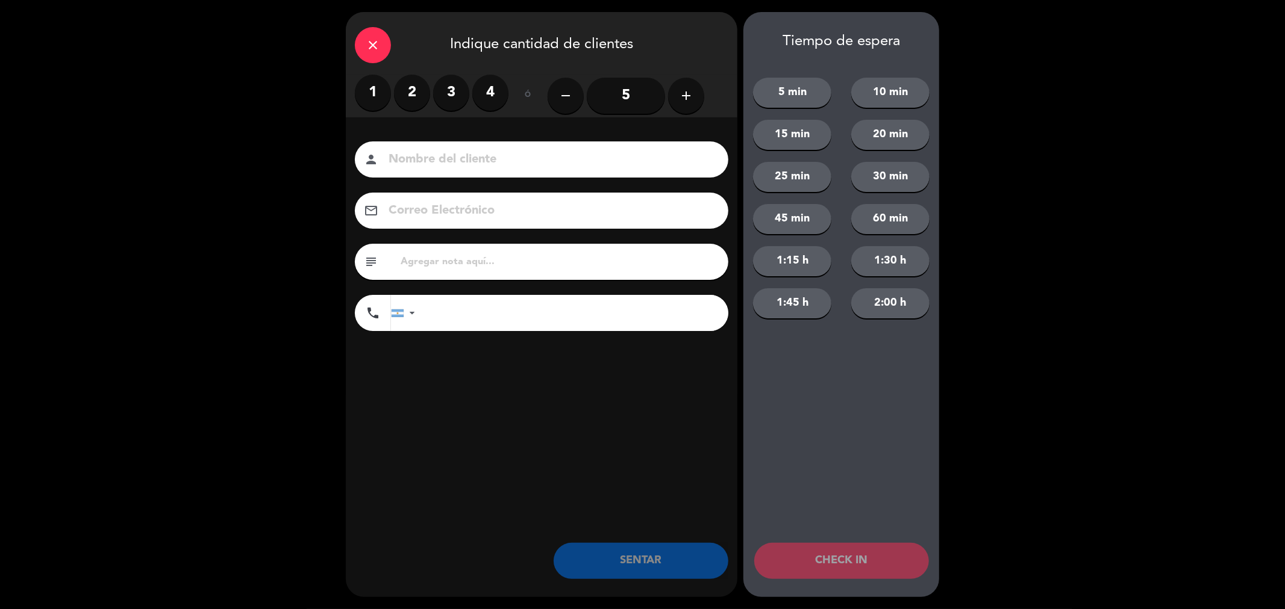
click at [399, 101] on label "2" at bounding box center [412, 93] width 36 height 36
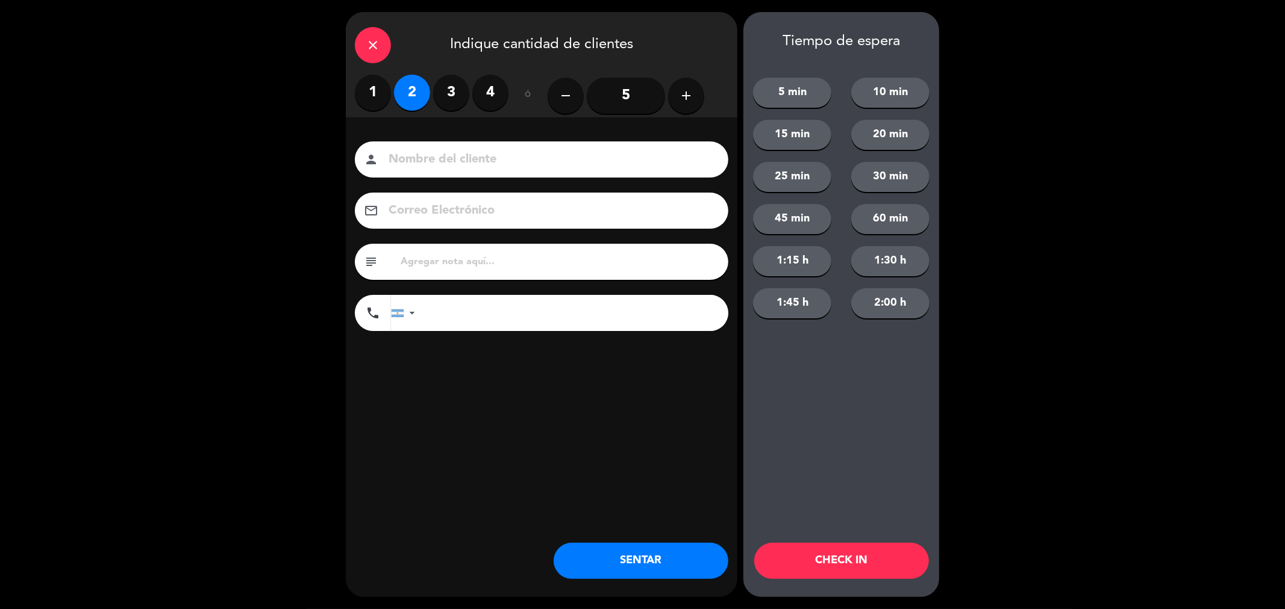
click at [573, 552] on button "SENTAR" at bounding box center [640, 561] width 175 height 36
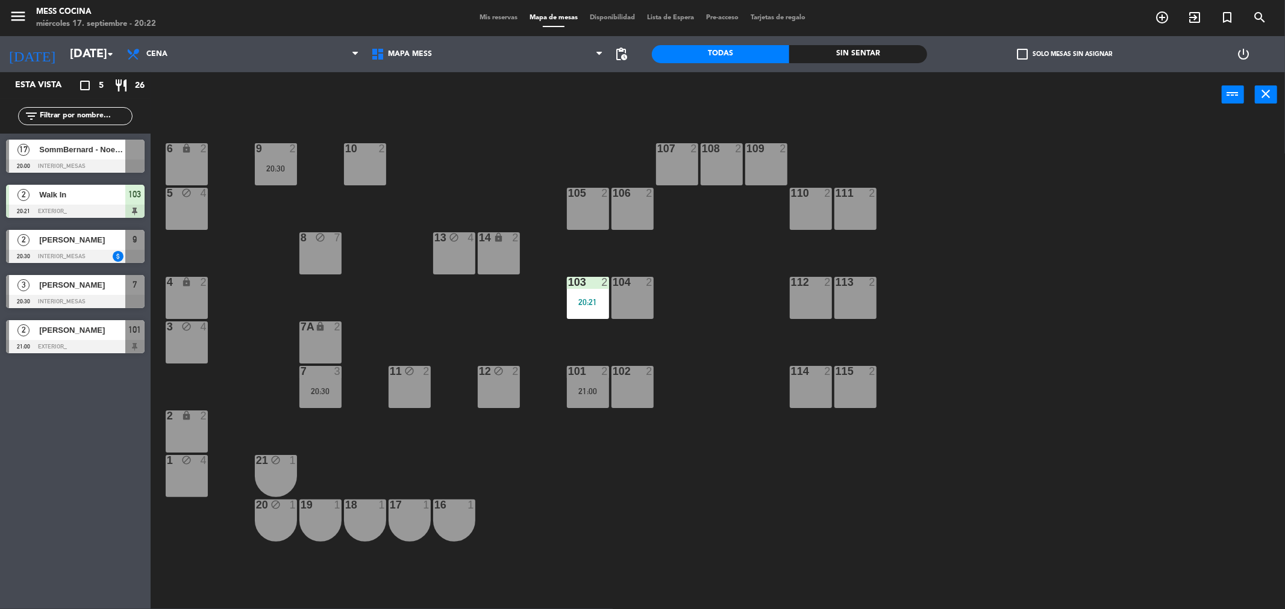
click at [437, 193] on div "6 lock 2 9 2 20:30 10 2 107 2 108 2 109 2 5 block 4 105 2 106 2 110 2 111 2 13 …" at bounding box center [723, 368] width 1121 height 492
click at [467, 320] on div "6 lock 2 9 2 20:30 10 2 107 2 108 2 109 2 5 block 4 105 2 106 2 110 2 111 2 13 …" at bounding box center [723, 368] width 1121 height 492
click at [243, 317] on div "6 lock 2 9 2 20:30 10 2 107 2 108 2 109 2 5 block 4 105 2 106 2 110 2 111 2 13 …" at bounding box center [723, 368] width 1121 height 492
click at [477, 17] on span "Mis reservas" at bounding box center [498, 17] width 50 height 7
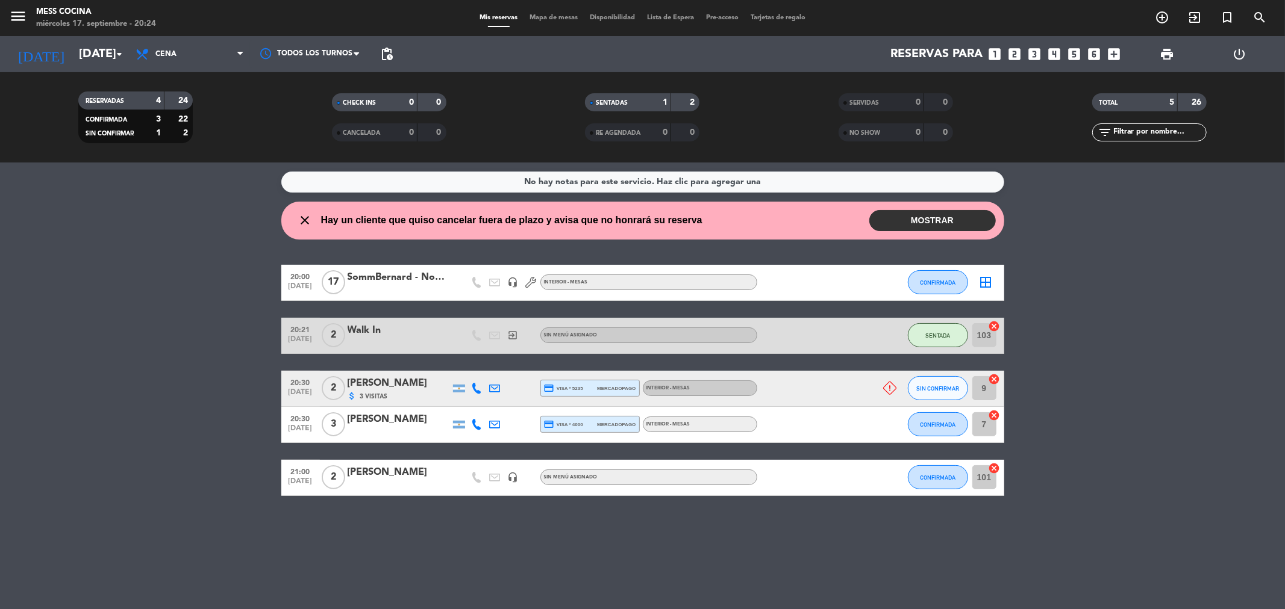
drag, startPoint x: 75, startPoint y: 330, endPoint x: 444, endPoint y: 539, distance: 424.2
click at [444, 539] on div "No hay notas para este servicio. Haz clic para agregar una close Hay un cliente…" at bounding box center [642, 386] width 1285 height 447
drag, startPoint x: 444, startPoint y: 539, endPoint x: 61, endPoint y: 350, distance: 427.7
click at [61, 350] on div "No hay notas para este servicio. Haz clic para agregar una close Hay un cliente…" at bounding box center [642, 386] width 1285 height 447
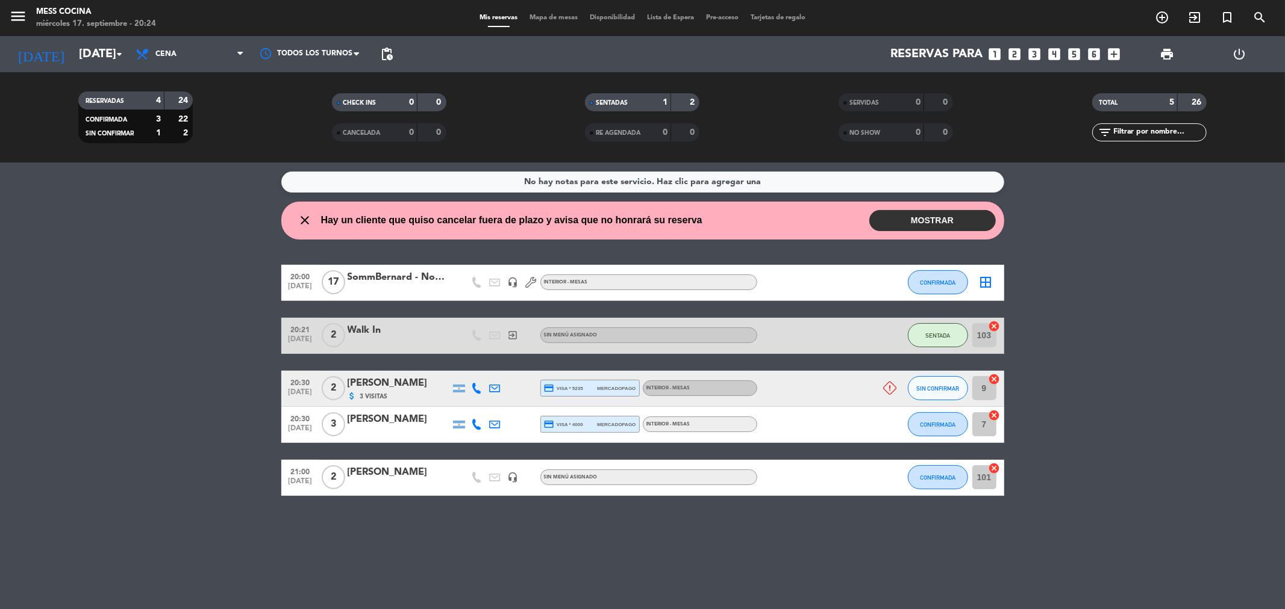
click at [61, 350] on bookings-row "20:00 [DATE] SommBernard - Noemia headset_mic INTERIOR - MESAS CONFIRMADA borde…" at bounding box center [642, 380] width 1285 height 231
drag, startPoint x: 12, startPoint y: 342, endPoint x: 548, endPoint y: 531, distance: 568.4
click at [548, 531] on div "No hay notas para este servicio. Haz clic para agregar una close Hay un cliente…" at bounding box center [642, 386] width 1285 height 447
click at [918, 431] on button "CONFIRMADA" at bounding box center [938, 425] width 60 height 24
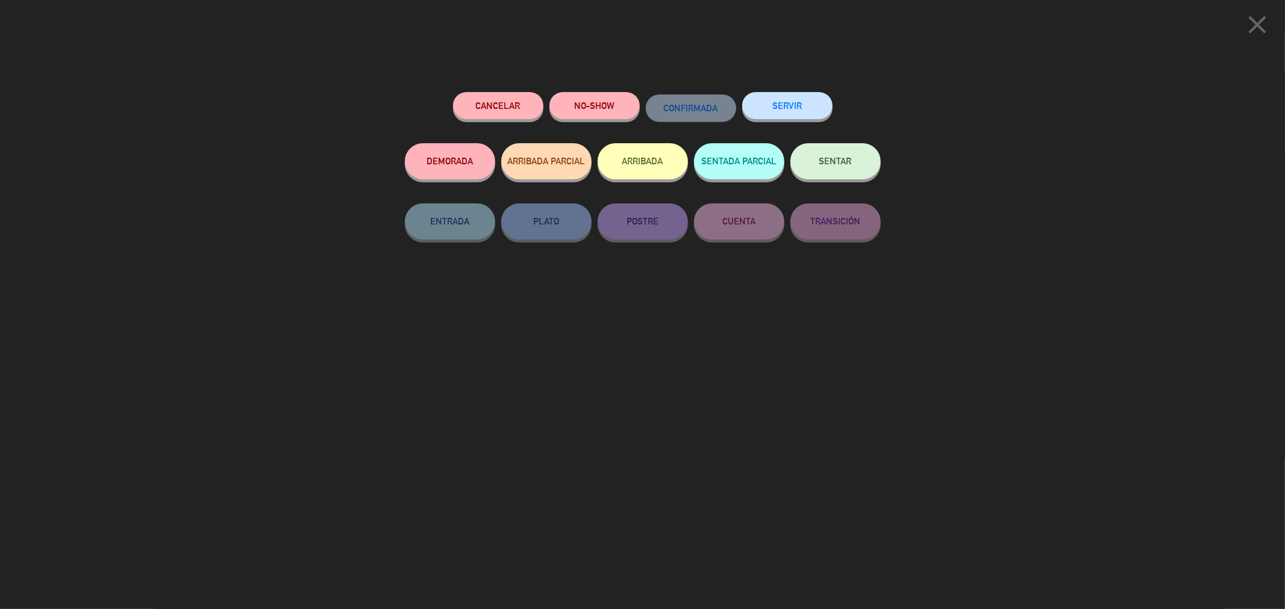
click at [859, 160] on button "SENTAR" at bounding box center [835, 161] width 90 height 36
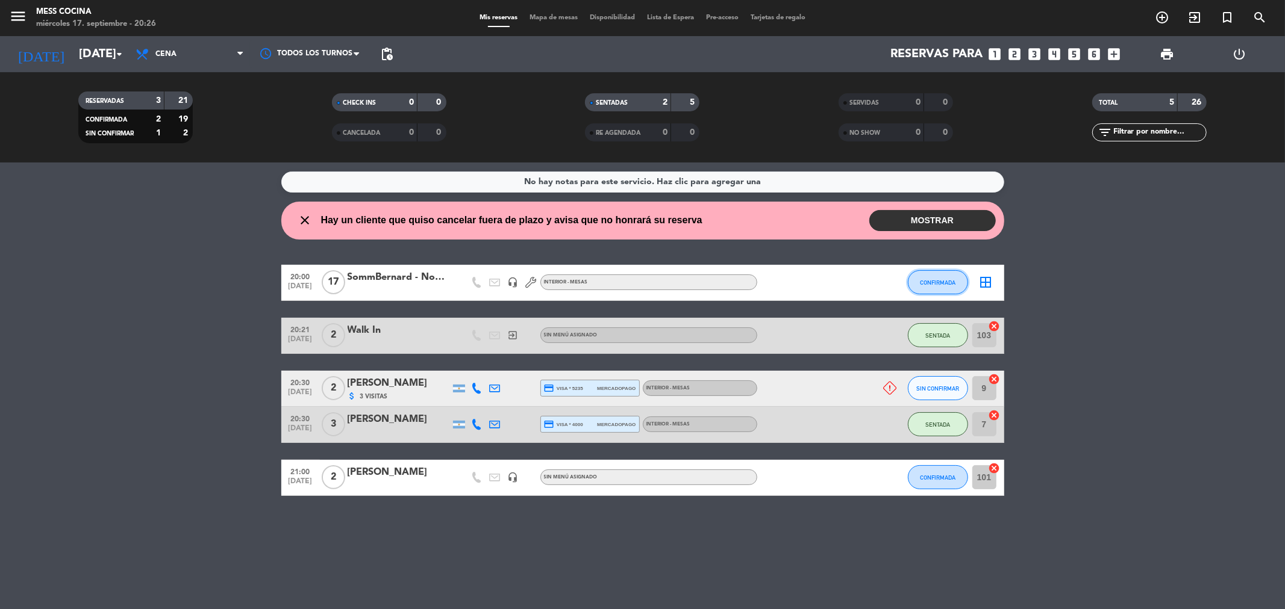
click at [932, 290] on button "CONFIRMADA" at bounding box center [938, 282] width 60 height 24
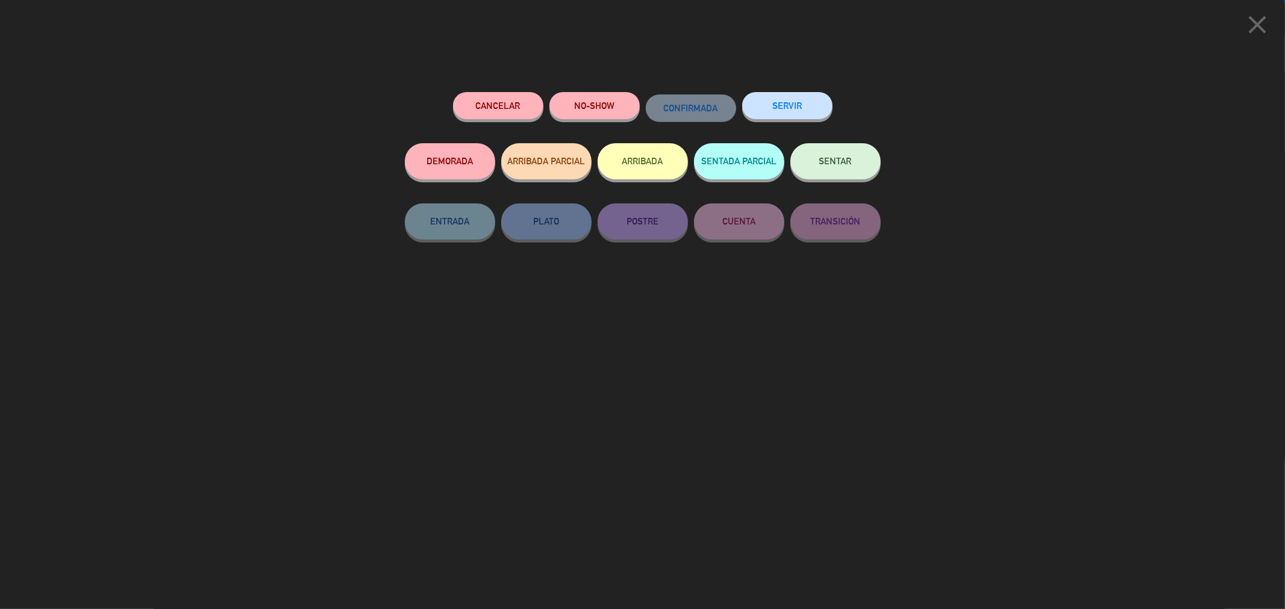
click at [861, 199] on div "SENTAR" at bounding box center [835, 173] width 90 height 60
click at [860, 171] on button "SENTAR" at bounding box center [835, 161] width 90 height 36
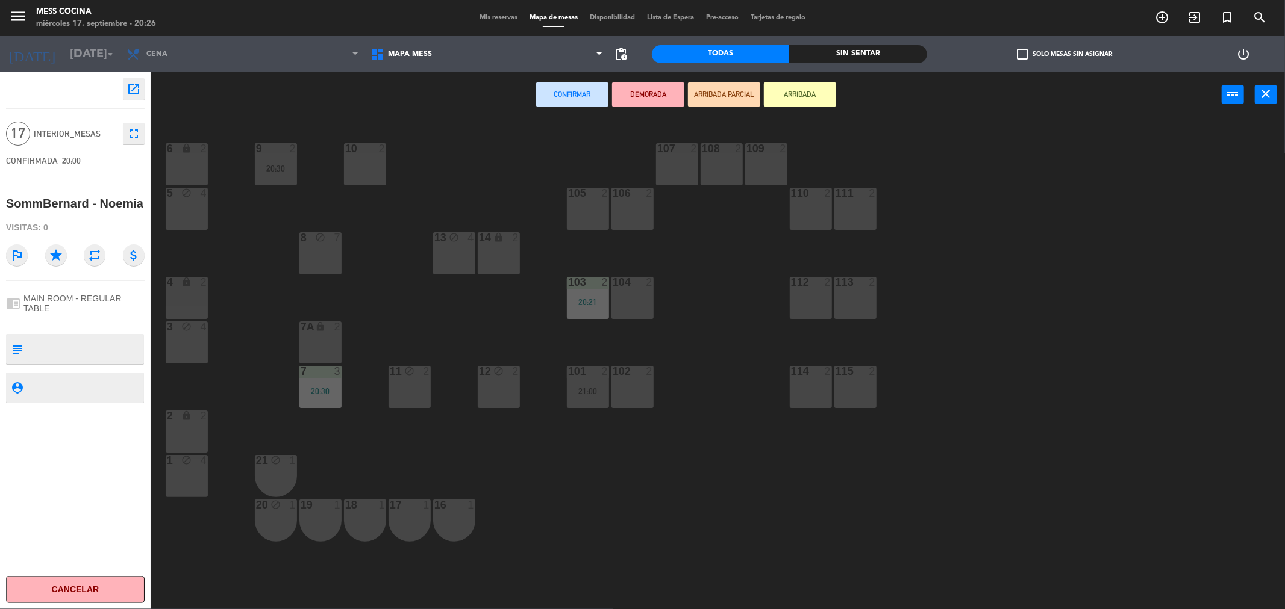
click at [200, 281] on div "2" at bounding box center [203, 282] width 7 height 11
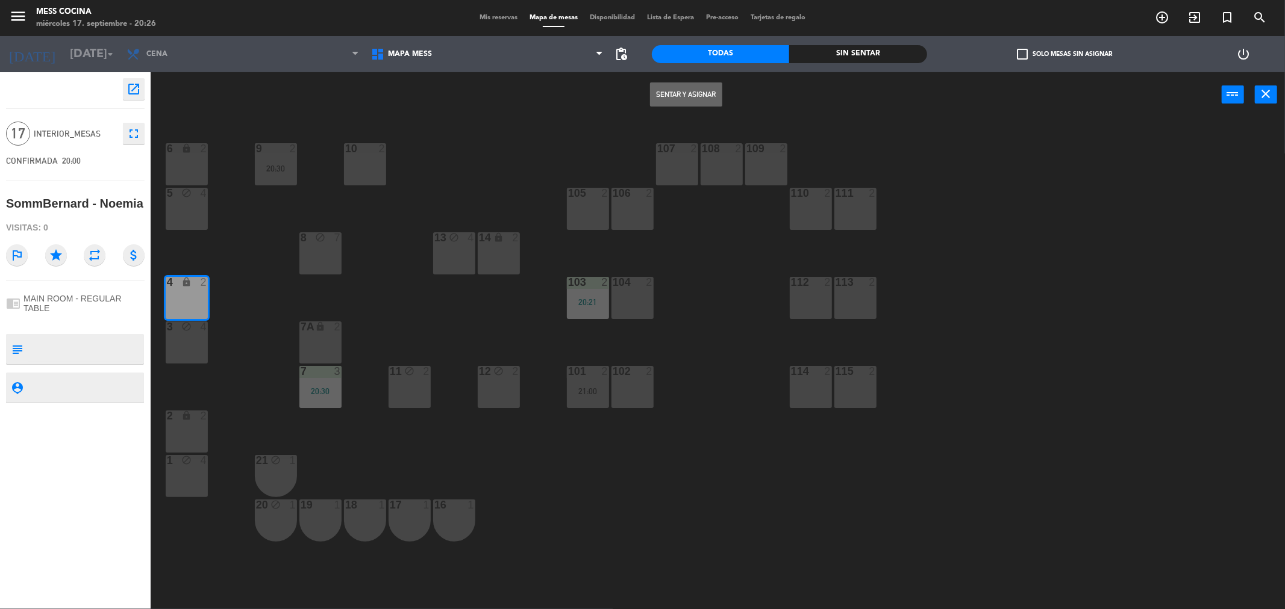
click at [650, 92] on button "Sentar y Asignar" at bounding box center [686, 95] width 72 height 24
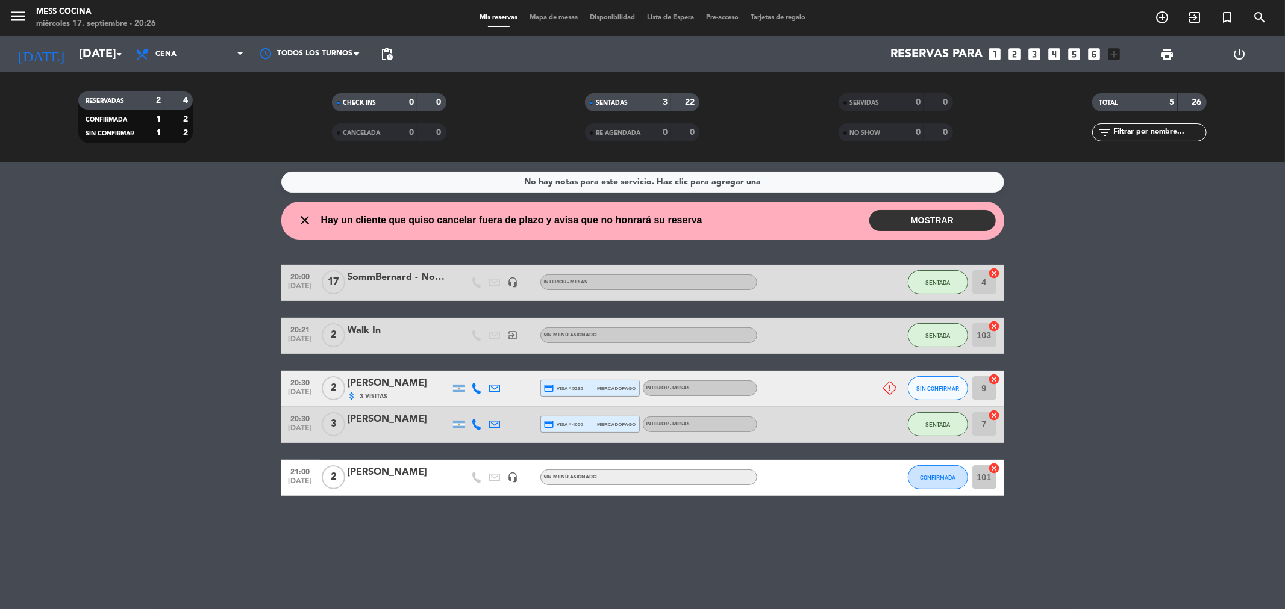
drag, startPoint x: 128, startPoint y: 304, endPoint x: 701, endPoint y: 512, distance: 610.2
click at [701, 512] on div "No hay notas para este servicio. Haz clic para agregar una close Hay un cliente…" at bounding box center [642, 386] width 1285 height 447
drag, startPoint x: 701, startPoint y: 512, endPoint x: 329, endPoint y: 382, distance: 393.7
click at [329, 382] on div "No hay notas para este servicio. Haz clic para agregar una close Hay un cliente…" at bounding box center [642, 386] width 1285 height 447
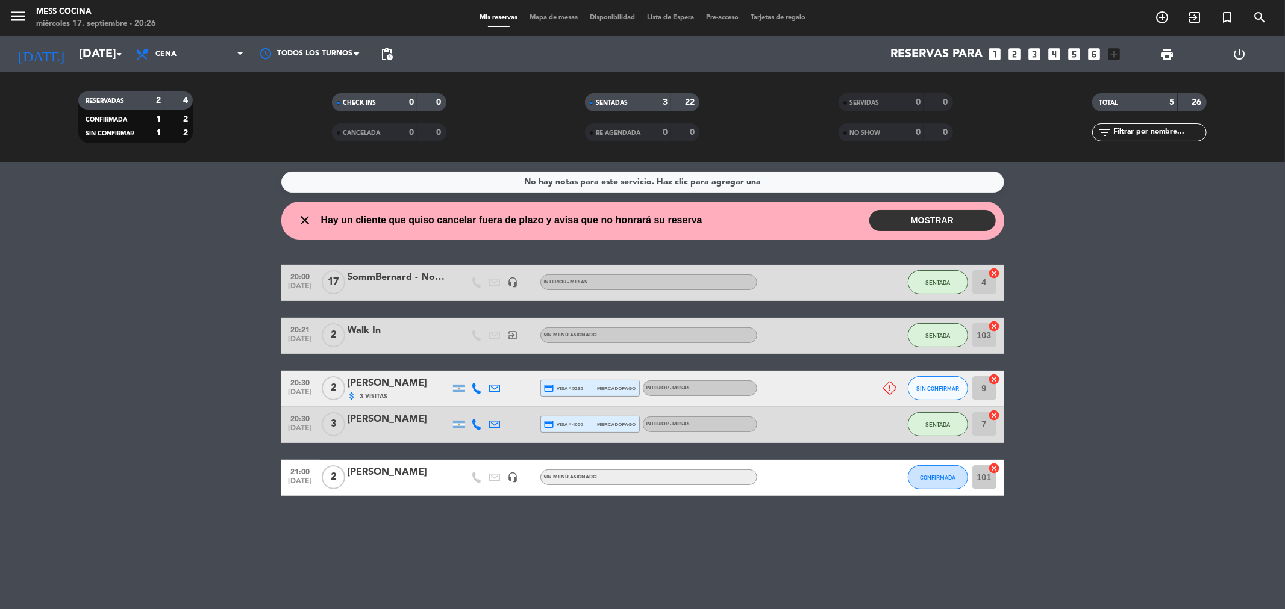
click at [329, 382] on span "2" at bounding box center [333, 388] width 23 height 24
drag, startPoint x: 96, startPoint y: 326, endPoint x: 729, endPoint y: 516, distance: 660.9
click at [729, 516] on div "No hay notas para este servicio. Haz clic para agregar una close Hay un cliente…" at bounding box center [642, 386] width 1285 height 447
drag, startPoint x: 729, startPoint y: 516, endPoint x: 136, endPoint y: 275, distance: 640.8
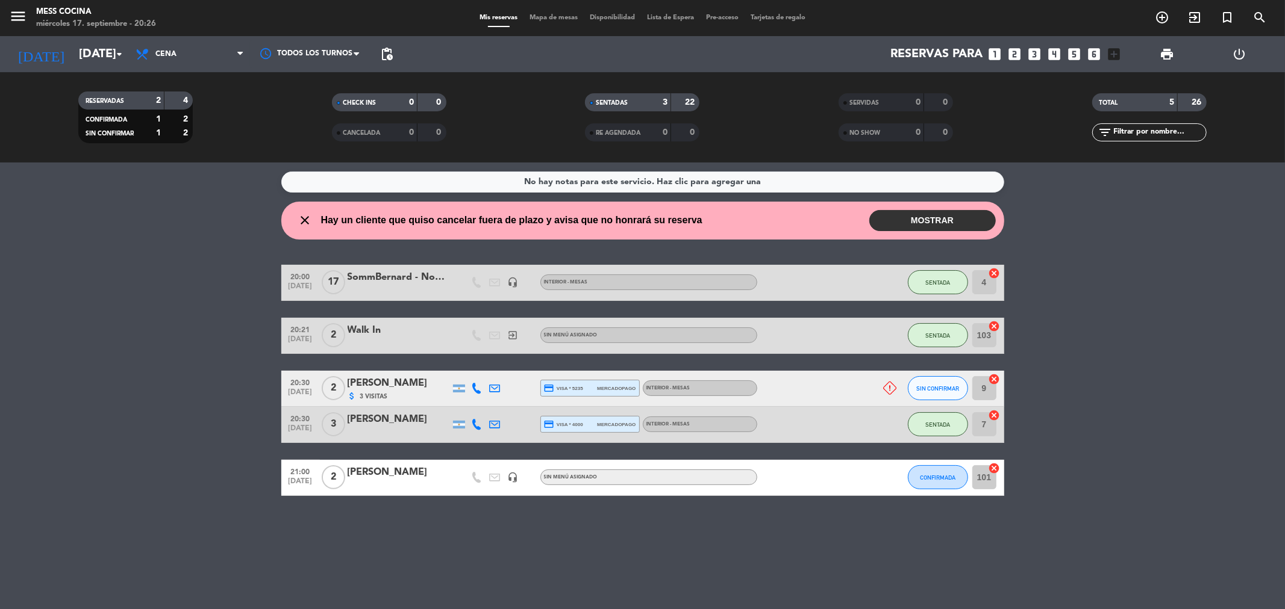
click at [136, 275] on div "No hay notas para este servicio. Haz clic para agregar una close Hay un cliente…" at bounding box center [642, 386] width 1285 height 447
click at [136, 275] on bookings-row "20:00 [DATE] SommBernard - Noemia headset_mic INTERIOR - MESAS SENTADA 4 cancel…" at bounding box center [642, 380] width 1285 height 231
drag, startPoint x: 136, startPoint y: 275, endPoint x: 678, endPoint y: 527, distance: 598.2
click at [678, 527] on div "No hay notas para este servicio. Haz clic para agregar una close Hay un cliente…" at bounding box center [642, 386] width 1285 height 447
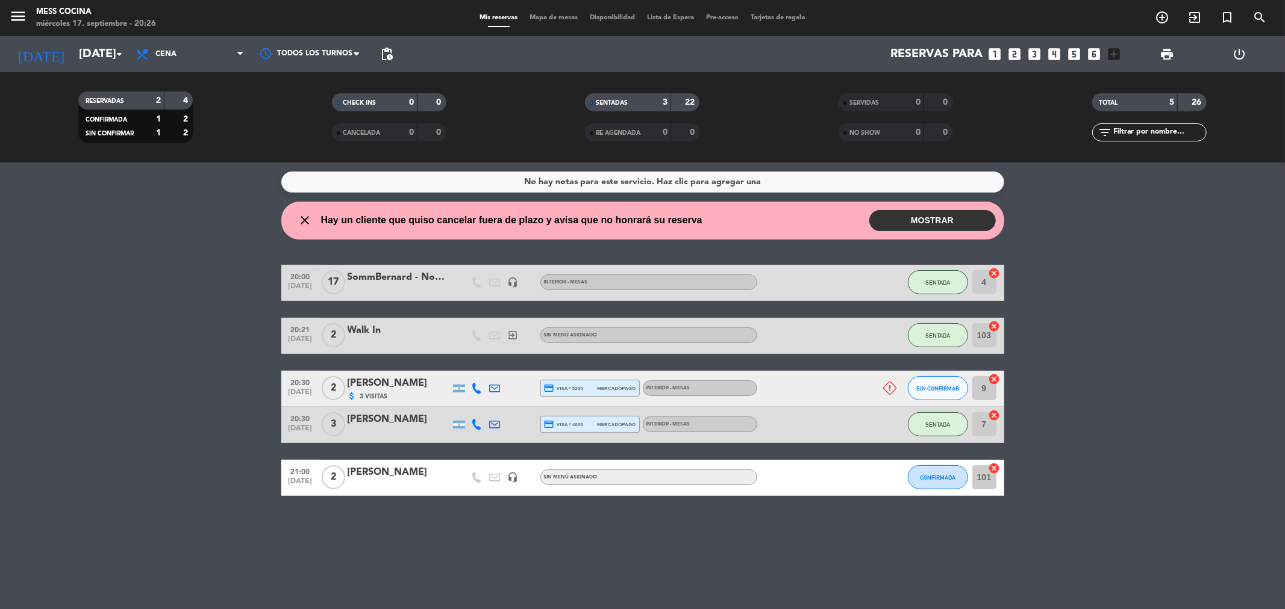
drag, startPoint x: 678, startPoint y: 527, endPoint x: 0, endPoint y: 199, distance: 753.4
click at [0, 199] on div "No hay notas para este servicio. Haz clic para agregar una close Hay un cliente…" at bounding box center [642, 386] width 1285 height 447
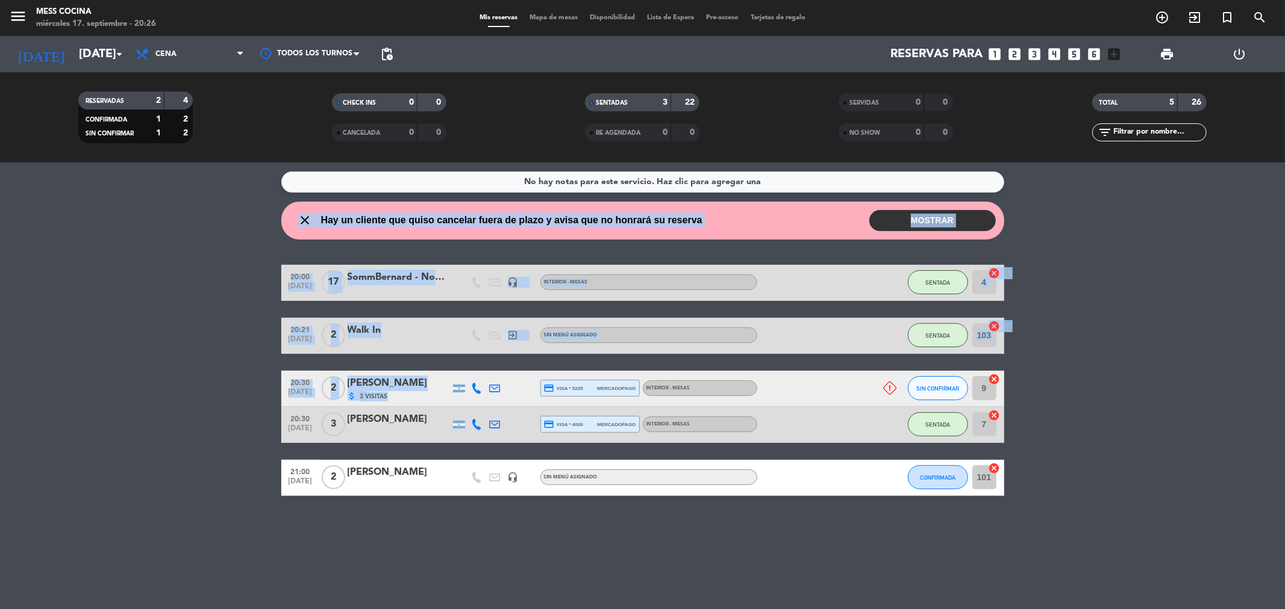
drag, startPoint x: 0, startPoint y: 199, endPoint x: 521, endPoint y: 375, distance: 549.8
click at [521, 375] on div "No hay notas para este servicio. Haz clic para agregar una close Hay un cliente…" at bounding box center [642, 386] width 1285 height 447
click at [49, 370] on bookings-row "20:00 [DATE] SommBernard - Noemia headset_mic INTERIOR - MESAS SENTADA 4 cancel…" at bounding box center [642, 380] width 1285 height 231
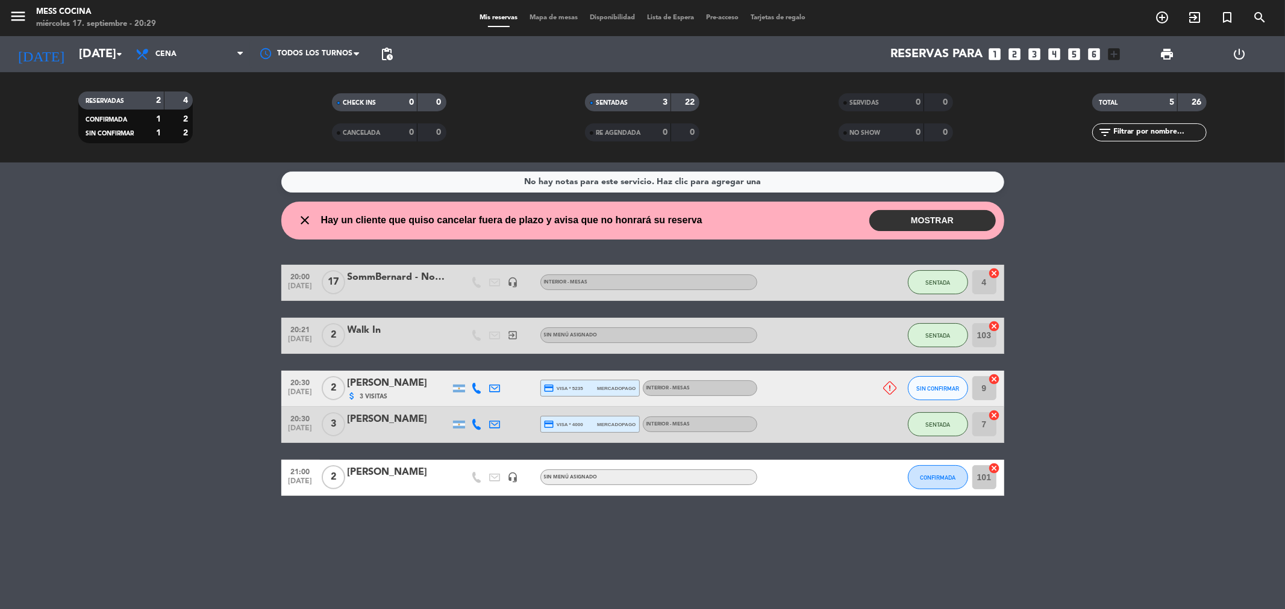
drag, startPoint x: 49, startPoint y: 370, endPoint x: 663, endPoint y: 506, distance: 628.7
click at [663, 506] on div "No hay notas para este servicio. Haz clic para agregar una close Hay un cliente…" at bounding box center [642, 386] width 1285 height 447
drag, startPoint x: 663, startPoint y: 506, endPoint x: 178, endPoint y: 278, distance: 535.8
click at [178, 278] on div "No hay notas para este servicio. Haz clic para agregar una close Hay un cliente…" at bounding box center [642, 386] width 1285 height 447
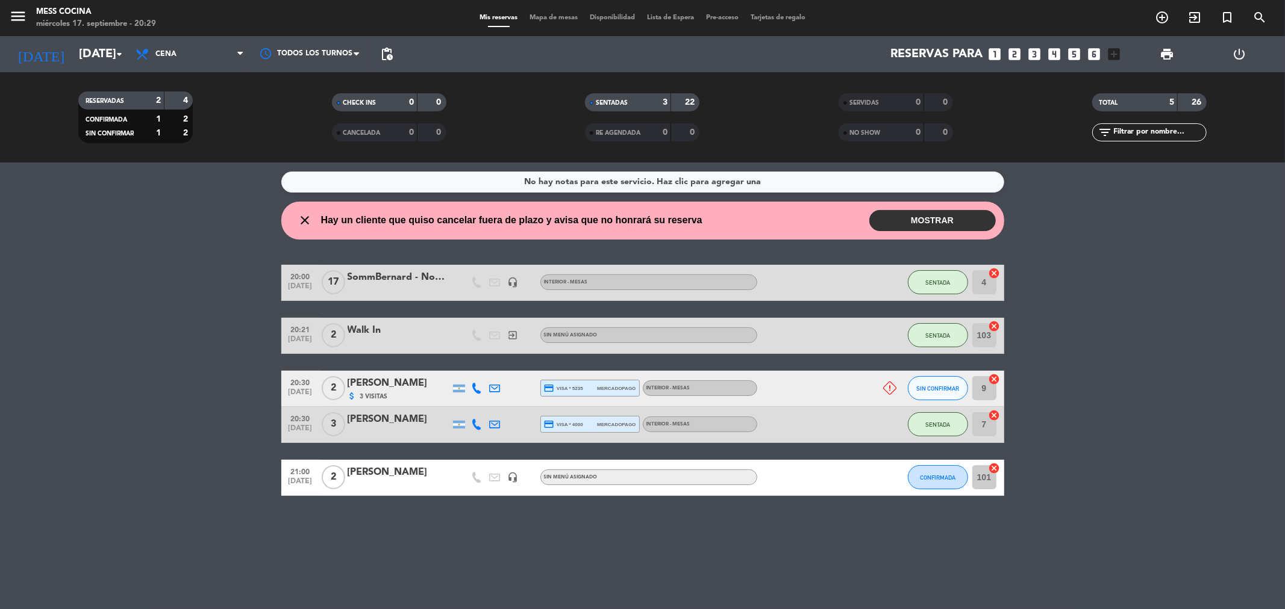
click at [178, 278] on bookings-row "20:00 [DATE] SommBernard - Noemia headset_mic INTERIOR - MESAS SENTADA 4 cancel…" at bounding box center [642, 380] width 1285 height 231
click at [653, 585] on div "No hay notas para este servicio. Haz clic para agregar una close Hay un cliente…" at bounding box center [642, 386] width 1285 height 447
drag, startPoint x: 653, startPoint y: 585, endPoint x: 148, endPoint y: 347, distance: 558.5
click at [148, 347] on div "No hay notas para este servicio. Haz clic para agregar una close Hay un cliente…" at bounding box center [642, 386] width 1285 height 447
click at [148, 347] on bookings-row "20:00 [DATE] SommBernard - Noemia headset_mic INTERIOR - MESAS SENTADA 4 cancel…" at bounding box center [642, 380] width 1285 height 231
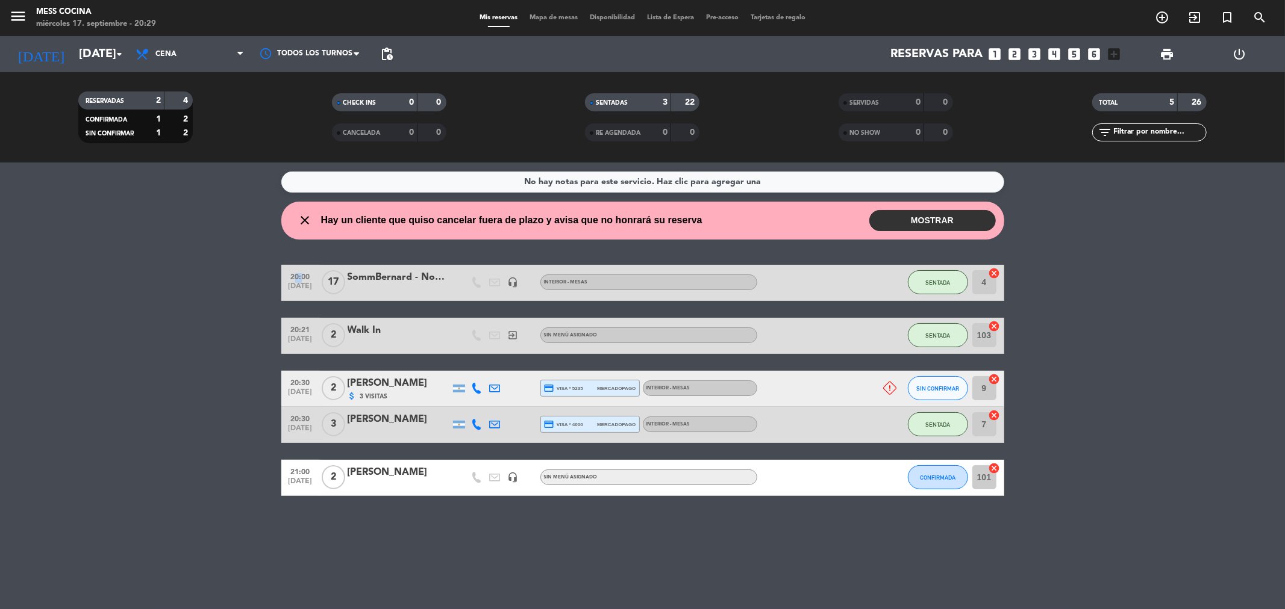
click at [151, 347] on bookings-row "20:00 [DATE] SommBernard - Noemia headset_mic INTERIOR - MESAS SENTADA 4 cancel…" at bounding box center [642, 380] width 1285 height 231
drag, startPoint x: 105, startPoint y: 355, endPoint x: 678, endPoint y: 539, distance: 601.5
click at [678, 539] on div "No hay notas para este servicio. Haz clic para agregar una close Hay un cliente…" at bounding box center [642, 386] width 1285 height 447
drag, startPoint x: 678, startPoint y: 539, endPoint x: 82, endPoint y: 355, distance: 623.3
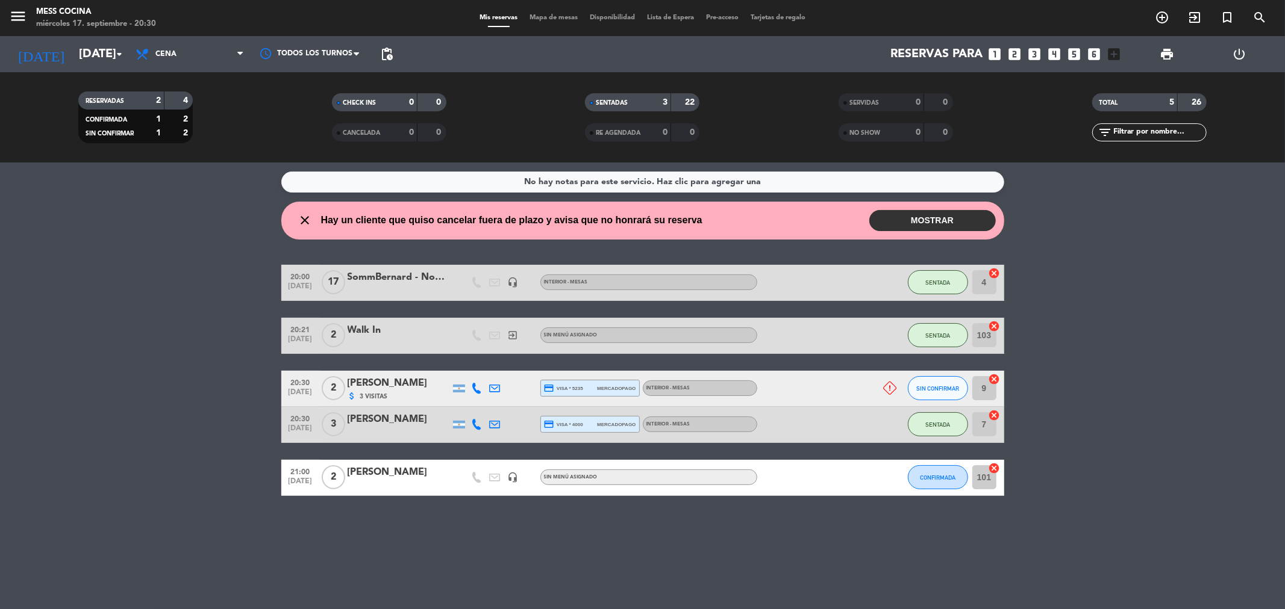
click at [82, 355] on div "No hay notas para este servicio. Haz clic para agregar una close Hay un cliente…" at bounding box center [642, 386] width 1285 height 447
click at [82, 355] on bookings-row "20:00 [DATE] SommBernard - Noemia headset_mic INTERIOR - MESAS SENTADA 4 cancel…" at bounding box center [642, 380] width 1285 height 231
drag, startPoint x: 82, startPoint y: 355, endPoint x: 602, endPoint y: 597, distance: 573.6
click at [602, 597] on div "No hay notas para este servicio. Haz clic para agregar una close Hay un cliente…" at bounding box center [642, 386] width 1285 height 447
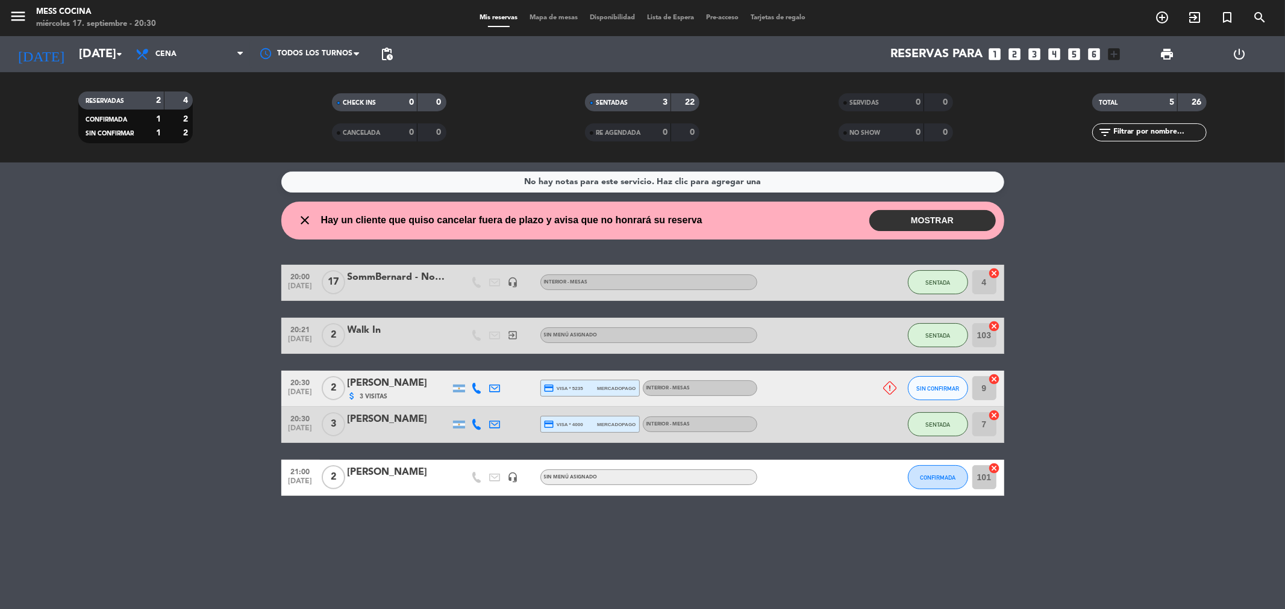
drag, startPoint x: 69, startPoint y: 323, endPoint x: 567, endPoint y: 564, distance: 552.4
click at [567, 564] on div "No hay notas para este servicio. Haz clic para agregar una close Hay un cliente…" at bounding box center [642, 386] width 1285 height 447
click at [569, 562] on div "No hay notas para este servicio. Haz clic para agregar una close Hay un cliente…" at bounding box center [642, 386] width 1285 height 447
click at [73, 43] on input "[DATE]" at bounding box center [149, 54] width 153 height 26
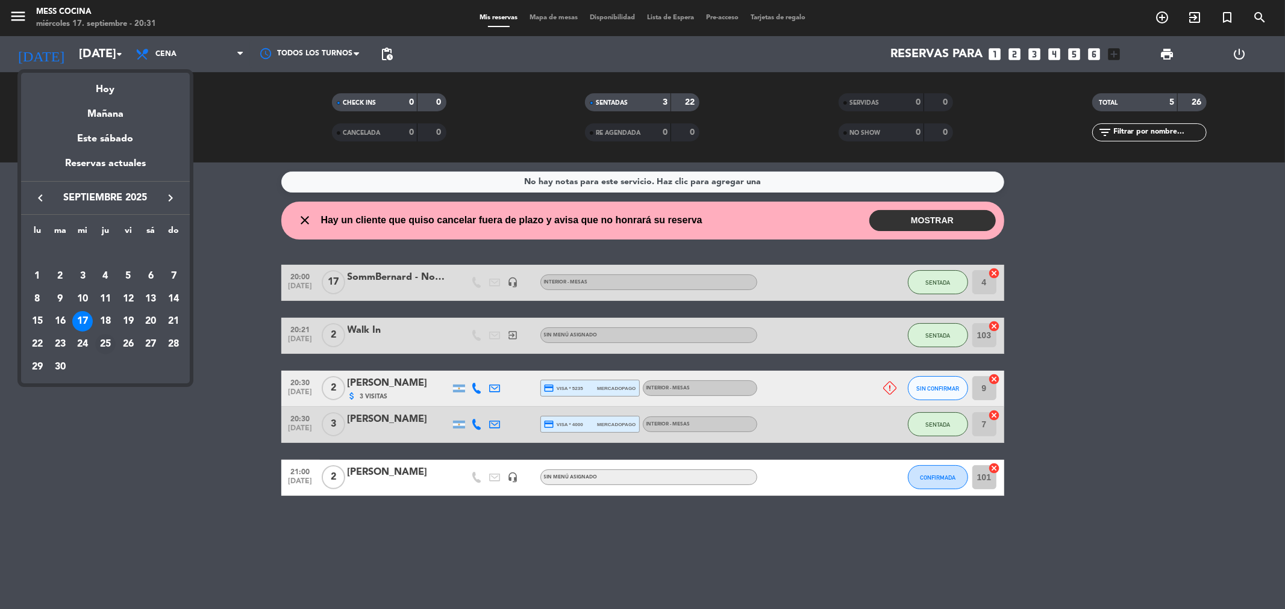
click at [109, 341] on div "25" at bounding box center [105, 344] width 20 height 20
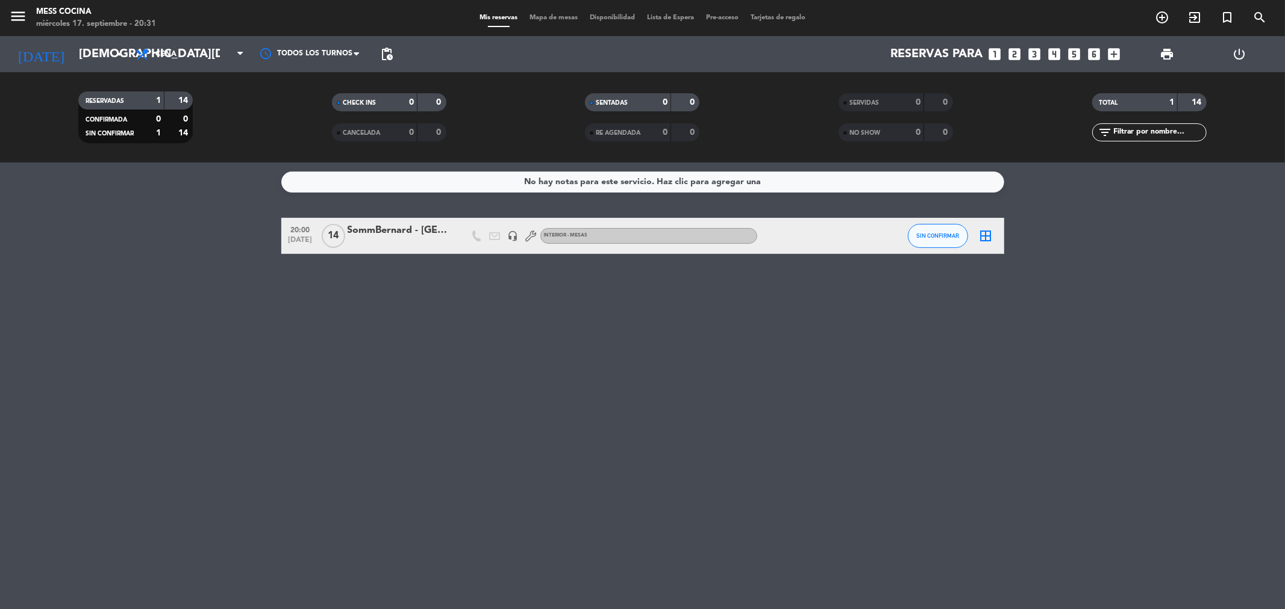
drag, startPoint x: 142, startPoint y: 238, endPoint x: 536, endPoint y: 352, distance: 410.7
click at [536, 352] on div "No hay notas para este servicio. Haz clic para agregar una 20:00 [DATE] SommBer…" at bounding box center [642, 386] width 1285 height 447
click at [94, 57] on input "[DEMOGRAPHIC_DATA][DATE]" at bounding box center [149, 54] width 153 height 26
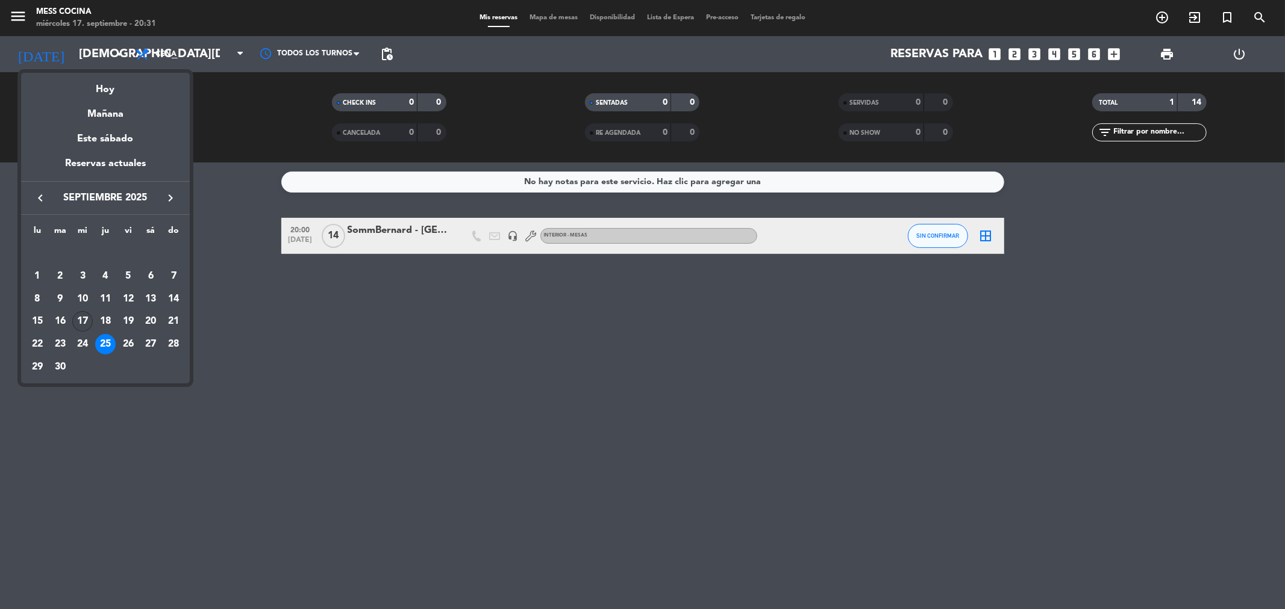
click at [86, 314] on div "17" at bounding box center [82, 321] width 20 height 20
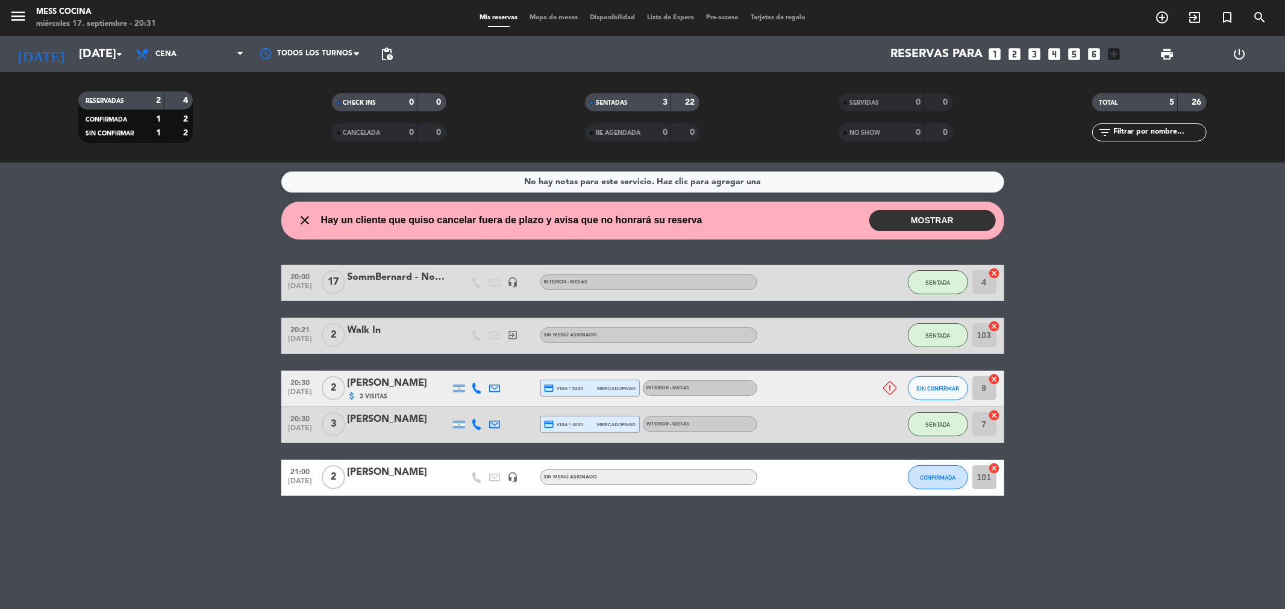
drag, startPoint x: 365, startPoint y: 224, endPoint x: 707, endPoint y: 519, distance: 451.4
click at [707, 519] on div "No hay notas para este servicio. Haz clic para agregar una close Hay un cliente…" at bounding box center [642, 386] width 1285 height 447
drag, startPoint x: 215, startPoint y: 266, endPoint x: 641, endPoint y: 561, distance: 518.5
click at [641, 561] on div "No hay notas para este servicio. Haz clic para agregar una close Hay un cliente…" at bounding box center [642, 386] width 1285 height 447
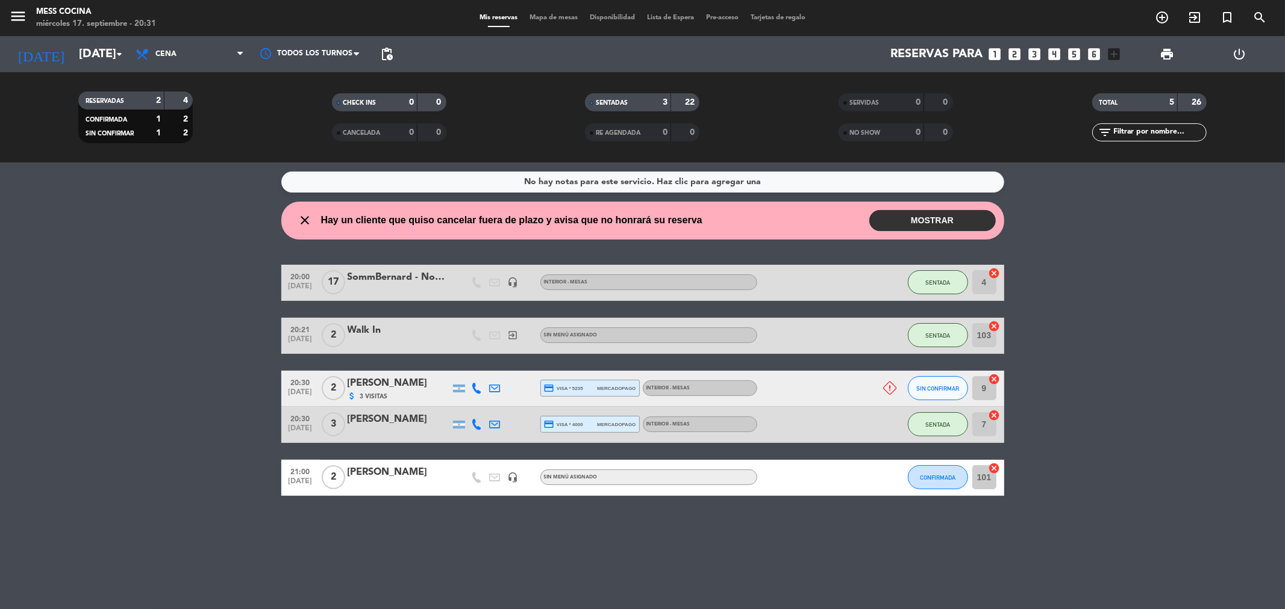
click at [641, 561] on div "No hay notas para este servicio. Haz clic para agregar una close Hay un cliente…" at bounding box center [642, 386] width 1285 height 447
drag, startPoint x: 641, startPoint y: 561, endPoint x: 21, endPoint y: 339, distance: 658.9
click at [21, 339] on div "No hay notas para este servicio. Haz clic para agregar una close Hay un cliente…" at bounding box center [642, 386] width 1285 height 447
click at [21, 339] on bookings-row "20:00 [DATE] SommBernard - Noemia headset_mic INTERIOR - MESAS SENTADA 4 cancel…" at bounding box center [642, 380] width 1285 height 231
drag, startPoint x: 21, startPoint y: 339, endPoint x: 599, endPoint y: 534, distance: 609.4
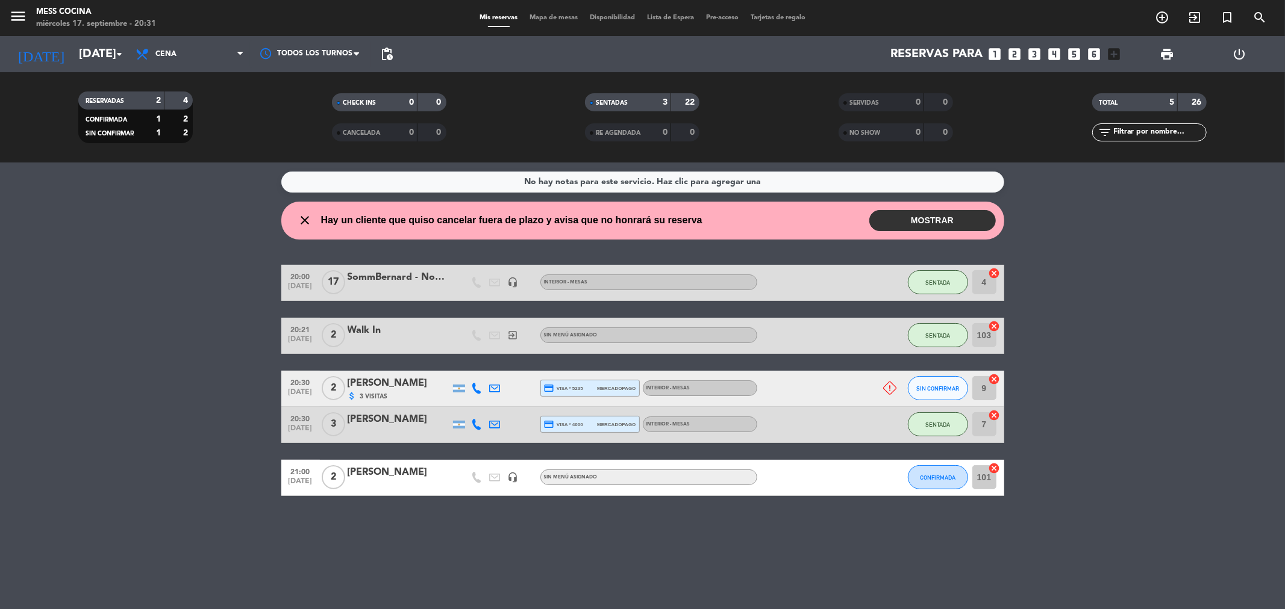
click at [599, 534] on div "No hay notas para este servicio. Haz clic para agregar una close Hay un cliente…" at bounding box center [642, 386] width 1285 height 447
click at [929, 424] on span "SENTADA" at bounding box center [937, 425] width 25 height 7
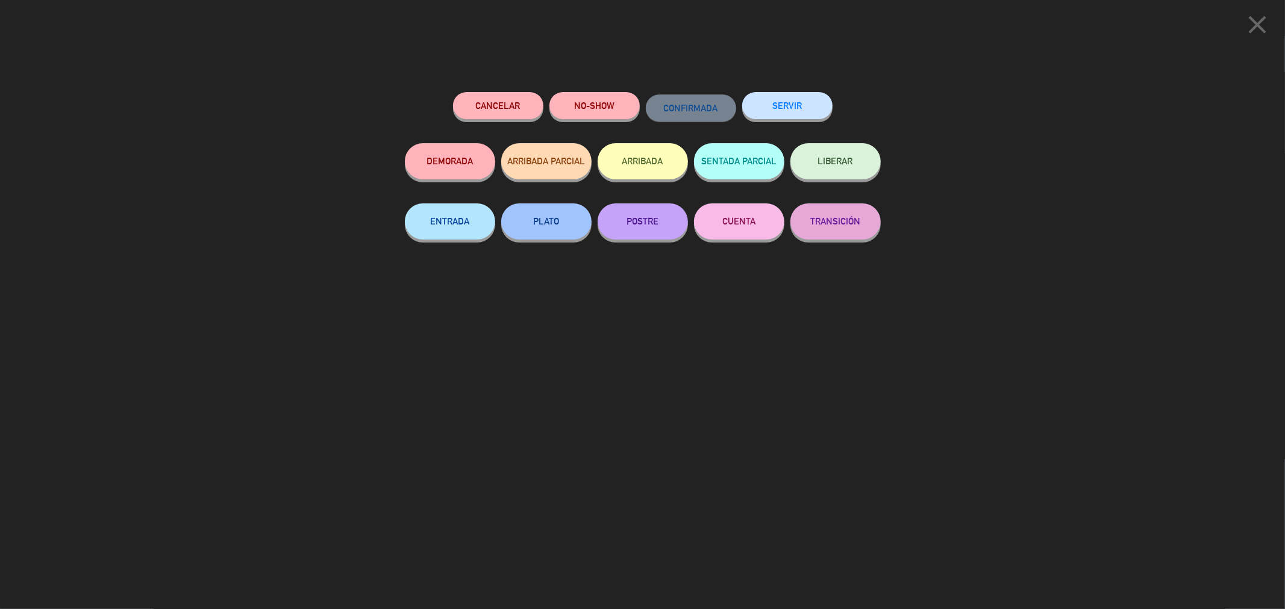
click at [1153, 165] on div "close Cancelar NO-SHOW CONFIRMADA SERVIR DEMORADA ARRIBADA PARCIAL ARRIBADA SEN…" at bounding box center [642, 304] width 1285 height 609
click at [1268, 11] on icon "close" at bounding box center [1257, 25] width 30 height 30
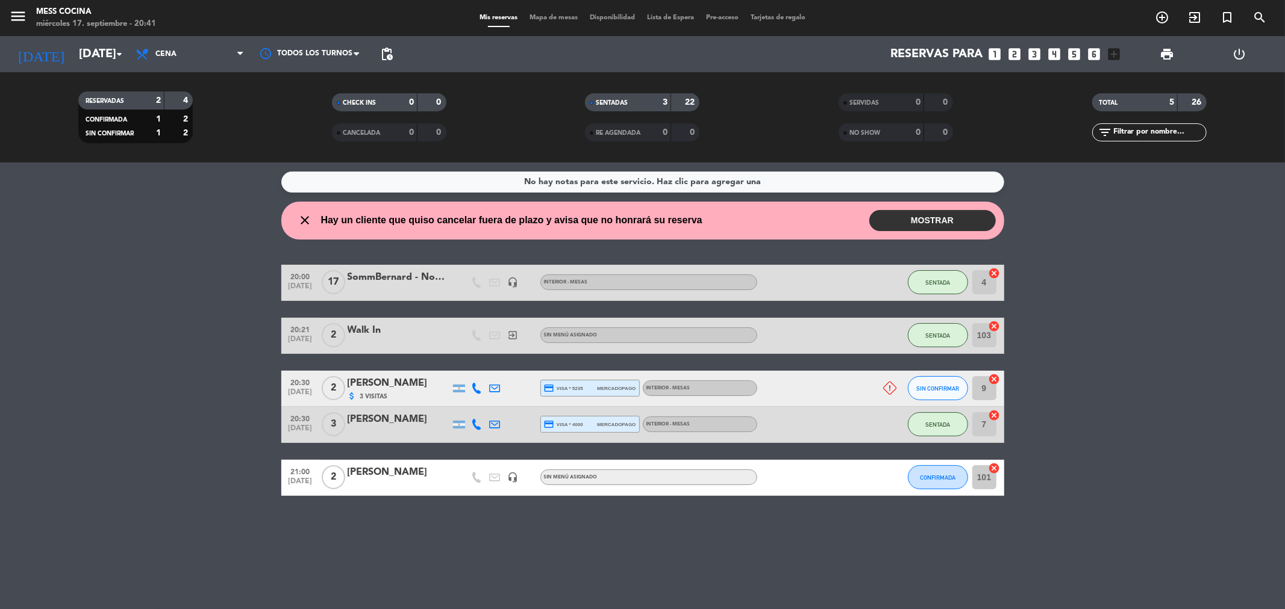
click at [893, 392] on icon at bounding box center [889, 388] width 13 height 13
click at [886, 387] on icon at bounding box center [889, 388] width 13 height 13
click at [816, 558] on div "No hay notas para este servicio. Haz clic para agregar una close Hay un cliente…" at bounding box center [642, 386] width 1285 height 447
click at [952, 291] on button "SENTADA" at bounding box center [938, 282] width 60 height 24
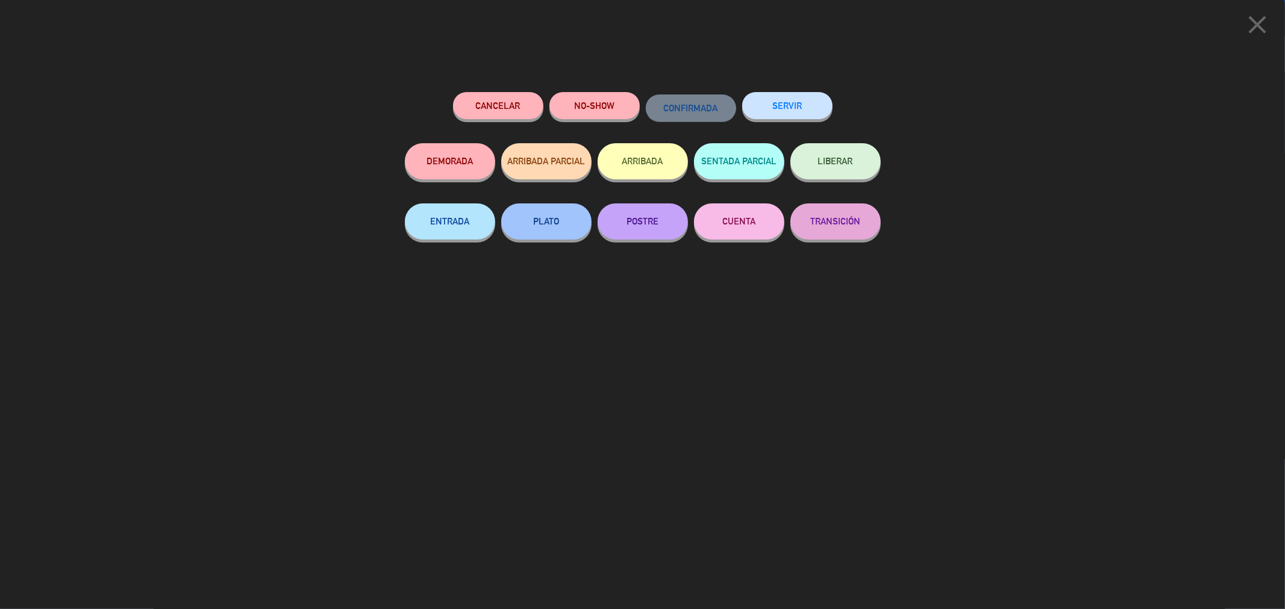
click at [952, 291] on div "close Cancelar NO-SHOW CONFIRMADA SERVIR DEMORADA ARRIBADA PARCIAL ARRIBADA SEN…" at bounding box center [642, 304] width 1285 height 609
click at [1253, 38] on icon "close" at bounding box center [1257, 25] width 30 height 30
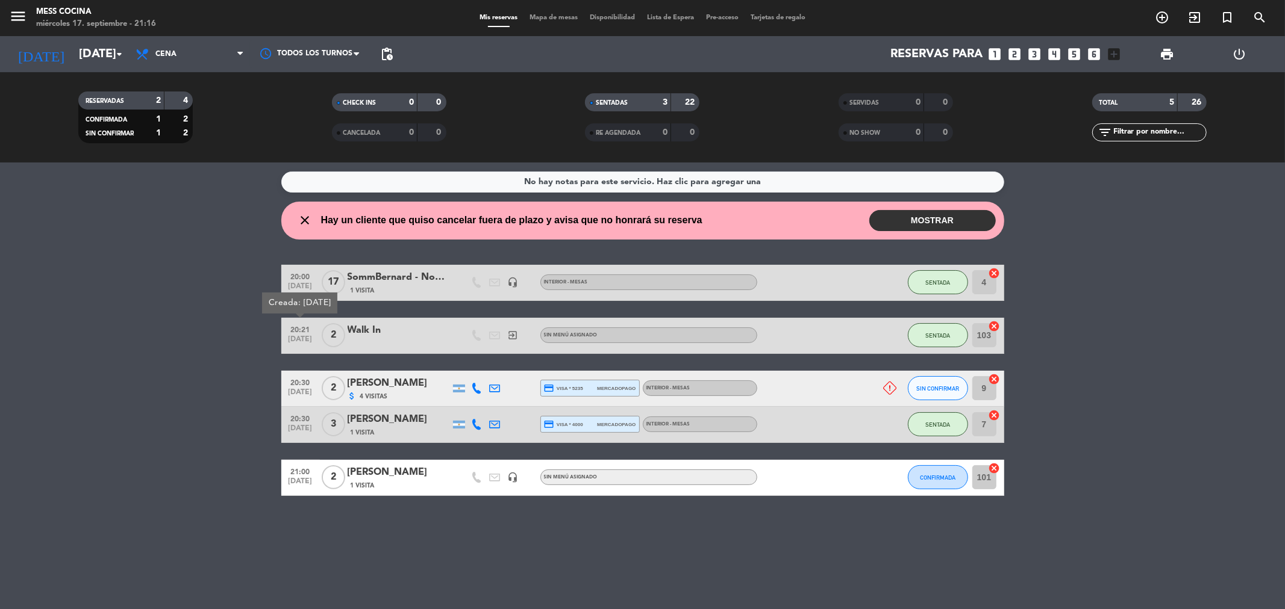
click at [741, 579] on div "No hay notas para este servicio. Haz clic para agregar una close Hay un cliente…" at bounding box center [642, 386] width 1285 height 447
drag, startPoint x: 636, startPoint y: 526, endPoint x: 219, endPoint y: 423, distance: 429.9
click at [219, 423] on div "No hay notas para este servicio. Haz clic para agregar una close Hay un cliente…" at bounding box center [642, 386] width 1285 height 447
click at [219, 423] on bookings-row "20:00 [DATE] SommBernard - Noemia 1 Visita headset_mic INTERIOR - MESAS SENTADA…" at bounding box center [642, 380] width 1285 height 231
drag, startPoint x: 219, startPoint y: 423, endPoint x: 585, endPoint y: 561, distance: 391.3
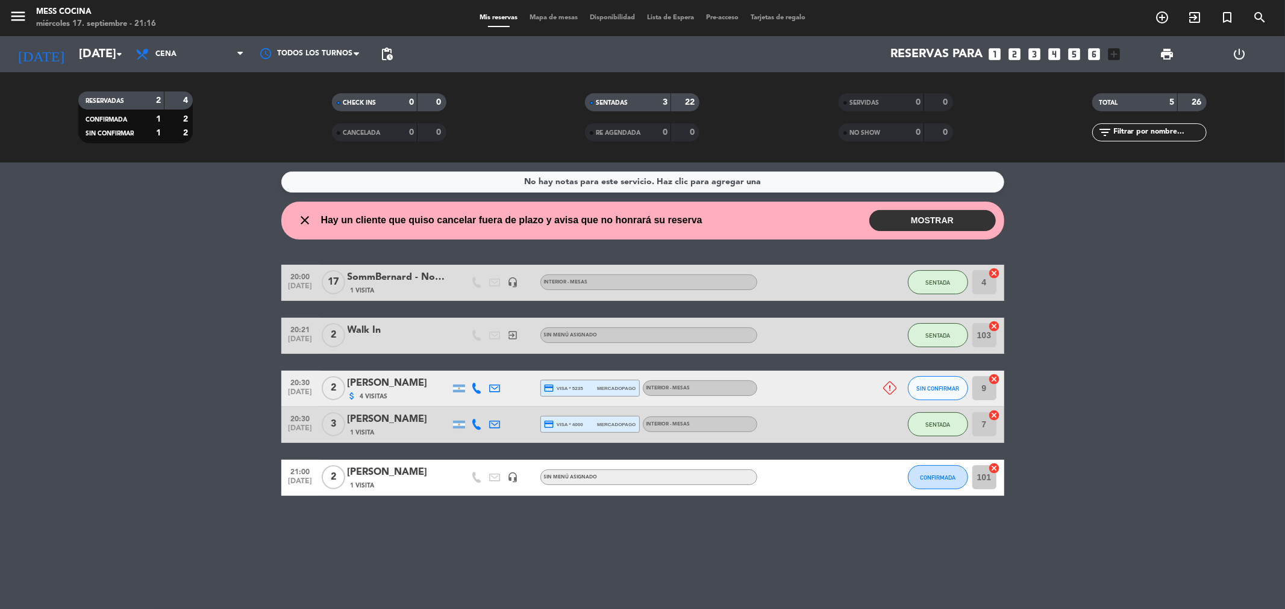
click at [585, 561] on div "No hay notas para este servicio. Haz clic para agregar una close Hay un cliente…" at bounding box center [642, 386] width 1285 height 447
click at [157, 243] on div "No hay notas para este servicio. Haz clic para agregar una close Hay un cliente…" at bounding box center [642, 386] width 1285 height 447
drag, startPoint x: 157, startPoint y: 243, endPoint x: 733, endPoint y: 568, distance: 661.5
click at [733, 568] on div "No hay notas para este servicio. Haz clic para agregar una close Hay un cliente…" at bounding box center [642, 386] width 1285 height 447
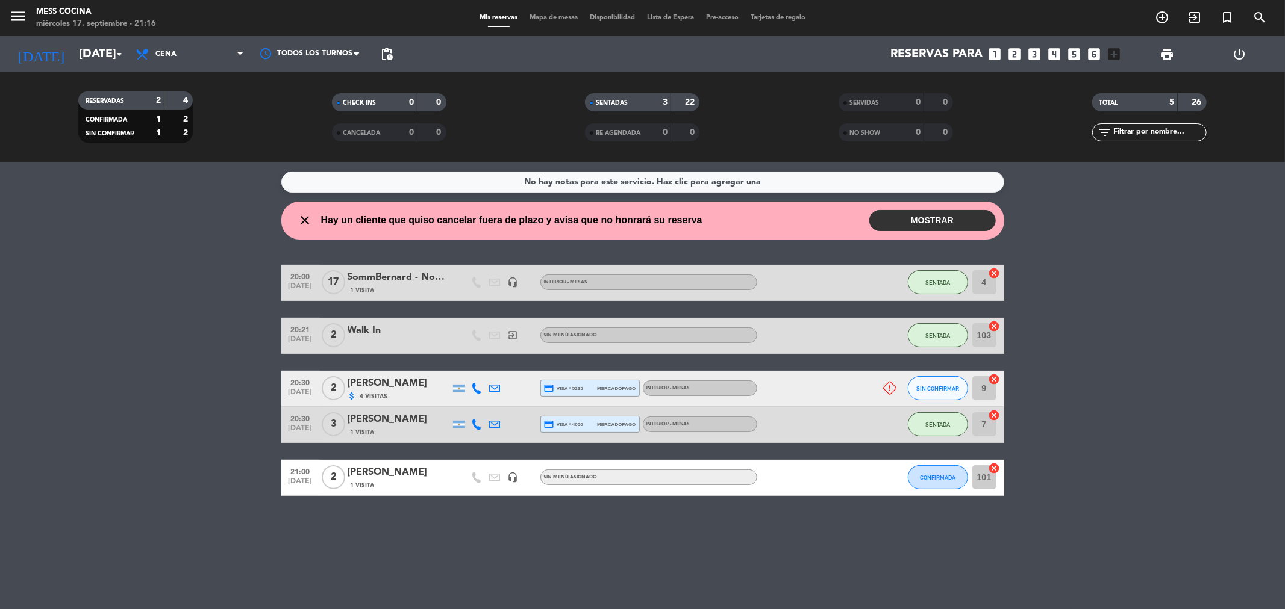
click at [733, 568] on div "No hay notas para este servicio. Haz clic para agregar una close Hay un cliente…" at bounding box center [642, 386] width 1285 height 447
click at [931, 379] on button "SIN CONFIRMAR" at bounding box center [938, 388] width 60 height 24
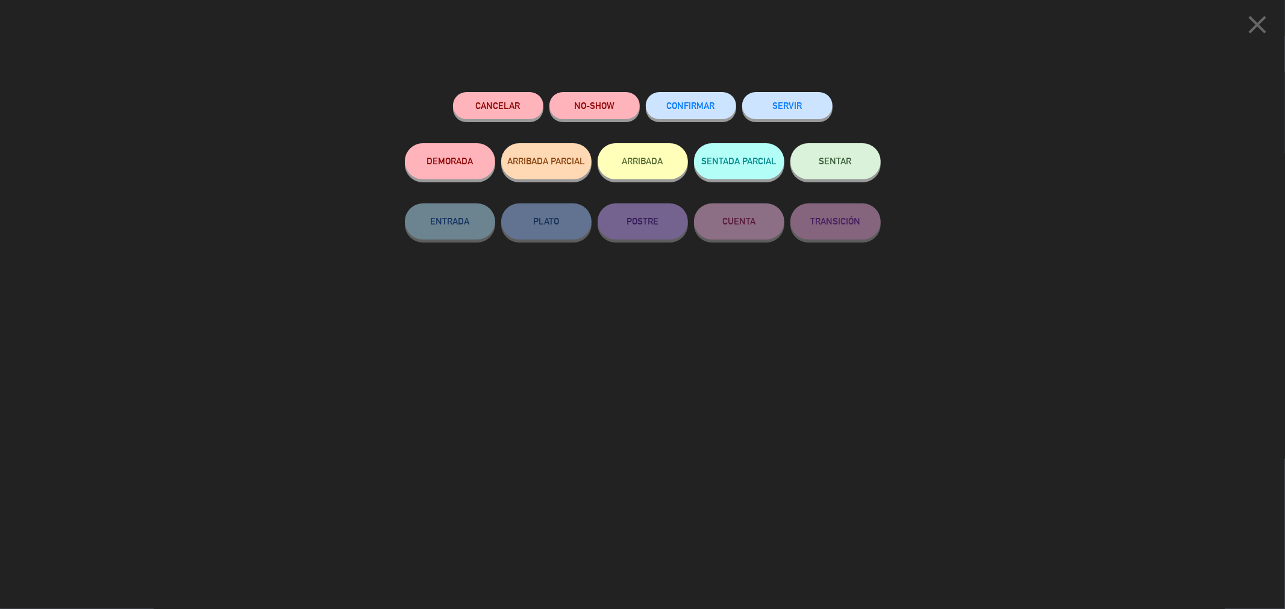
click at [518, 111] on button "Cancelar" at bounding box center [498, 105] width 90 height 27
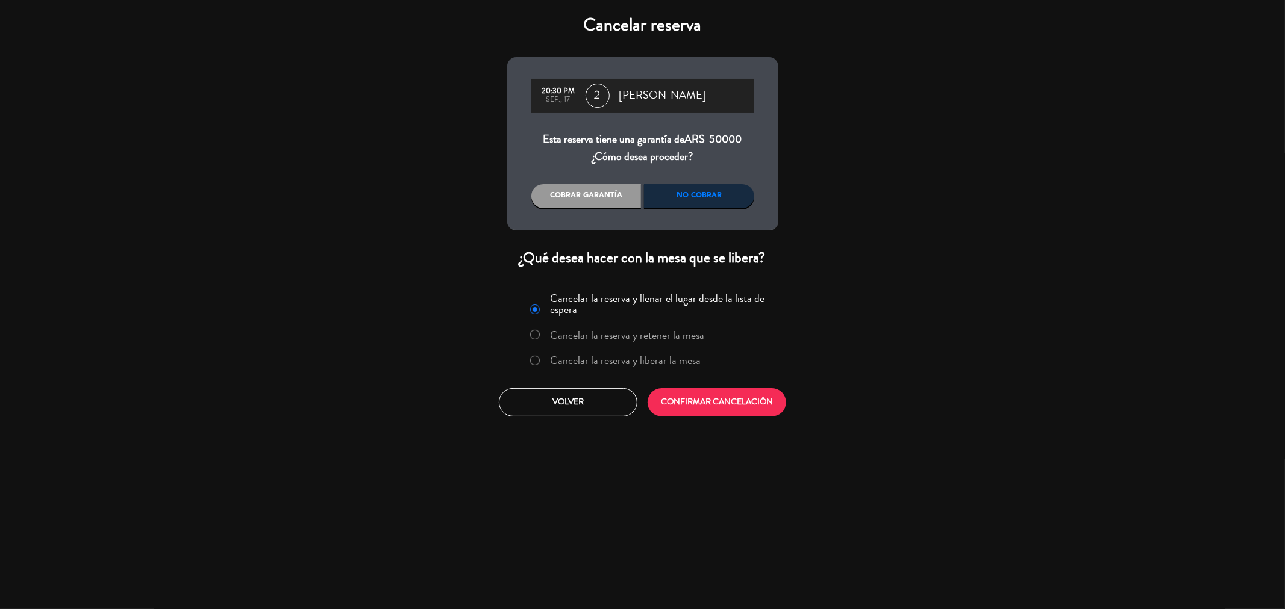
click at [685, 197] on div "No cobrar" at bounding box center [699, 196] width 110 height 24
click at [623, 356] on label "Cancelar la reserva y liberar la mesa" at bounding box center [625, 360] width 151 height 11
click at [667, 386] on div "Cancelar la reserva y llenar el lugar desde la lista de espera Cancelar la rese…" at bounding box center [642, 353] width 289 height 146
click at [665, 396] on button "CONFIRMAR CANCELACIÓN" at bounding box center [716, 402] width 139 height 28
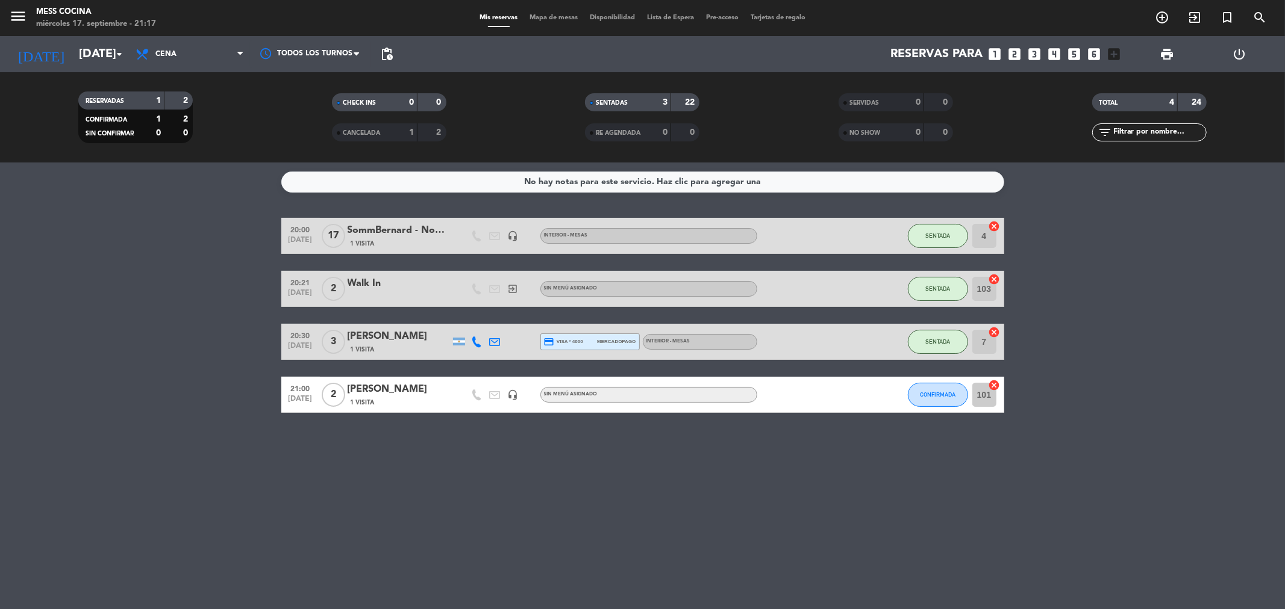
drag, startPoint x: 149, startPoint y: 312, endPoint x: 459, endPoint y: 428, distance: 331.0
click at [459, 428] on div "No hay notas para este servicio. Haz clic para agregar una 20:00 [DATE] SommBer…" at bounding box center [642, 386] width 1285 height 447
drag, startPoint x: 459, startPoint y: 428, endPoint x: 199, endPoint y: 332, distance: 277.2
click at [199, 332] on div "No hay notas para este servicio. Haz clic para agregar una 20:00 [DATE] SommBer…" at bounding box center [642, 386] width 1285 height 447
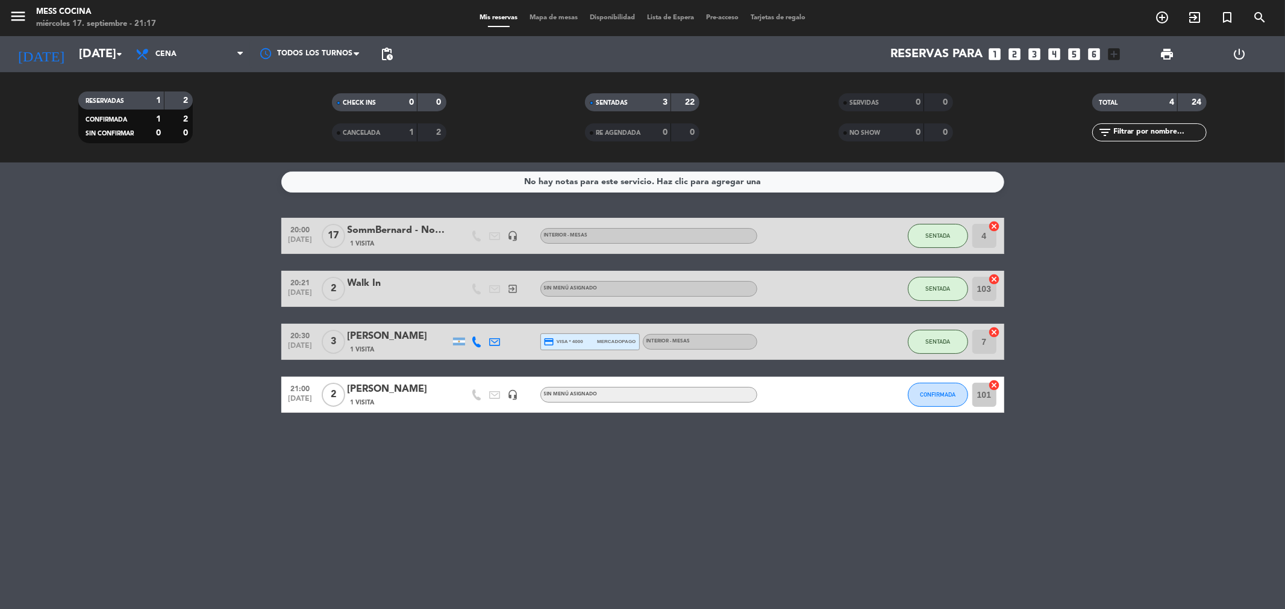
click at [199, 332] on bookings-row "20:00 [DATE] SommBernard - Noemia 1 Visita headset_mic INTERIOR - MESAS SENTADA…" at bounding box center [642, 315] width 1285 height 195
drag, startPoint x: 199, startPoint y: 332, endPoint x: 452, endPoint y: 420, distance: 268.6
click at [452, 420] on div "No hay notas para este servicio. Haz clic para agregar una 20:00 [DATE] SommBer…" at bounding box center [642, 386] width 1285 height 447
drag, startPoint x: 452, startPoint y: 420, endPoint x: 25, endPoint y: 260, distance: 456.0
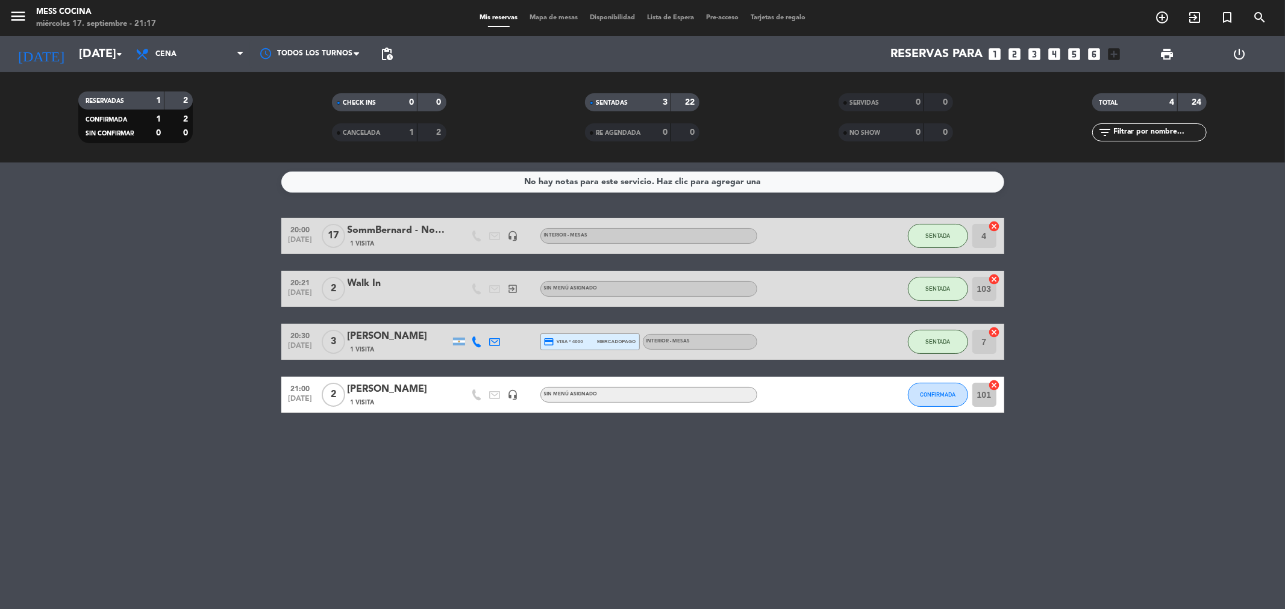
click at [25, 260] on div "No hay notas para este servicio. Haz clic para agregar una 20:00 [DATE] SommBer…" at bounding box center [642, 386] width 1285 height 447
drag, startPoint x: 25, startPoint y: 260, endPoint x: 652, endPoint y: 532, distance: 683.2
click at [652, 532] on div "No hay notas para este servicio. Haz clic para agregar una 20:00 [DATE] SommBer…" at bounding box center [642, 386] width 1285 height 447
click at [194, 369] on bookings-row "20:00 [DATE] SommBernard - Noemia 1 Visita headset_mic INTERIOR - MESAS SENTADA…" at bounding box center [642, 315] width 1285 height 195
drag, startPoint x: 268, startPoint y: 378, endPoint x: 564, endPoint y: 527, distance: 331.0
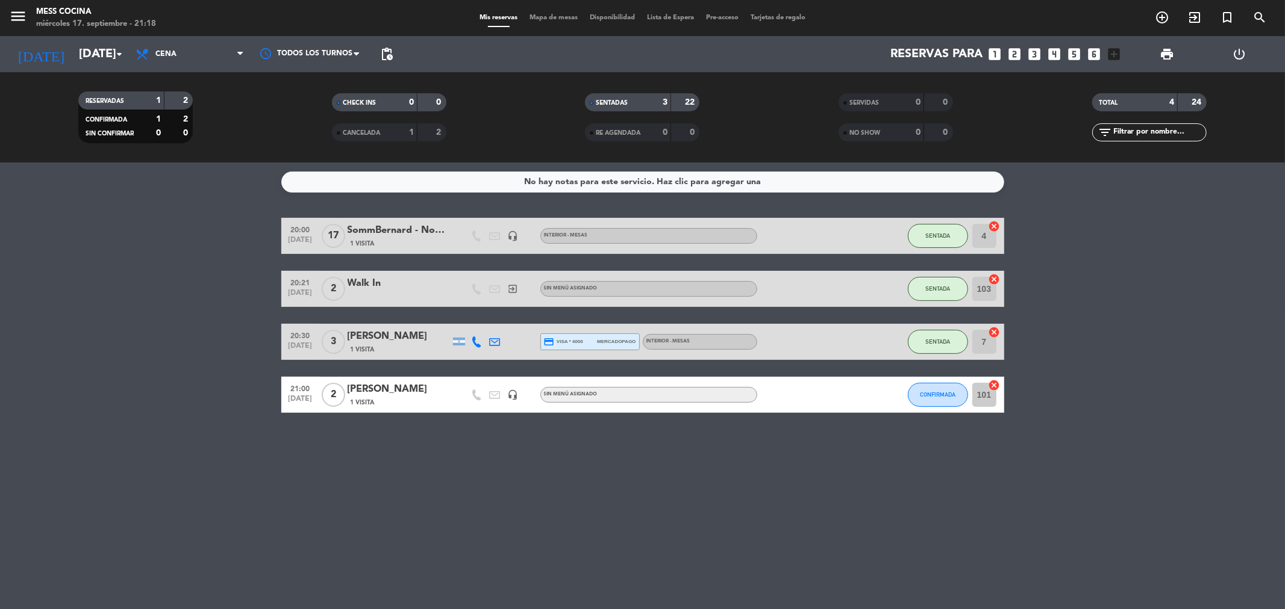
click at [564, 527] on div "No hay notas para este servicio. Haz clic para agregar una 20:00 [DATE] SommBer…" at bounding box center [642, 386] width 1285 height 447
drag, startPoint x: 564, startPoint y: 527, endPoint x: 255, endPoint y: 375, distance: 343.7
click at [255, 375] on div "No hay notas para este servicio. Haz clic para agregar una 20:00 [DATE] SommBer…" at bounding box center [642, 386] width 1285 height 447
click at [131, 405] on bookings-row "20:00 [DATE] SommBernard - Noemia 1 Visita headset_mic INTERIOR - MESAS SENTADA…" at bounding box center [642, 315] width 1285 height 195
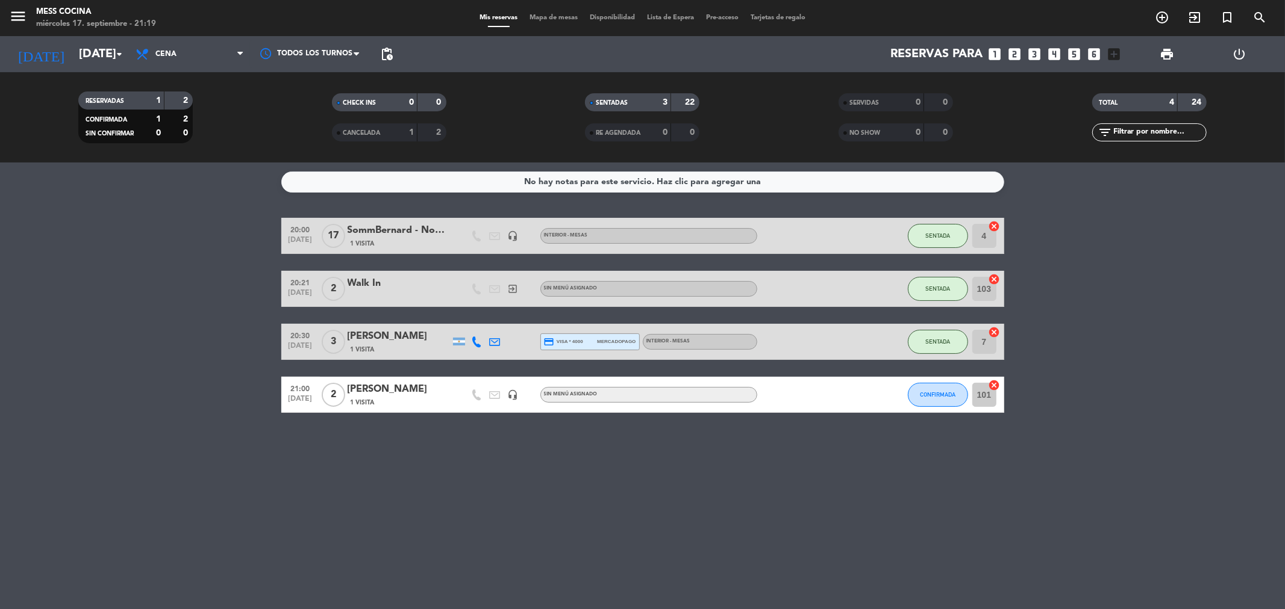
drag, startPoint x: 131, startPoint y: 405, endPoint x: 599, endPoint y: 443, distance: 469.5
click at [599, 443] on div "No hay notas para este servicio. Haz clic para agregar una 20:00 [DATE] SommBer…" at bounding box center [642, 386] width 1285 height 447
drag, startPoint x: 599, startPoint y: 443, endPoint x: 176, endPoint y: 327, distance: 439.0
click at [176, 327] on div "No hay notas para este servicio. Haz clic para agregar una 20:00 [DATE] SommBer…" at bounding box center [642, 386] width 1285 height 447
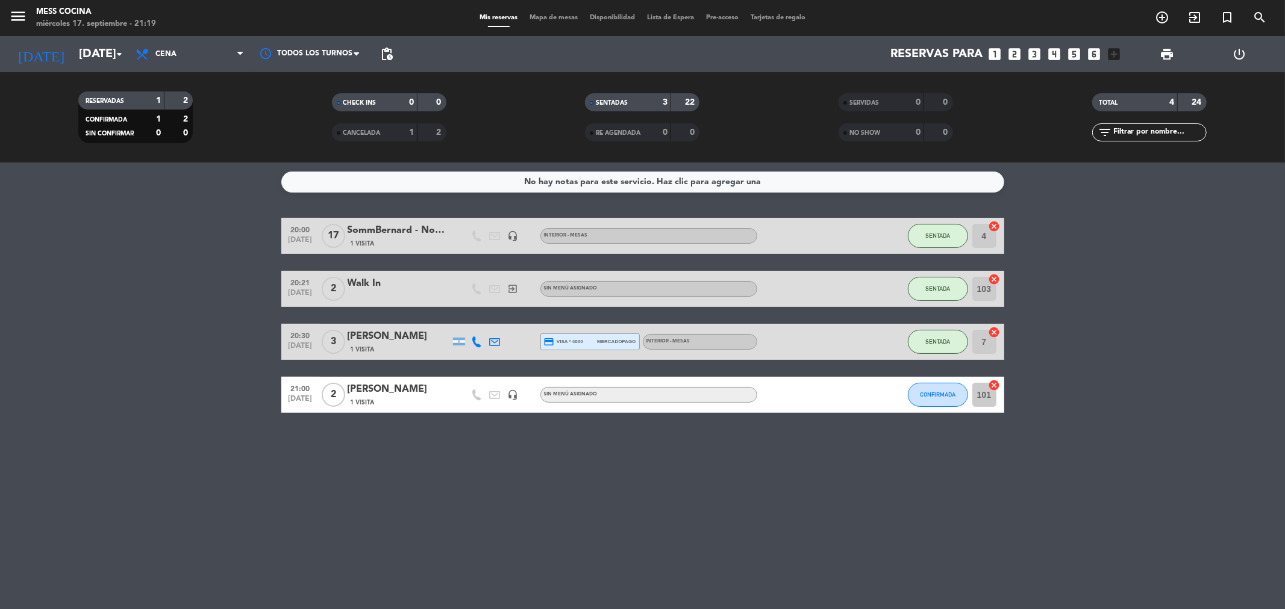
click at [176, 327] on bookings-row "20:00 [DATE] SommBernard - Noemia 1 Visita headset_mic INTERIOR - MESAS SENTADA…" at bounding box center [642, 315] width 1285 height 195
click at [941, 398] on button "CONFIRMADA" at bounding box center [938, 395] width 60 height 24
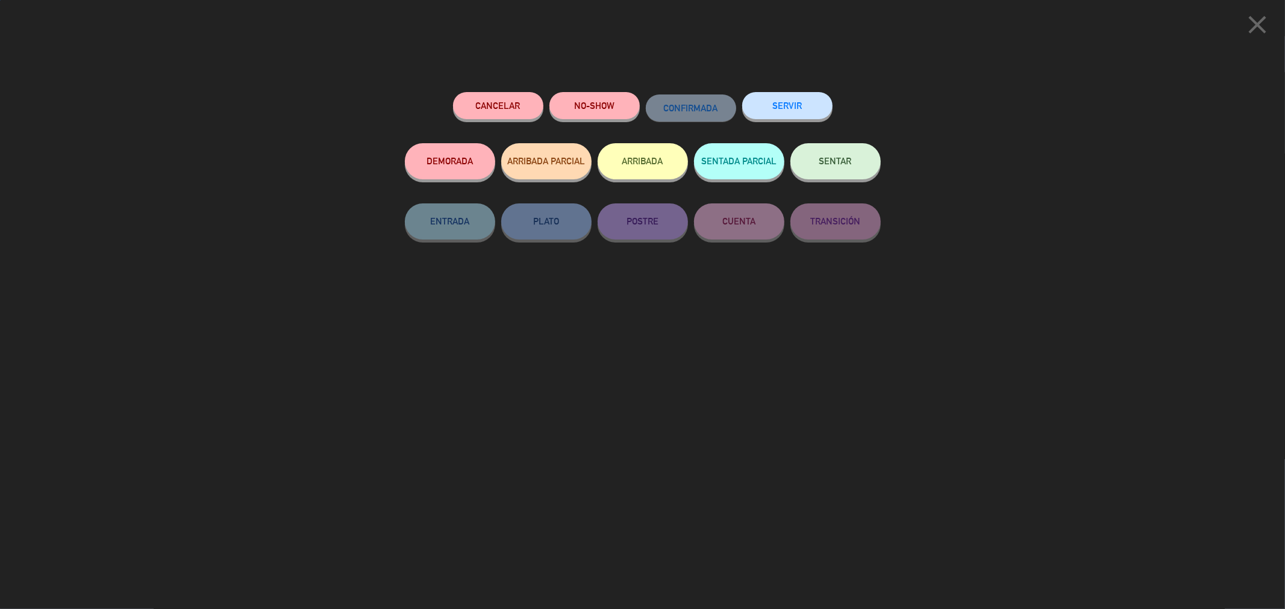
click at [795, 154] on button "SENTAR" at bounding box center [835, 161] width 90 height 36
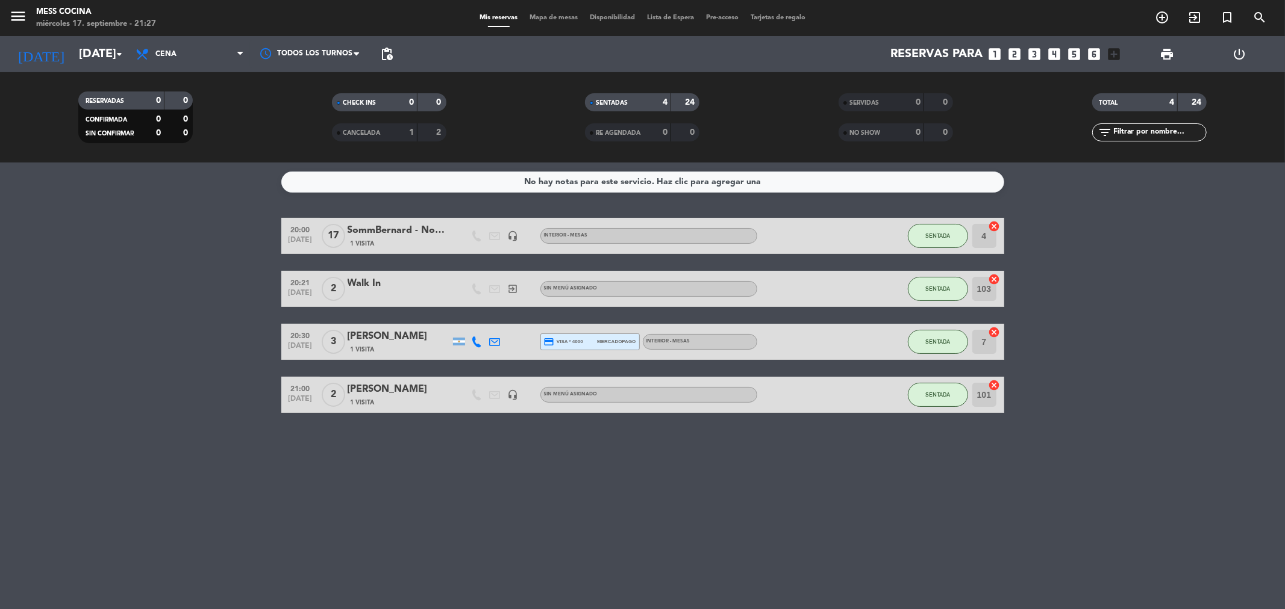
click at [1284, 485] on div "No hay notas para este servicio. Haz clic para agregar una 20:00 [DATE] SommBer…" at bounding box center [642, 386] width 1285 height 447
drag, startPoint x: 0, startPoint y: 282, endPoint x: 615, endPoint y: 499, distance: 652.6
click at [615, 499] on div "No hay notas para este servicio. Haz clic para agregar una 20:00 [DATE] SommBer…" at bounding box center [642, 386] width 1285 height 447
drag, startPoint x: 615, startPoint y: 499, endPoint x: 117, endPoint y: 317, distance: 530.8
click at [117, 317] on div "No hay notas para este servicio. Haz clic para agregar una 20:00 [DATE] SommBer…" at bounding box center [642, 386] width 1285 height 447
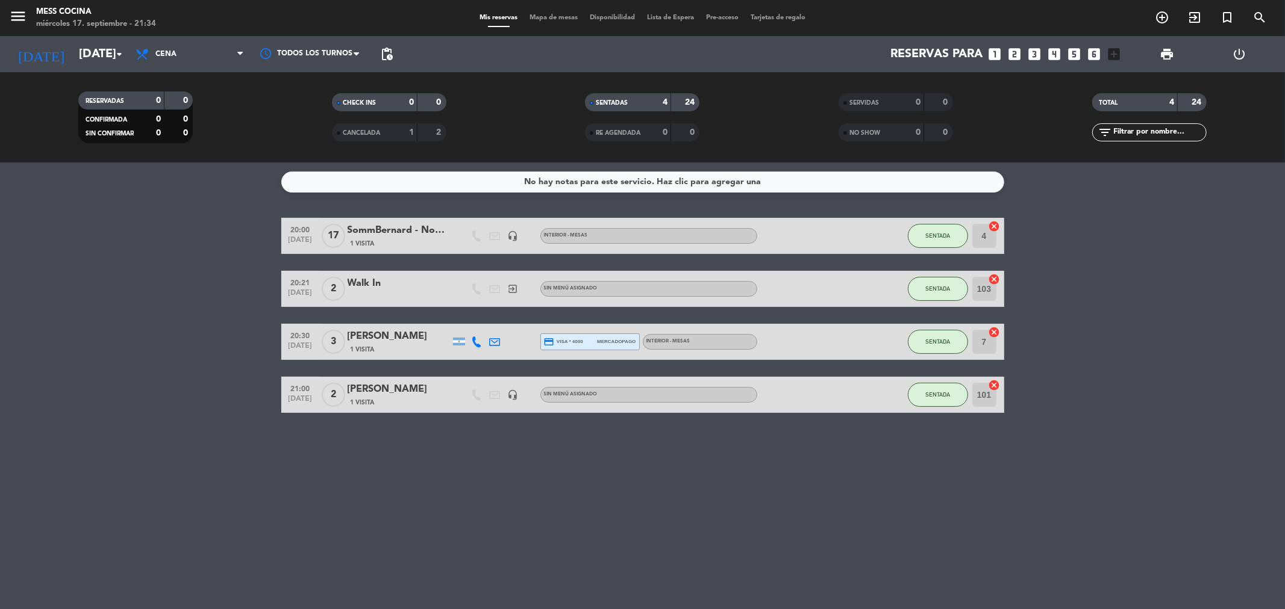
drag, startPoint x: 117, startPoint y: 317, endPoint x: 847, endPoint y: 532, distance: 761.5
click at [848, 532] on div "No hay notas para este servicio. Haz clic para agregar una 20:00 [DATE] SommBer…" at bounding box center [642, 386] width 1285 height 447
click at [847, 532] on div "No hay notas para este servicio. Haz clic para agregar una 20:00 [DATE] SommBer…" at bounding box center [642, 386] width 1285 height 447
drag, startPoint x: 146, startPoint y: 333, endPoint x: 702, endPoint y: 523, distance: 586.8
click at [702, 523] on div "No hay notas para este servicio. Haz clic para agregar una 20:00 [DATE] SommBer…" at bounding box center [642, 386] width 1285 height 447
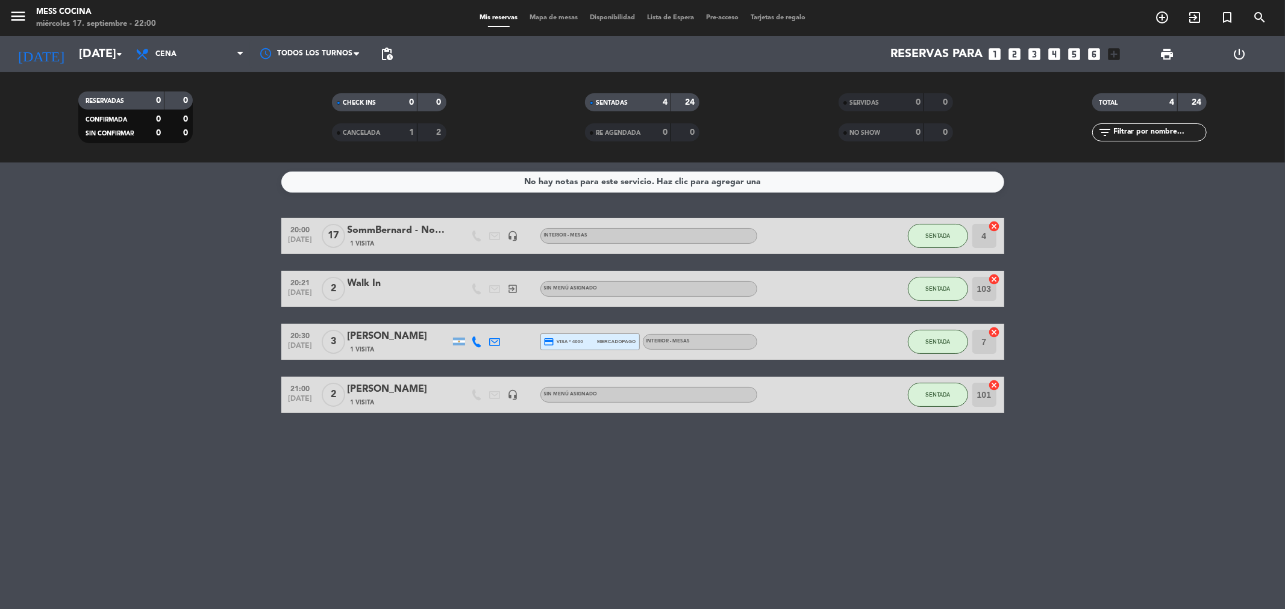
click at [702, 523] on div "No hay notas para este servicio. Haz clic para agregar una 20:00 [DATE] SommBer…" at bounding box center [642, 386] width 1285 height 447
click at [443, 232] on div "SommBernard - Noemia" at bounding box center [398, 231] width 102 height 16
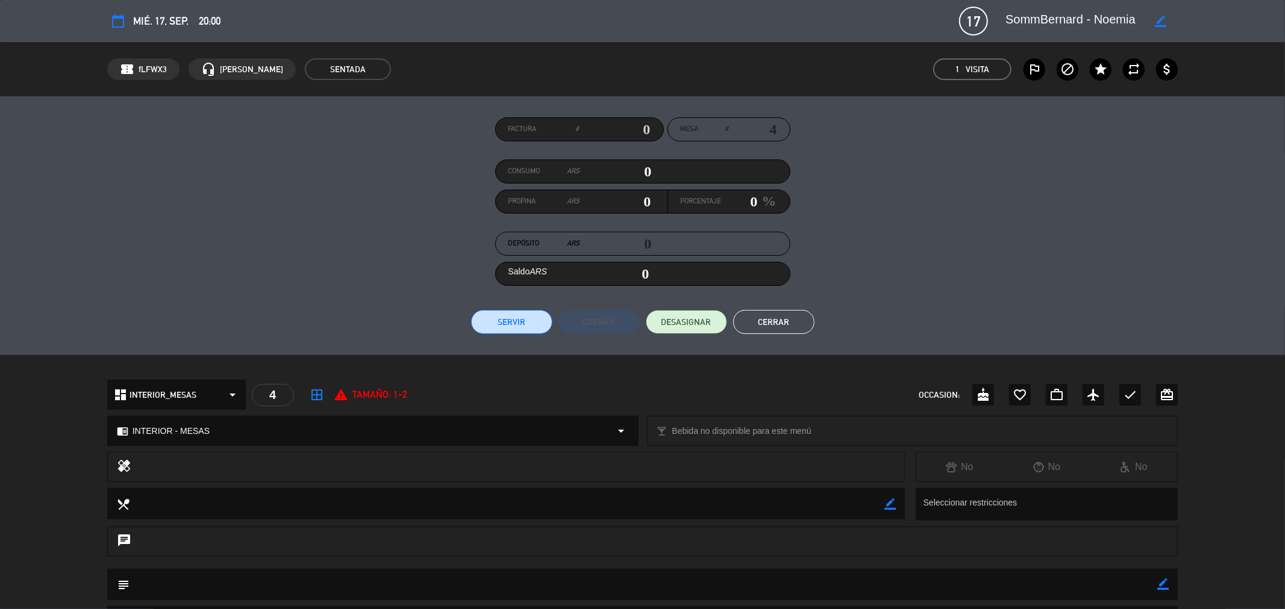
click at [777, 329] on button "Cerrar" at bounding box center [773, 322] width 81 height 24
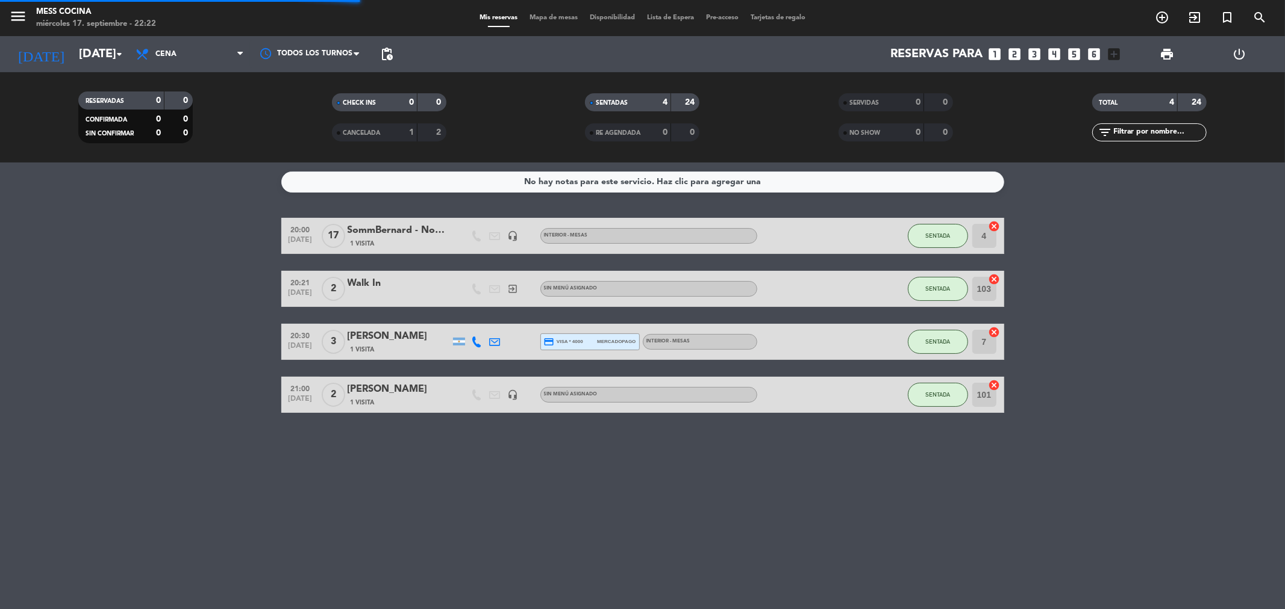
drag, startPoint x: 154, startPoint y: 288, endPoint x: 566, endPoint y: 458, distance: 446.3
click at [566, 458] on div "No hay notas para este servicio. Haz clic para agregar una 20:00 [DATE] SommBer…" at bounding box center [642, 386] width 1285 height 447
click at [77, 66] on input "[DATE]" at bounding box center [149, 54] width 153 height 26
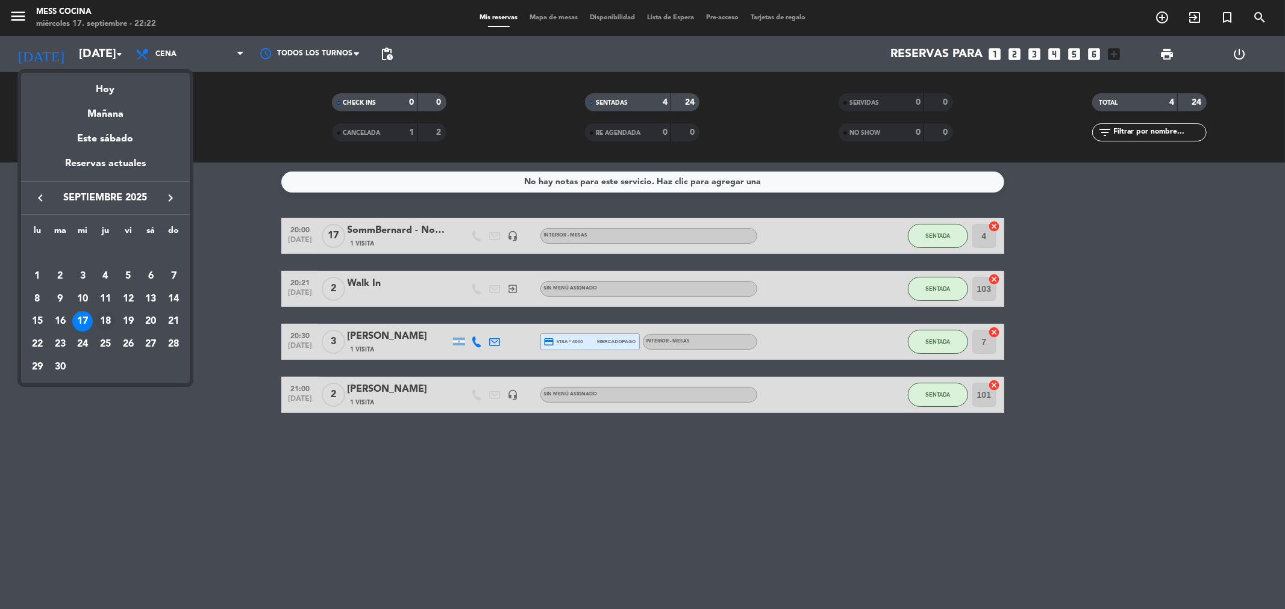
click at [101, 314] on div "18" at bounding box center [105, 321] width 20 height 20
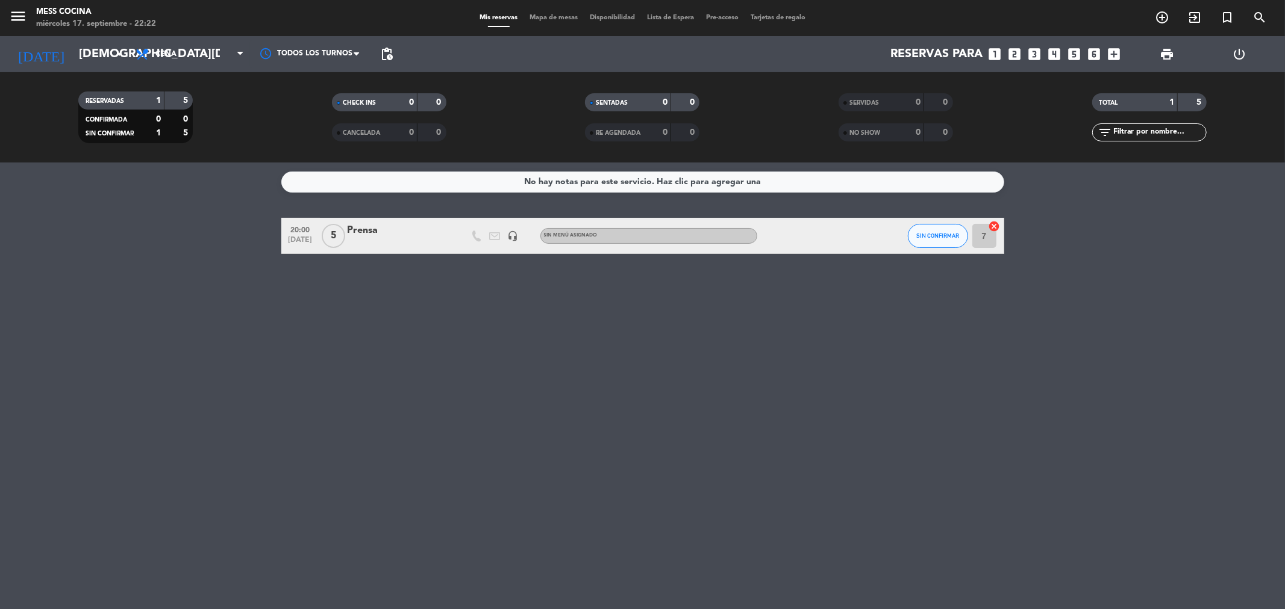
drag, startPoint x: 149, startPoint y: 198, endPoint x: 659, endPoint y: 339, distance: 529.4
click at [659, 339] on div "No hay notas para este servicio. Haz clic para agregar una 20:00 [DATE] 5 Prens…" at bounding box center [642, 386] width 1285 height 447
click at [88, 53] on input "[DEMOGRAPHIC_DATA][DATE]" at bounding box center [149, 54] width 153 height 26
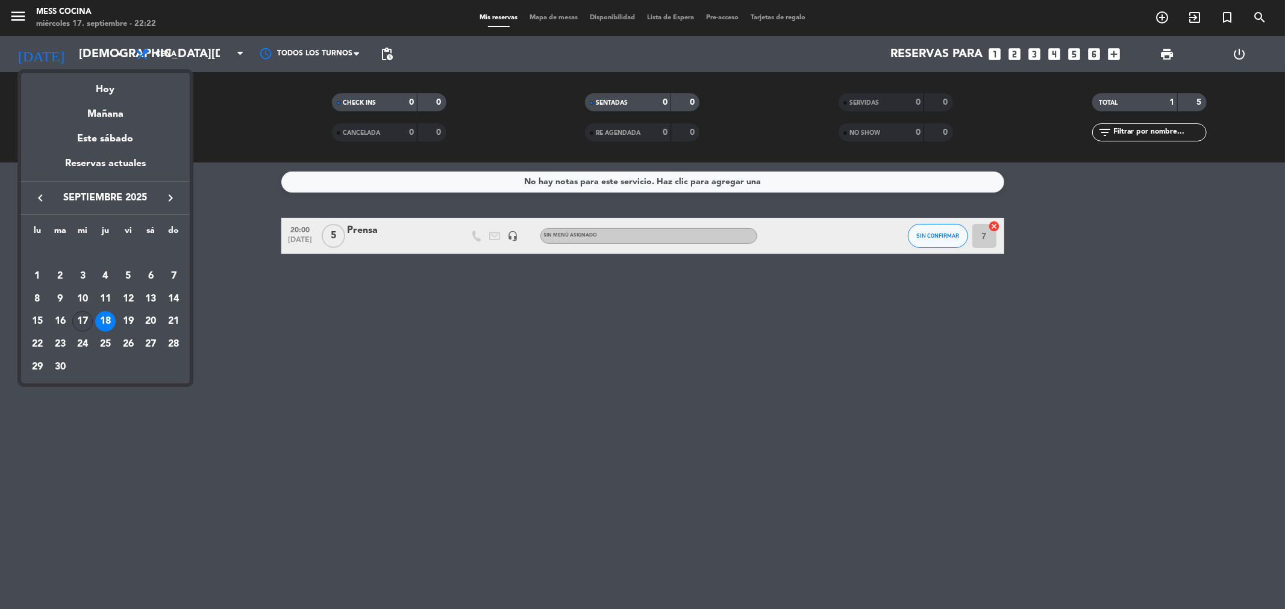
click at [88, 323] on div "17" at bounding box center [82, 321] width 20 height 20
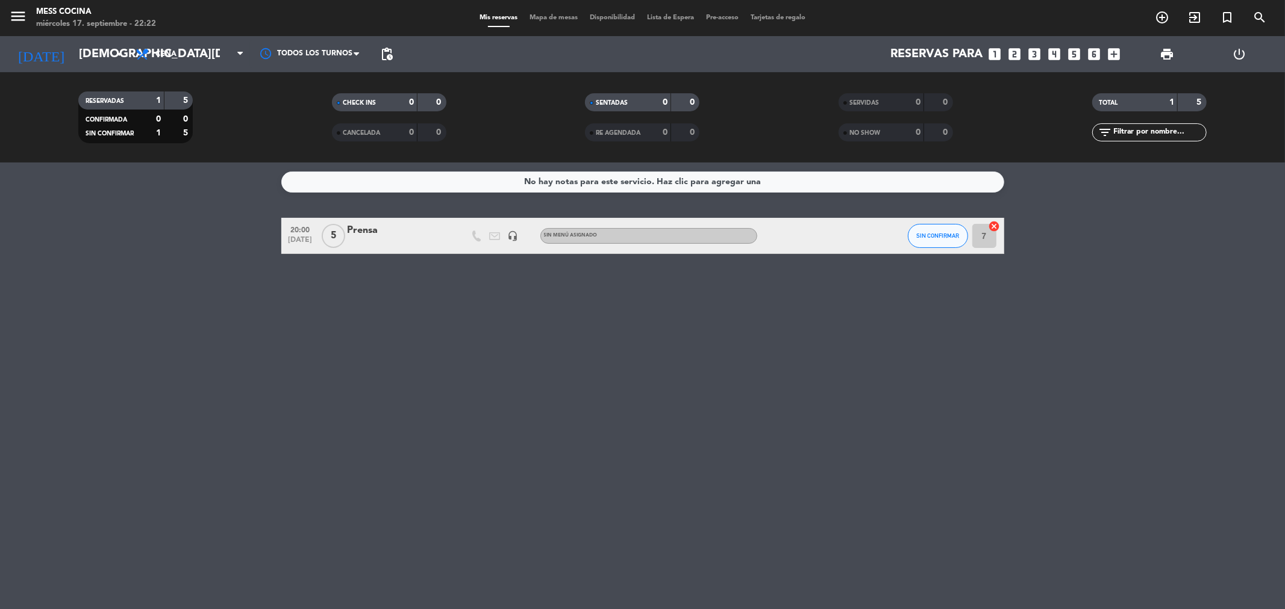
type input "[DATE]"
